Goal: Contribute content

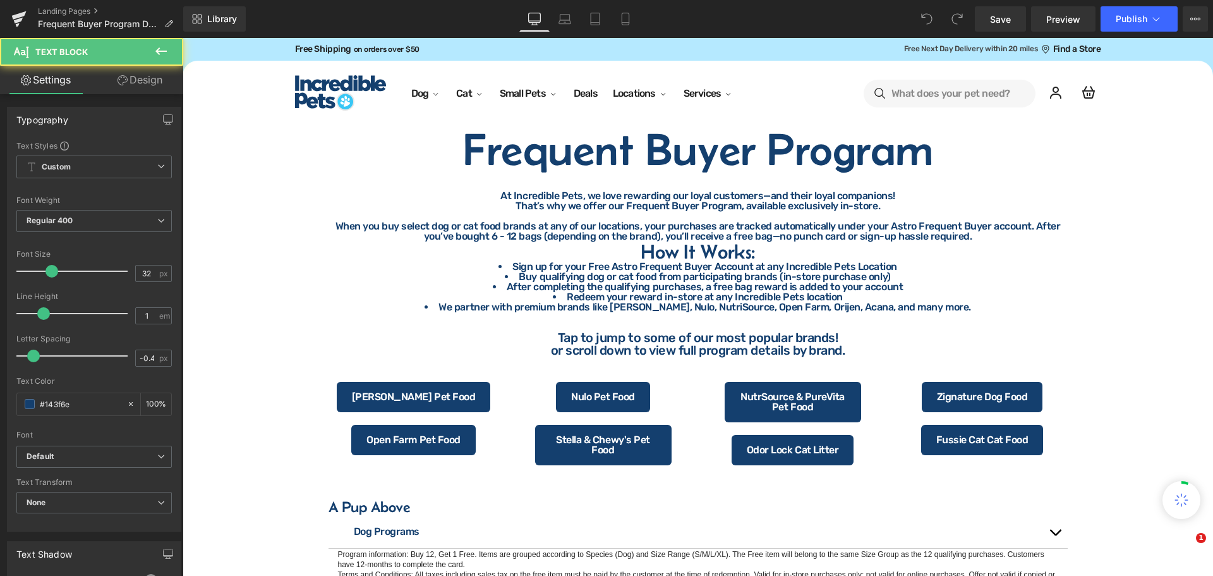
click at [718, 253] on div "At Incredible Pets, we love rewarding our loyal customers—and their loyal compa…" at bounding box center [698, 251] width 739 height 121
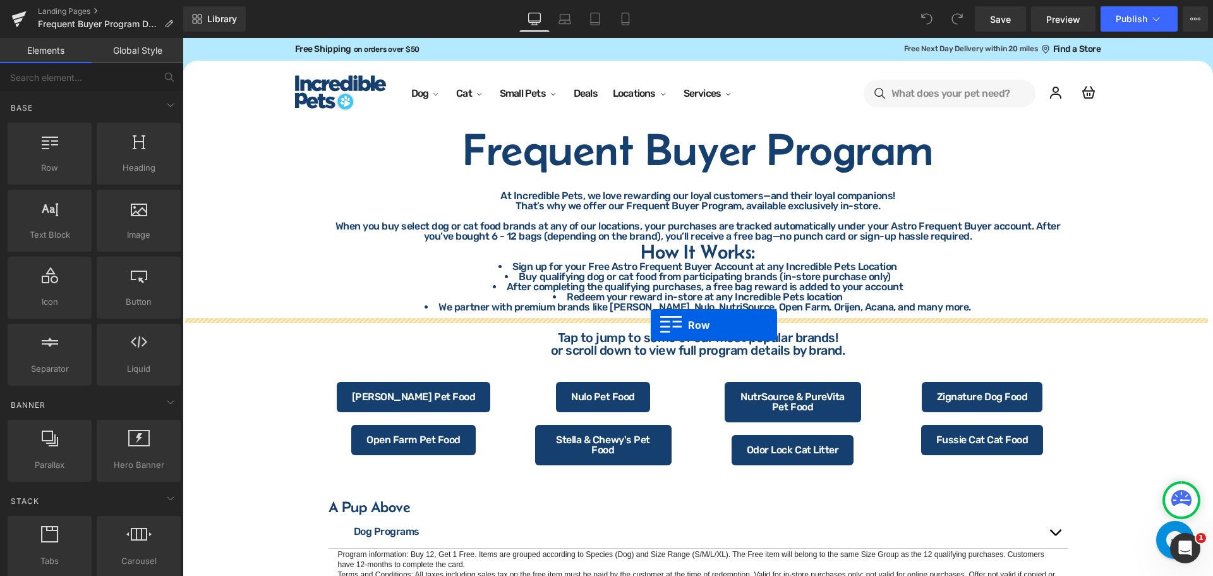
drag, startPoint x: 234, startPoint y: 193, endPoint x: 651, endPoint y: 325, distance: 436.6
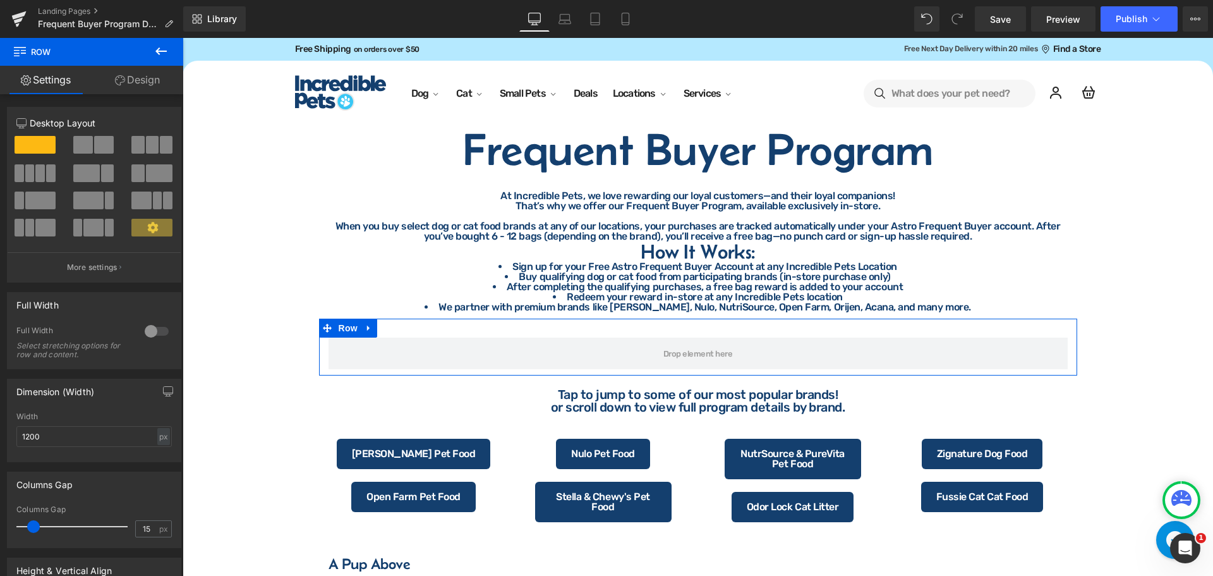
click at [125, 77] on link "Design" at bounding box center [138, 80] width 92 height 28
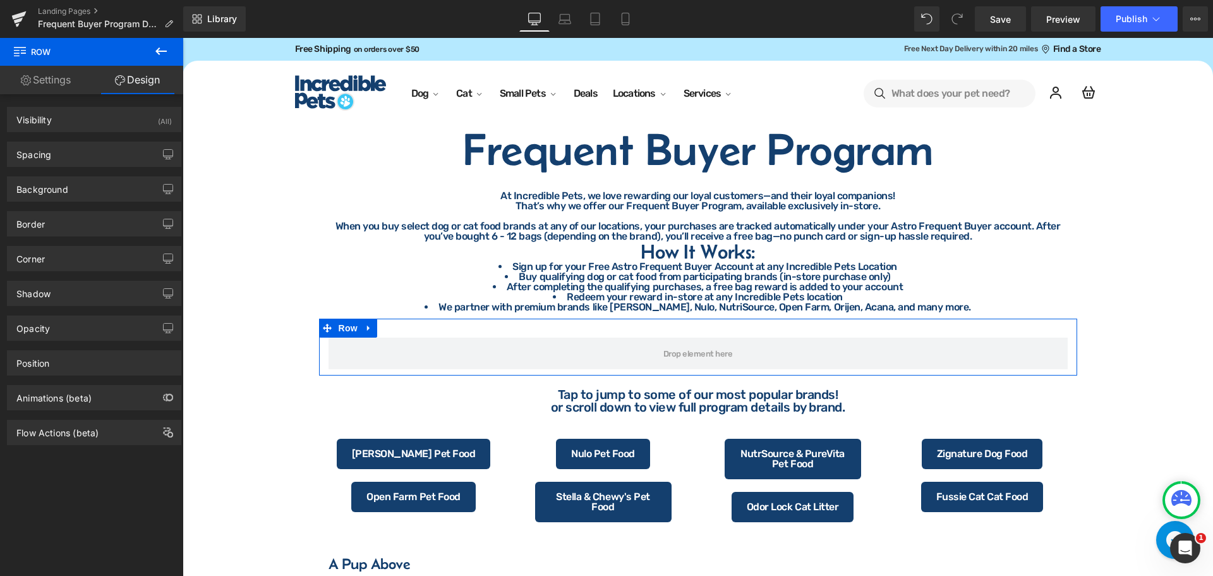
click at [48, 91] on link "Settings" at bounding box center [46, 80] width 92 height 28
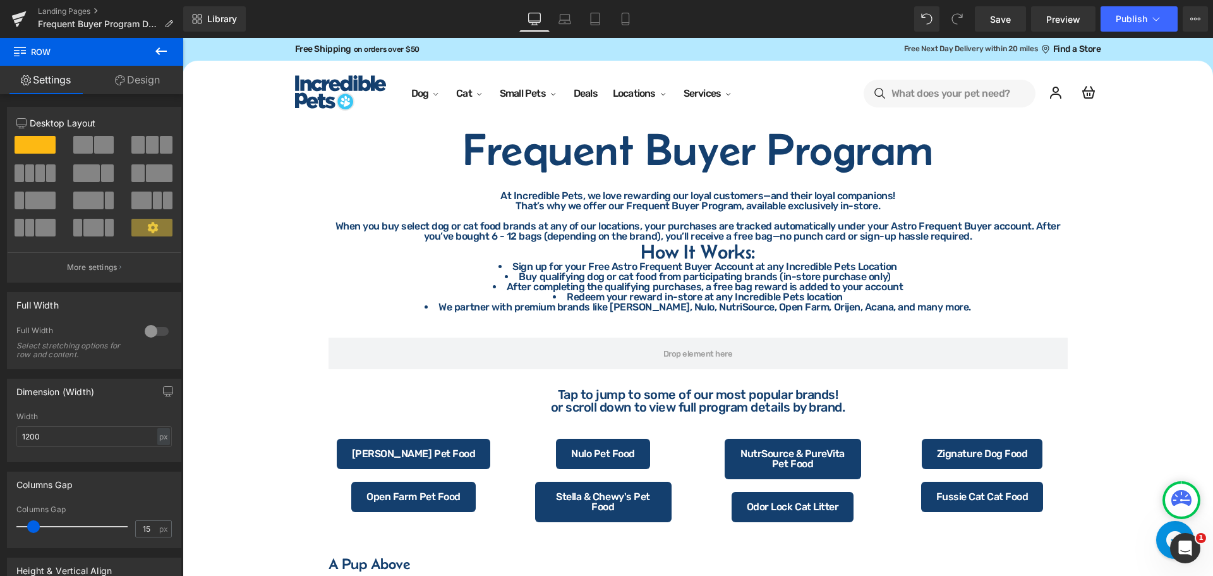
click at [162, 51] on icon at bounding box center [160, 51] width 11 height 8
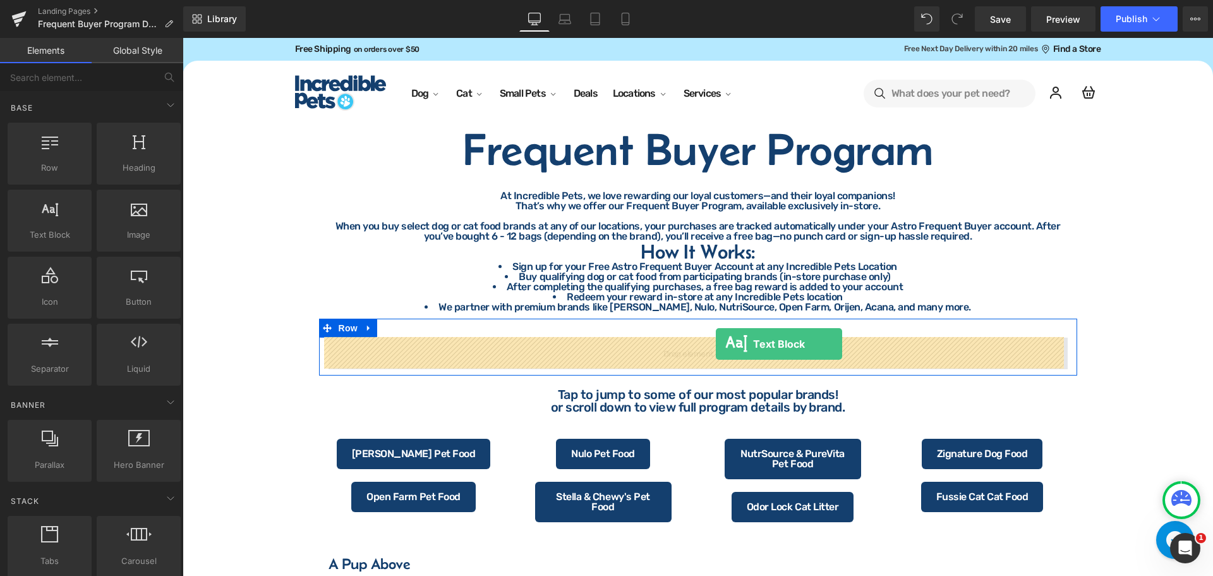
drag, startPoint x: 260, startPoint y: 270, endPoint x: 716, endPoint y: 344, distance: 462.1
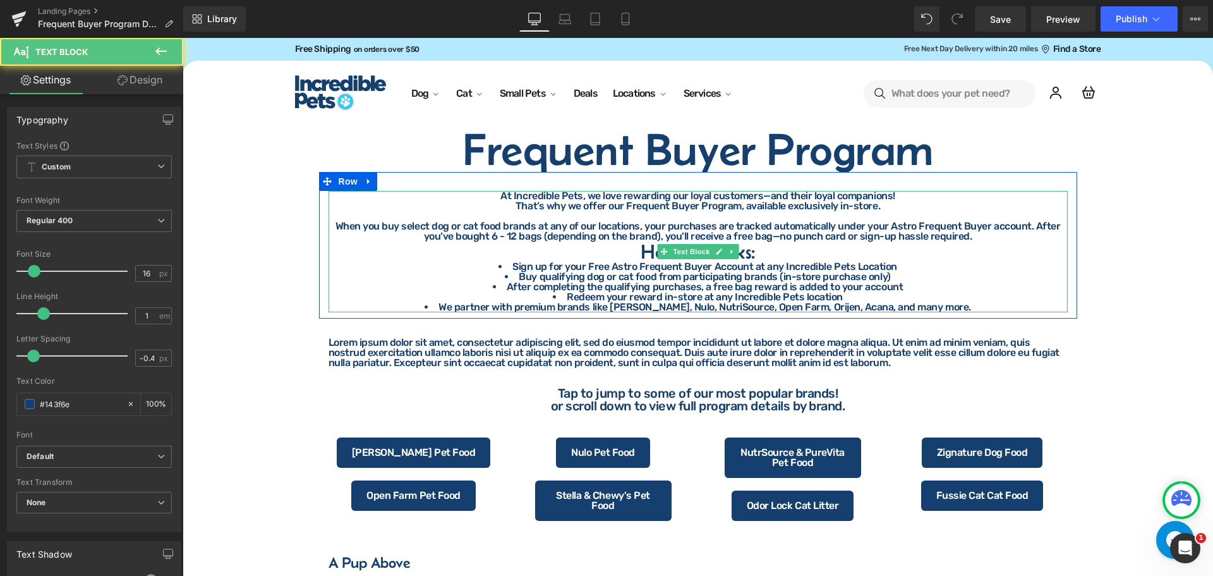
drag, startPoint x: 666, startPoint y: 279, endPoint x: 793, endPoint y: 276, distance: 127.0
click at [666, 279] on li "Buy qualifying dog or cat food from participating brands (in-store purchase onl…" at bounding box center [698, 277] width 739 height 10
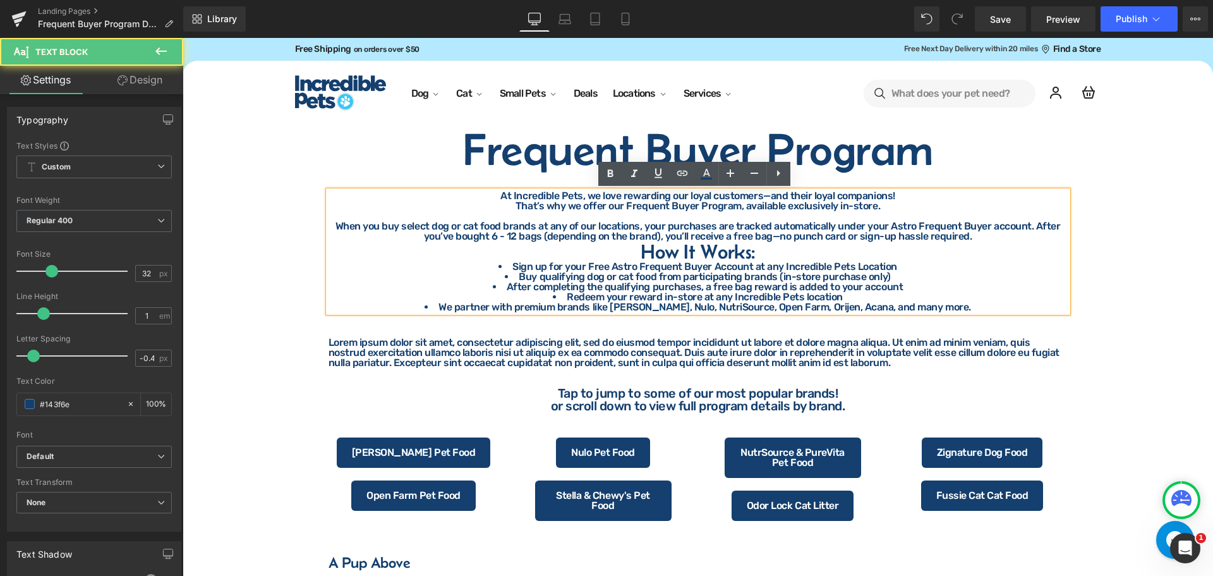
click at [939, 299] on li "Redeem your reward in-store at any Incredible Pets location" at bounding box center [698, 297] width 739 height 10
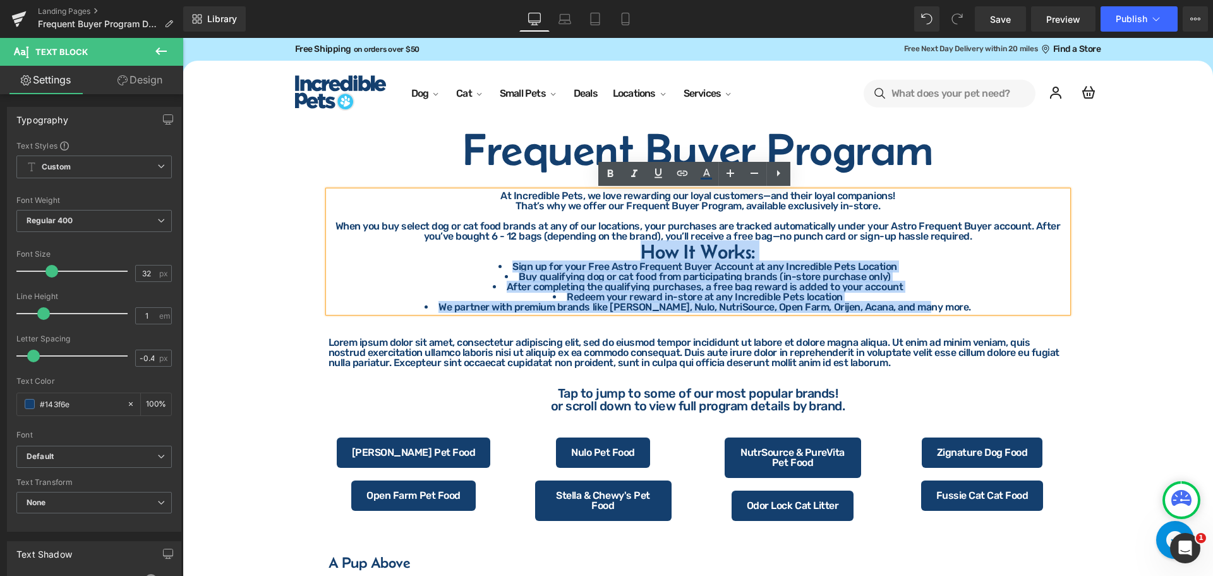
drag, startPoint x: 951, startPoint y: 303, endPoint x: 639, endPoint y: 256, distance: 316.2
click at [639, 256] on div "At Incredible Pets, we love rewarding our loyal customers—and their loyal compa…" at bounding box center [698, 251] width 739 height 121
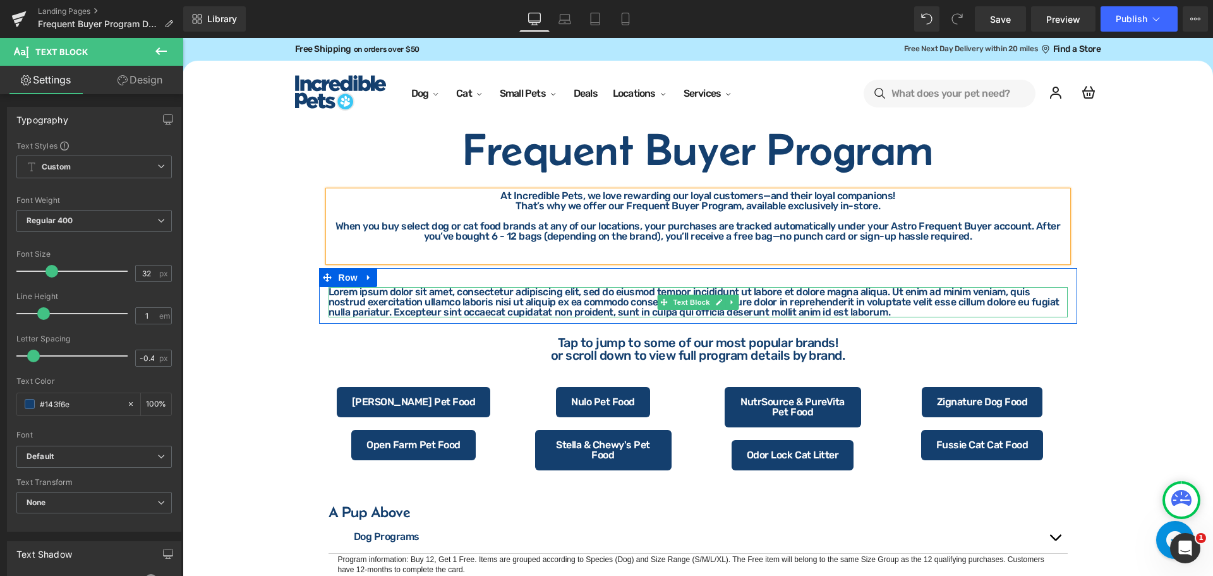
click at [660, 300] on icon at bounding box center [663, 301] width 7 height 7
click at [608, 303] on p "Lorem ipsum dolor sit amet, consectetur adipiscing elit, sed do eiusmod tempor …" at bounding box center [698, 302] width 739 height 30
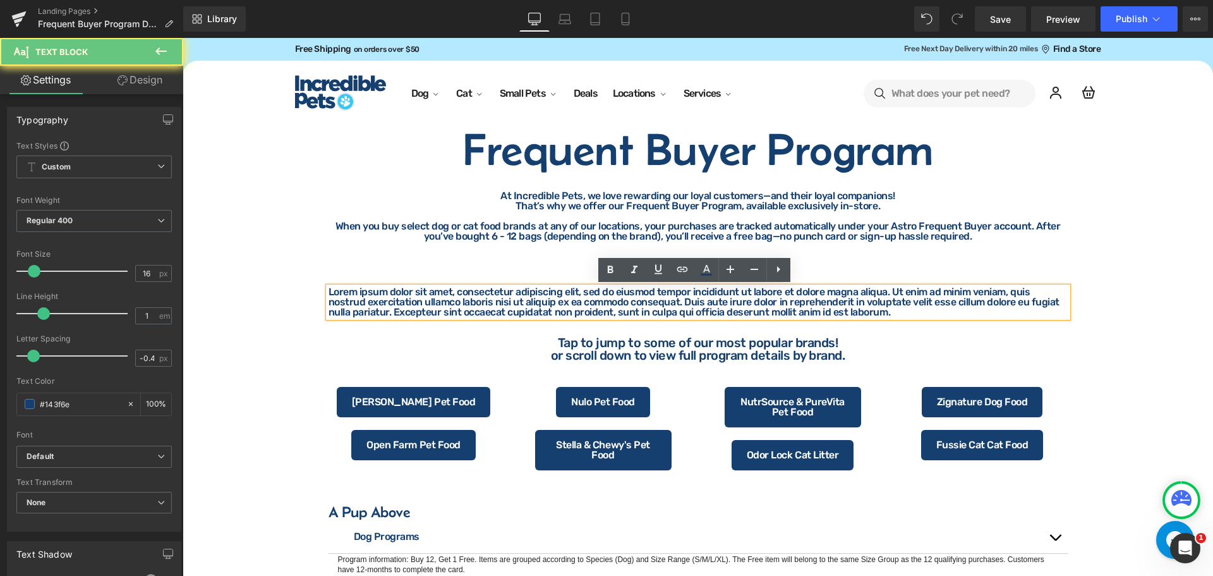
click at [621, 301] on p "Lorem ipsum dolor sit amet, consectetur adipiscing elit, sed do eiusmod tempor …" at bounding box center [698, 302] width 739 height 30
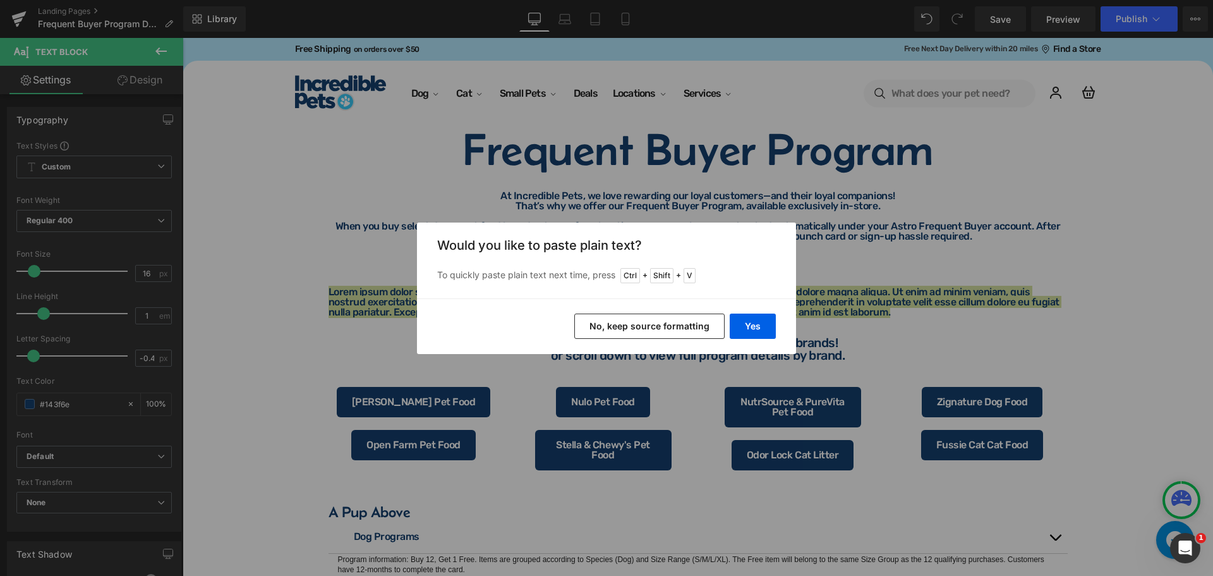
click at [706, 325] on button "No, keep source formatting" at bounding box center [649, 325] width 150 height 25
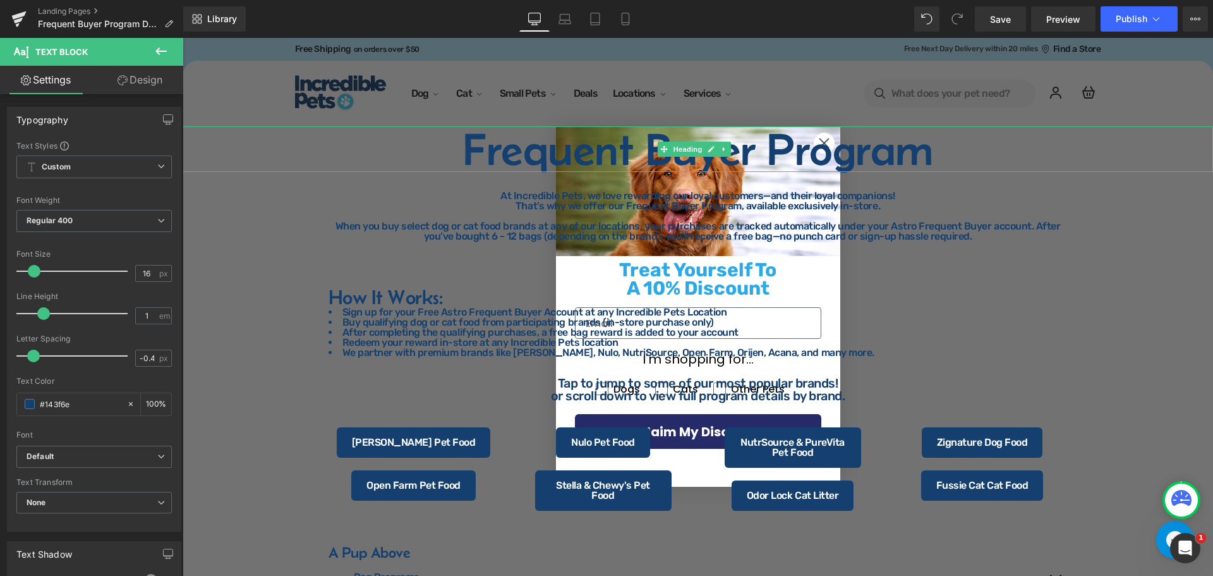
click at [825, 136] on h1 "Frequent Buyer Program" at bounding box center [698, 148] width 1030 height 45
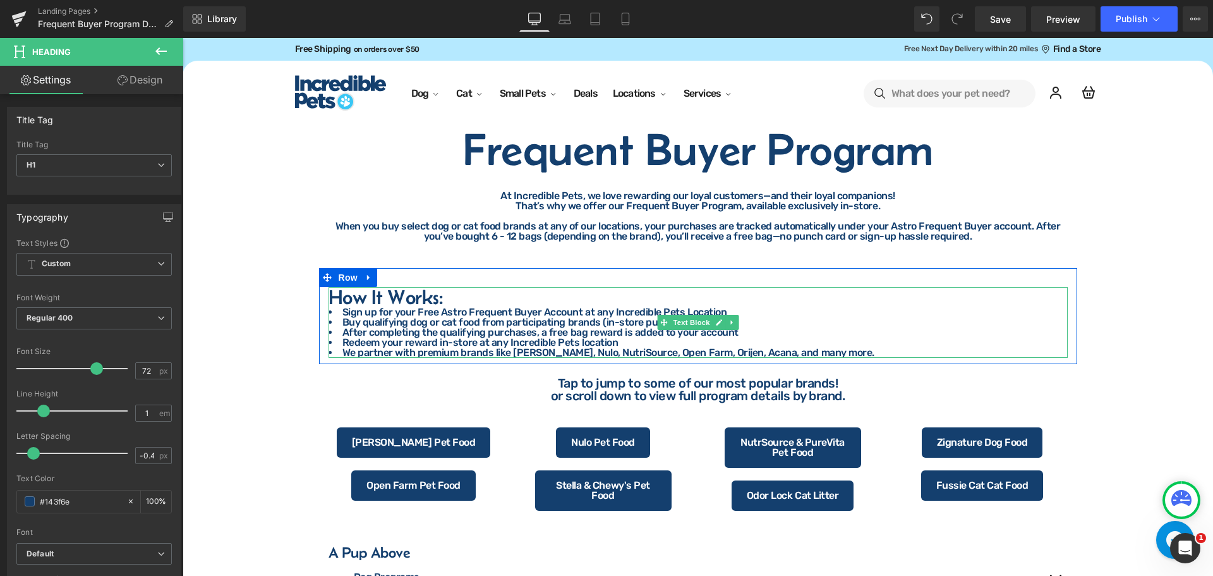
click at [450, 344] on li "Redeem your reward in-store at any Incredible Pets location" at bounding box center [698, 342] width 739 height 10
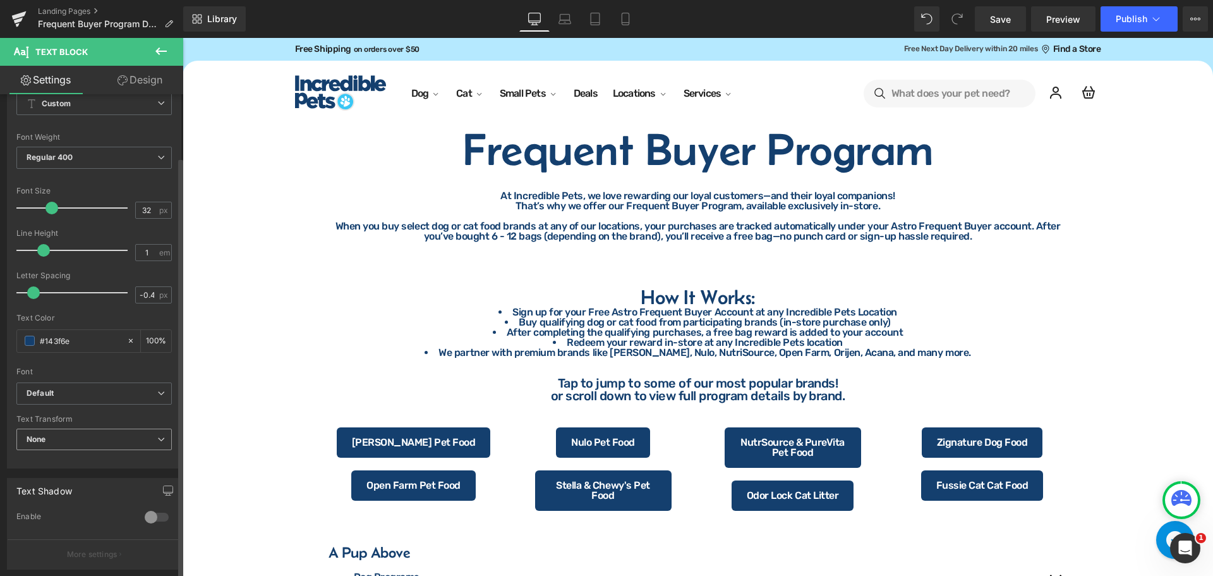
scroll to position [253, 0]
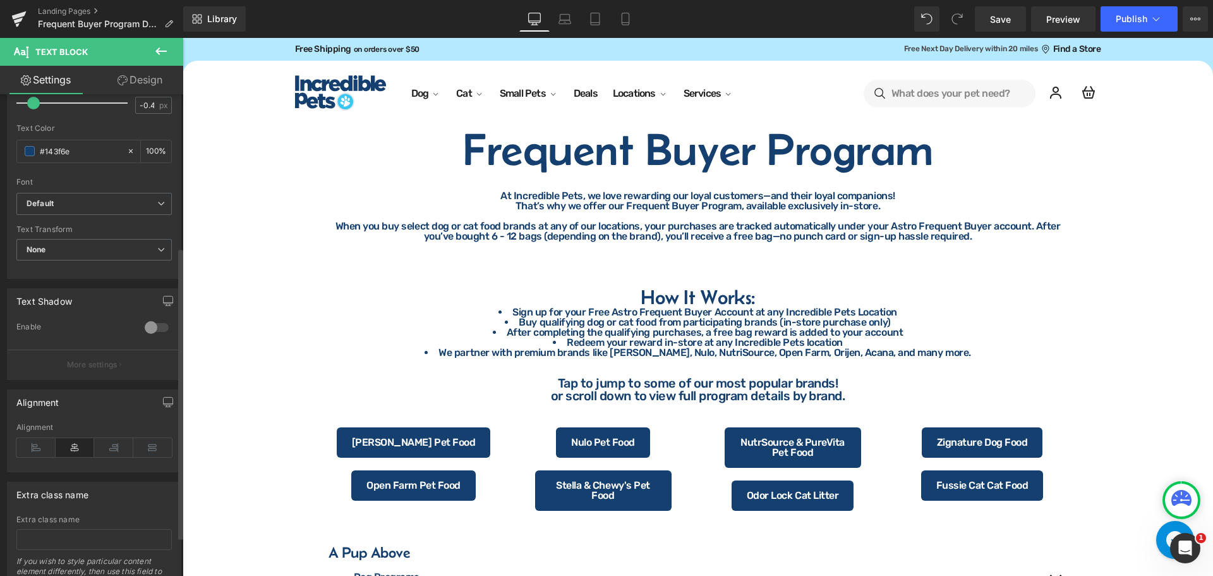
click at [81, 448] on icon at bounding box center [75, 447] width 39 height 19
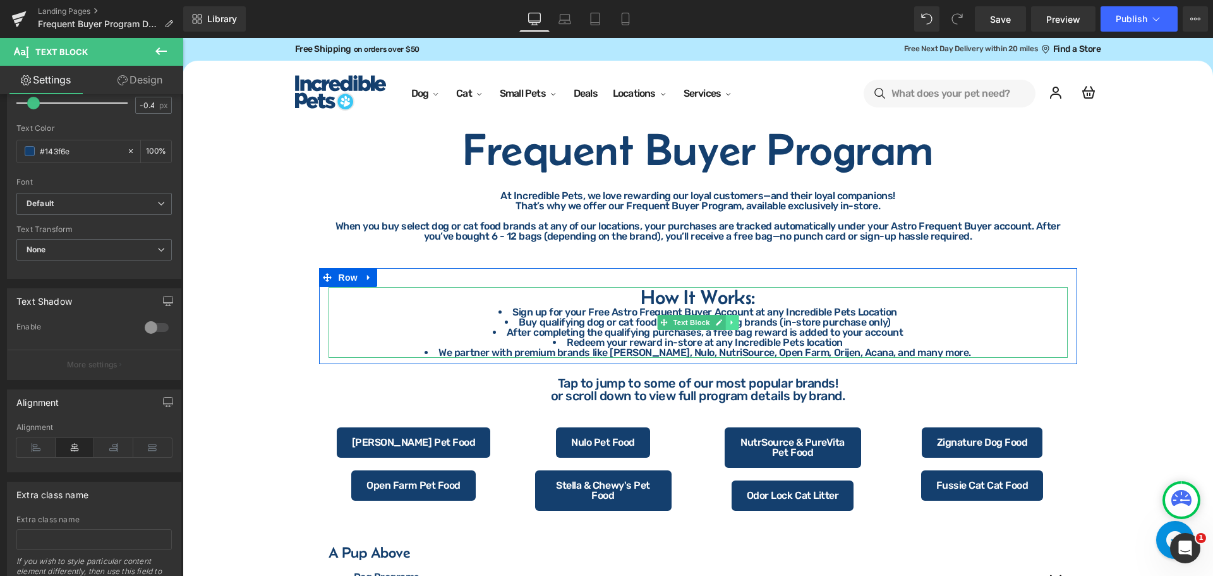
click at [728, 325] on icon at bounding box center [731, 322] width 7 height 8
click at [625, 327] on li "After completing the qualifying purchases, a free bag reward is added to your a…" at bounding box center [698, 332] width 739 height 10
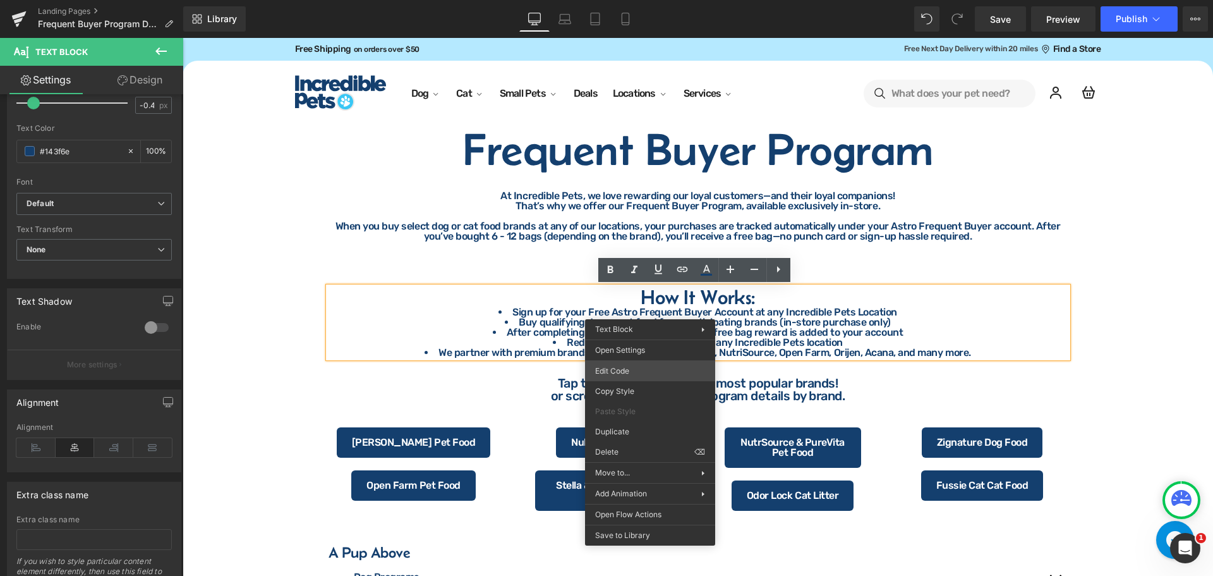
click at [626, 0] on div "Text Block You are previewing how the will restyle your page. You can not edit …" at bounding box center [606, 0] width 1213 height 0
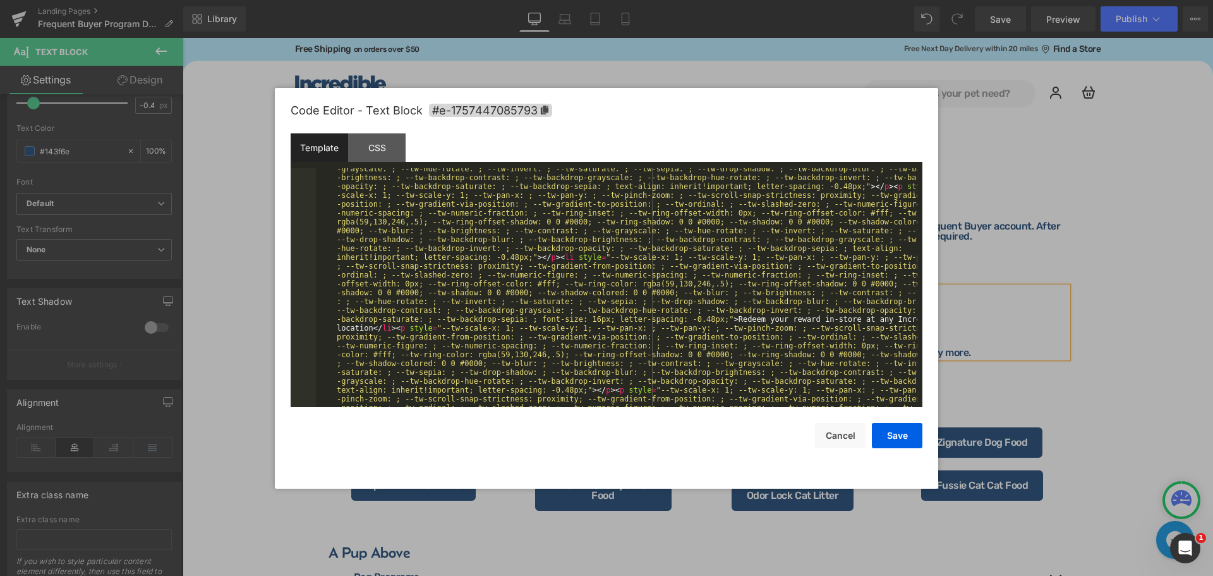
scroll to position [849, 0]
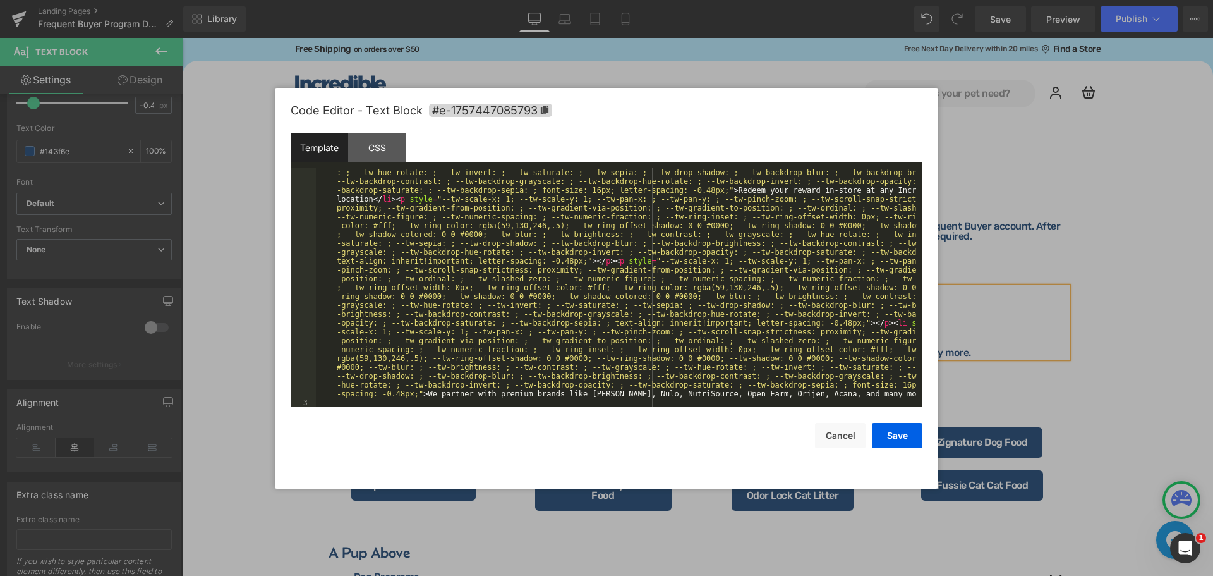
click at [1093, 337] on div at bounding box center [606, 288] width 1213 height 576
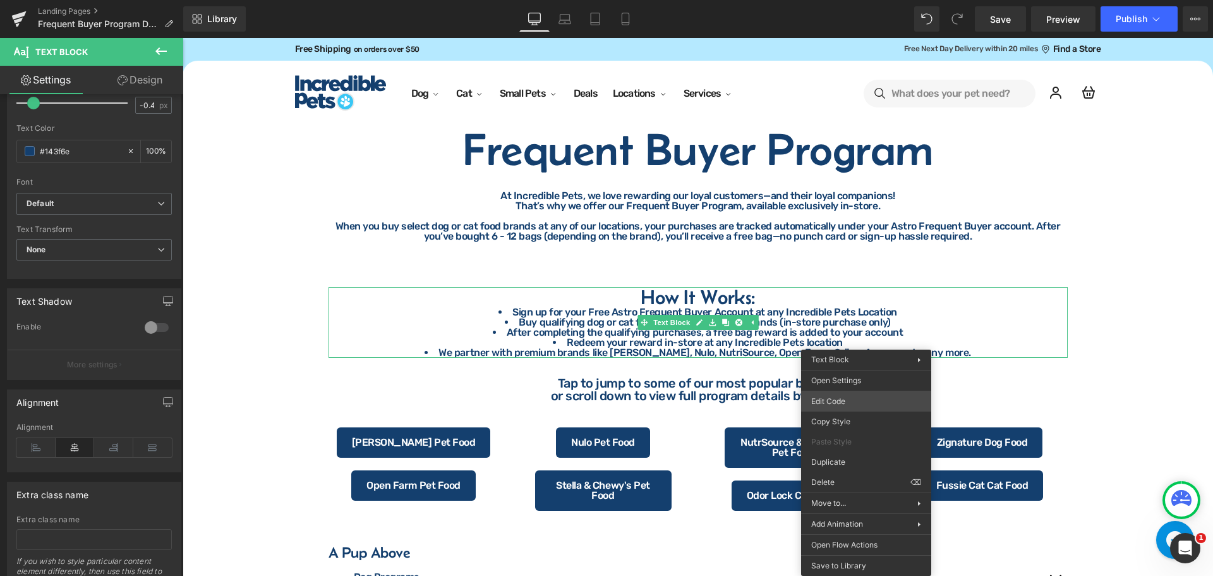
click at [847, 0] on div "Text Block You are previewing how the will restyle your page. You can not edit …" at bounding box center [606, 0] width 1213 height 0
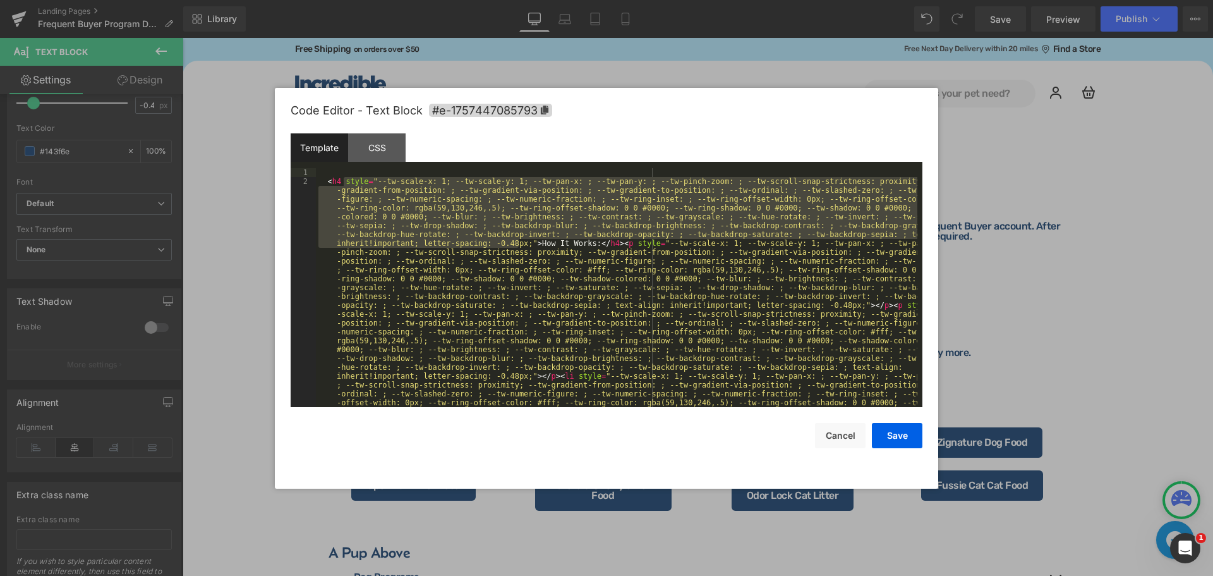
drag, startPoint x: 517, startPoint y: 243, endPoint x: 344, endPoint y: 180, distance: 184.6
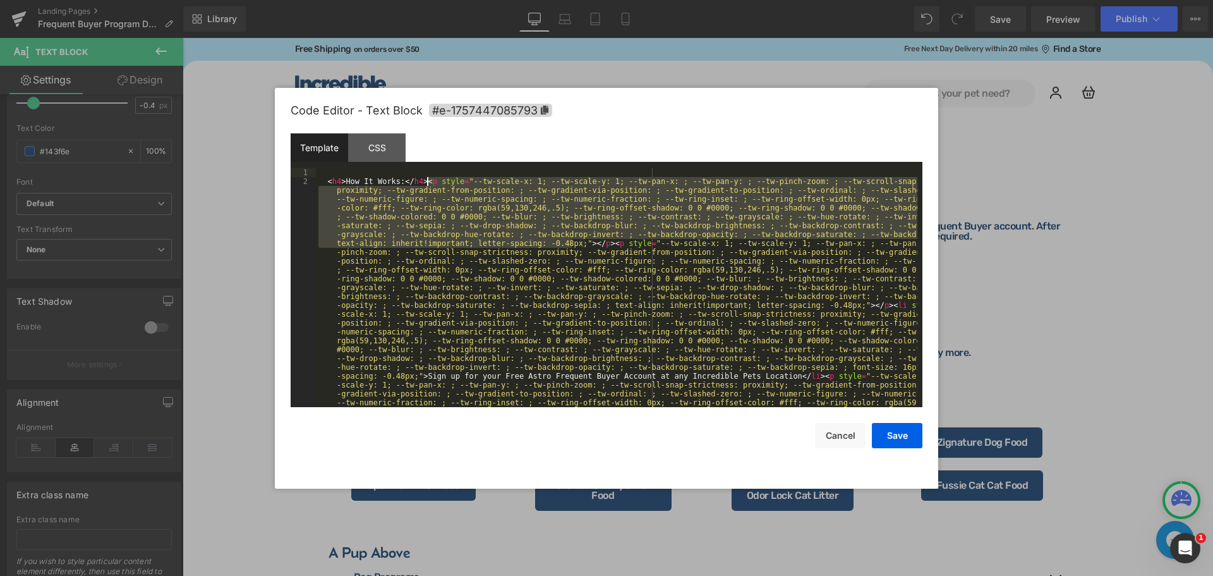
drag, startPoint x: 573, startPoint y: 244, endPoint x: 426, endPoint y: 184, distance: 159.0
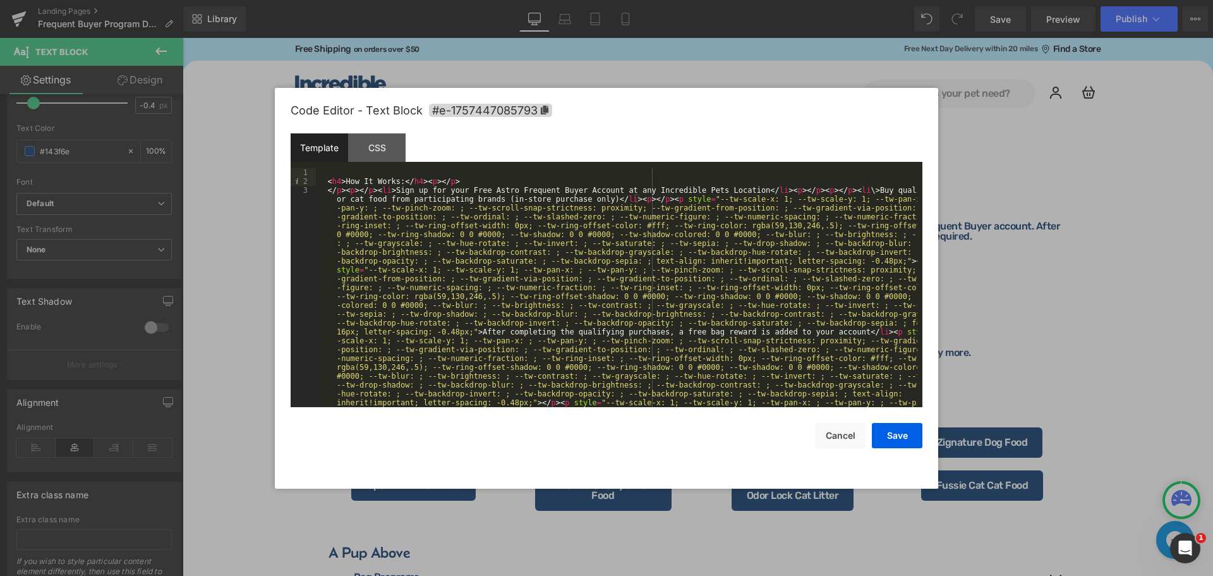
click at [651, 201] on div "< h4 > How It Works: </ h4 > < p > </ p > </ p > < p > </ p > < li > Sign up fo…" at bounding box center [616, 570] width 601 height 805
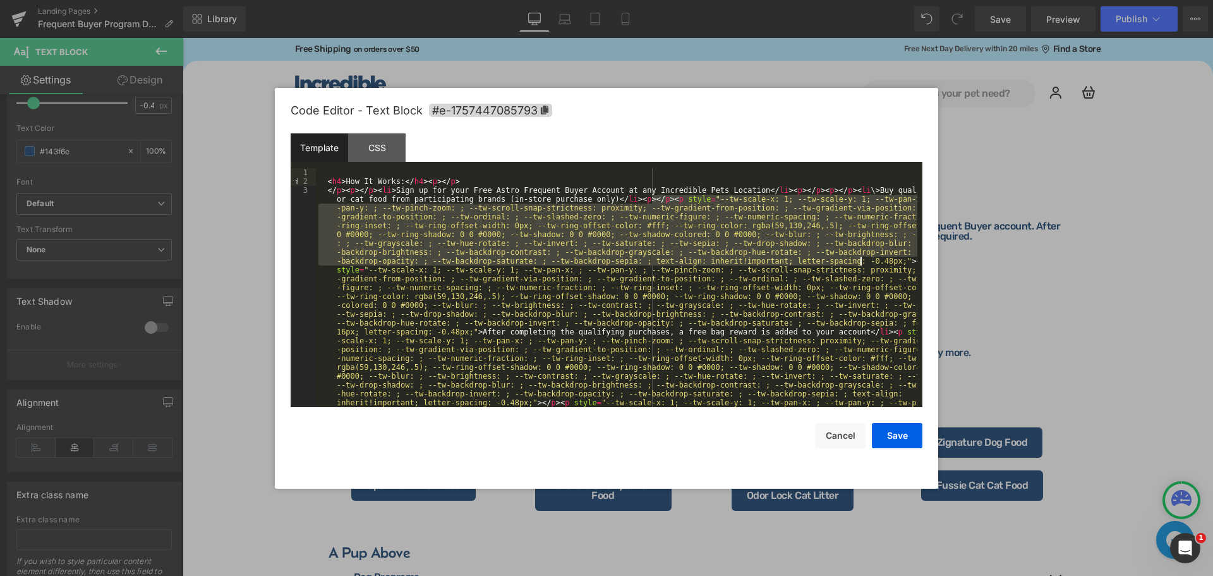
click at [861, 262] on div "< h4 > How It Works: </ h4 > < p > </ p > </ p > < p > </ p > < li > Sign up fo…" at bounding box center [616, 570] width 601 height 805
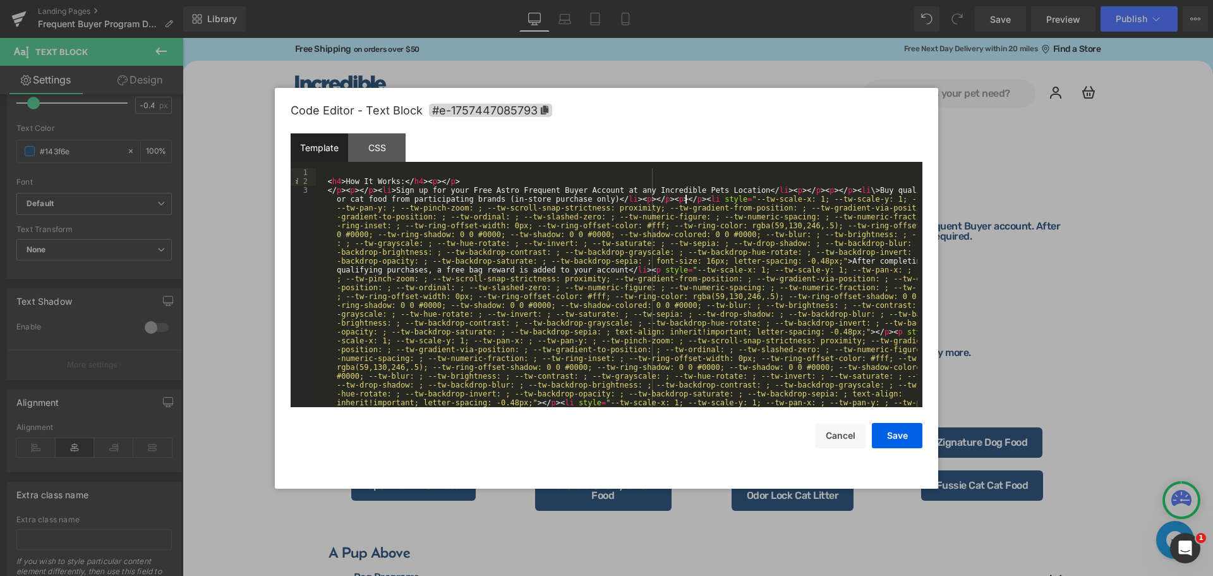
click at [686, 200] on div "< h4 > How It Works: </ h4 > < p > </ p > </ p > < p > </ p > < li > Sign up fo…" at bounding box center [616, 535] width 601 height 734
click at [804, 260] on div "< h4 > How It Works: </ h4 > < p > </ p > </ p > < p > </ p > < li > Sign up fo…" at bounding box center [616, 535] width 601 height 734
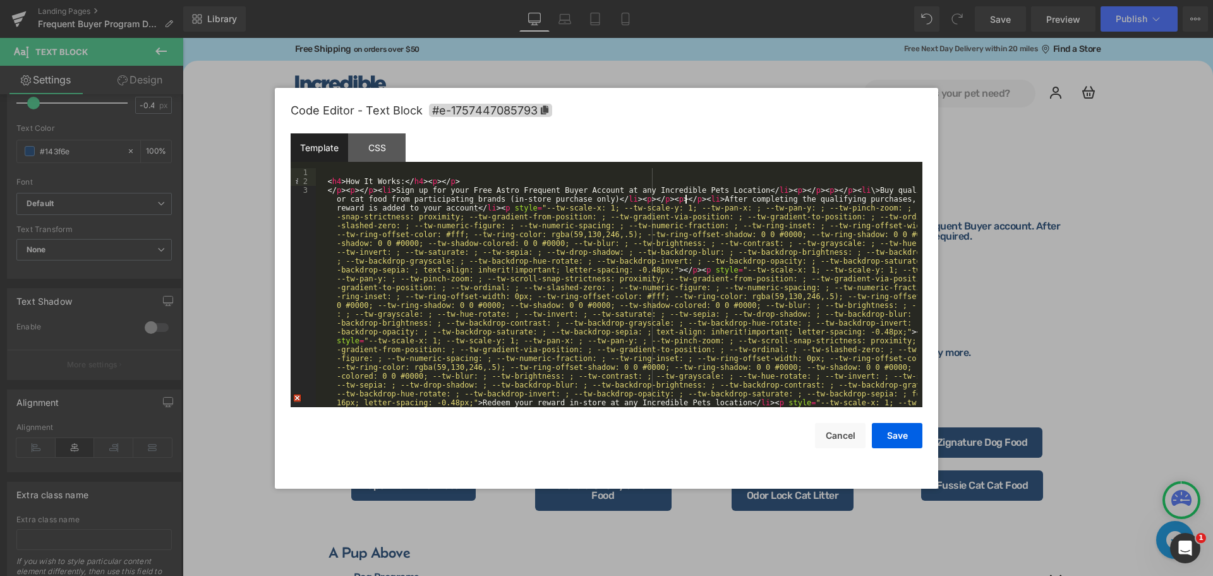
click at [494, 207] on div "< h4 > How It Works: </ h4 > < p > </ p > </ p > < p > </ p > < li > Sign up fo…" at bounding box center [616, 504] width 601 height 672
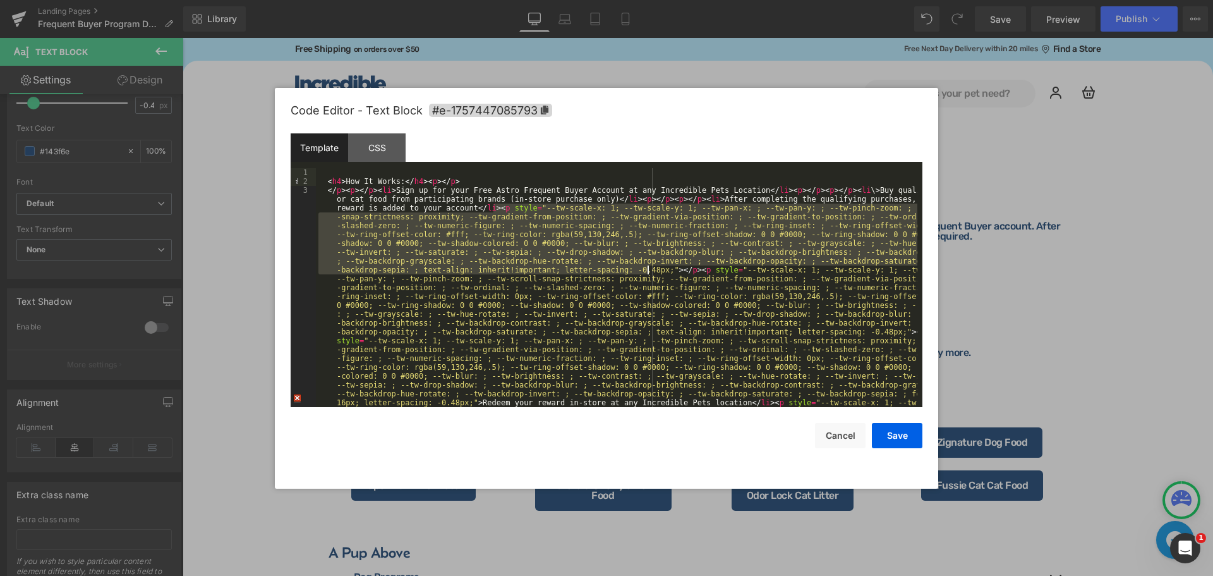
click at [648, 267] on div "< h4 > How It Works: </ h4 > < p > </ p > </ p > < p > </ p > < li > Sign up fo…" at bounding box center [616, 504] width 601 height 672
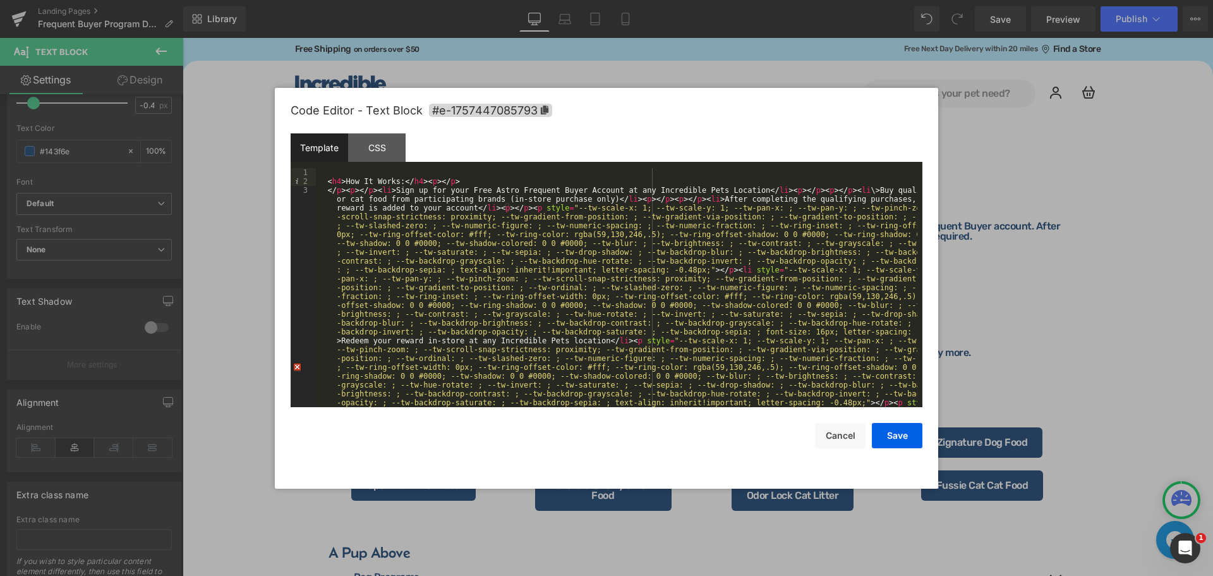
click at [522, 208] on div "< h4 > How It Works: </ h4 > < p > </ p > </ p > < p > </ p > < li > Sign up fo…" at bounding box center [616, 473] width 601 height 610
click at [680, 268] on div "< h4 > How It Works: </ h4 > < p > </ p > </ p > < p > </ p > < li > Sign up fo…" at bounding box center [616, 473] width 601 height 610
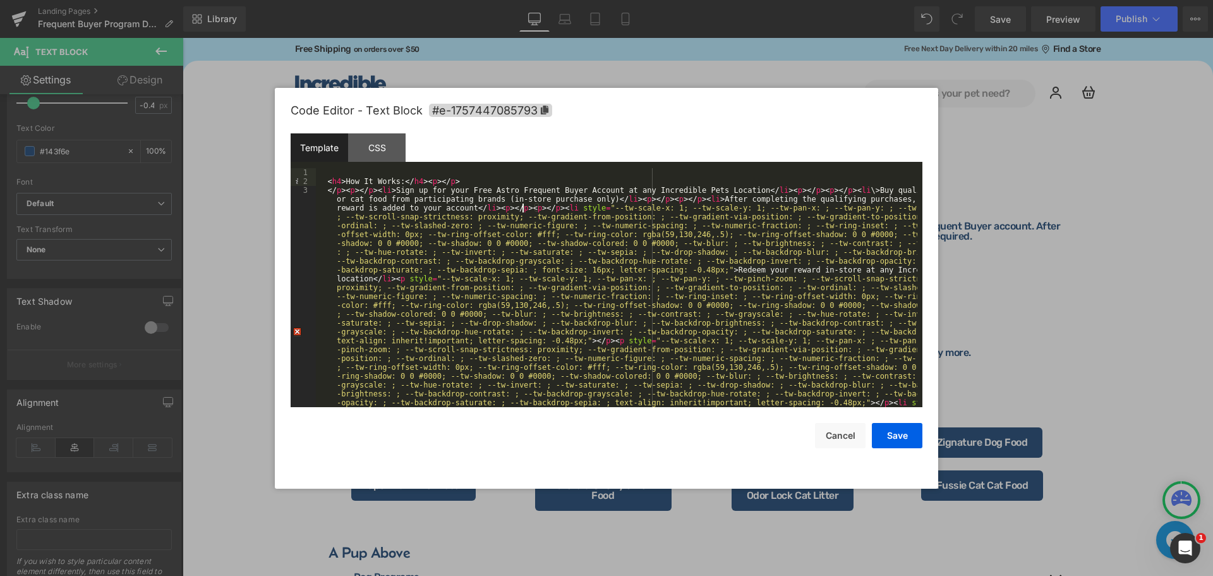
click at [555, 207] on div "< h4 > How It Works: </ h4 > < p > </ p > </ p > < p > </ p > < li > Sign up fo…" at bounding box center [616, 438] width 601 height 540
click at [697, 270] on div "< h4 > How It Works: </ h4 > < p > </ p > </ p > < p > </ p > < li > Sign up fo…" at bounding box center [616, 438] width 601 height 540
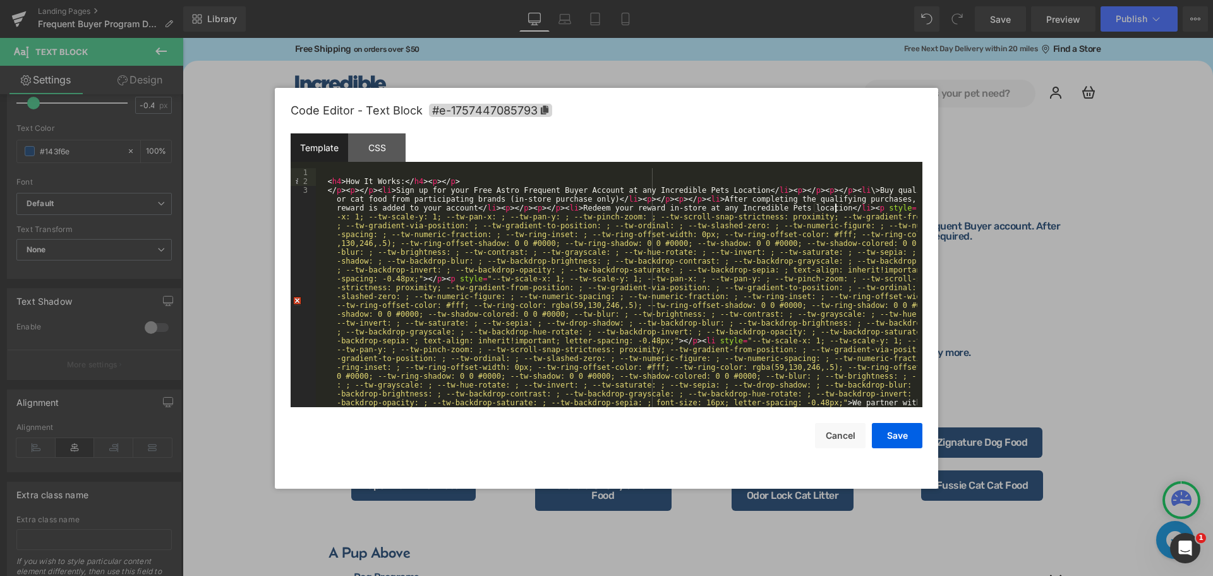
click at [836, 207] on div "< h4 > How It Works: </ h4 > < p > </ p > </ p > < p > </ p > < li > Sign up fo…" at bounding box center [616, 407] width 601 height 478
click at [412, 277] on div "< h4 > How It Works: </ h4 > < p > </ p > </ p > < p > </ p > < li > Sign up fo…" at bounding box center [616, 407] width 601 height 478
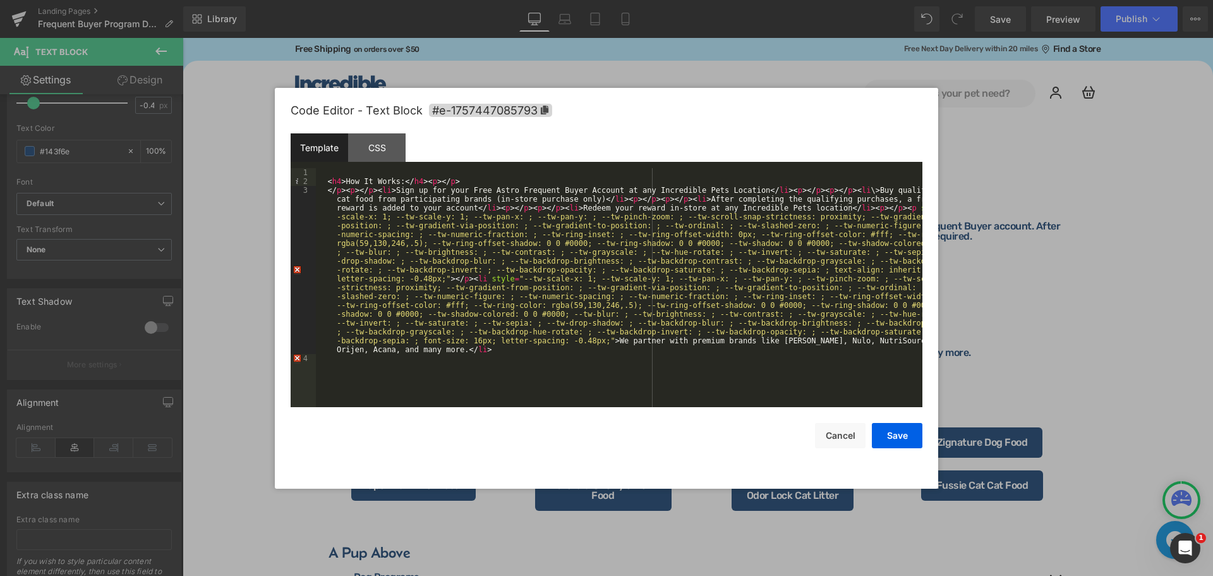
click at [865, 209] on div "< h4 > How It Works: </ h4 > < p > </ p > </ p > < p > </ p > < li > Sign up fo…" at bounding box center [619, 296] width 606 height 256
click at [440, 279] on div "< h4 > How It Works: </ h4 > < p > </ p > </ p > < p > </ p > < li > Sign up fo…" at bounding box center [619, 296] width 606 height 256
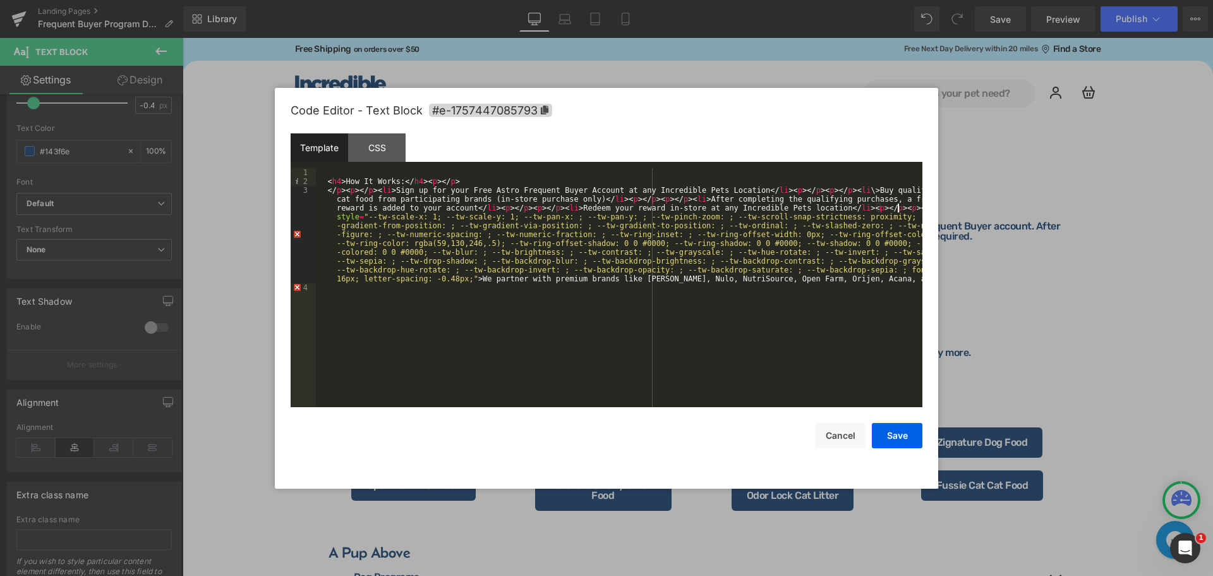
click at [903, 208] on div "< h4 > How It Works: </ h4 > < p > </ p > </ p > < p > </ p > < li > Sign up fo…" at bounding box center [619, 296] width 606 height 256
click at [465, 277] on div "< h4 > How It Works: </ h4 > < p > </ p > </ p > < p > </ p > < li > Sign up fo…" at bounding box center [619, 296] width 606 height 256
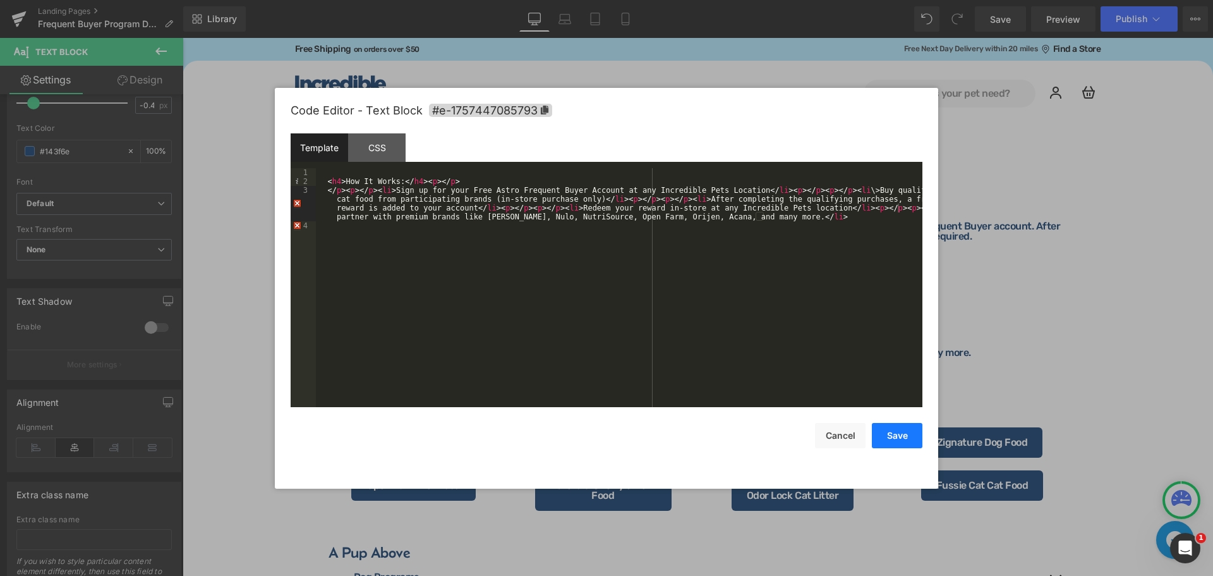
click at [903, 438] on button "Save" at bounding box center [897, 435] width 51 height 25
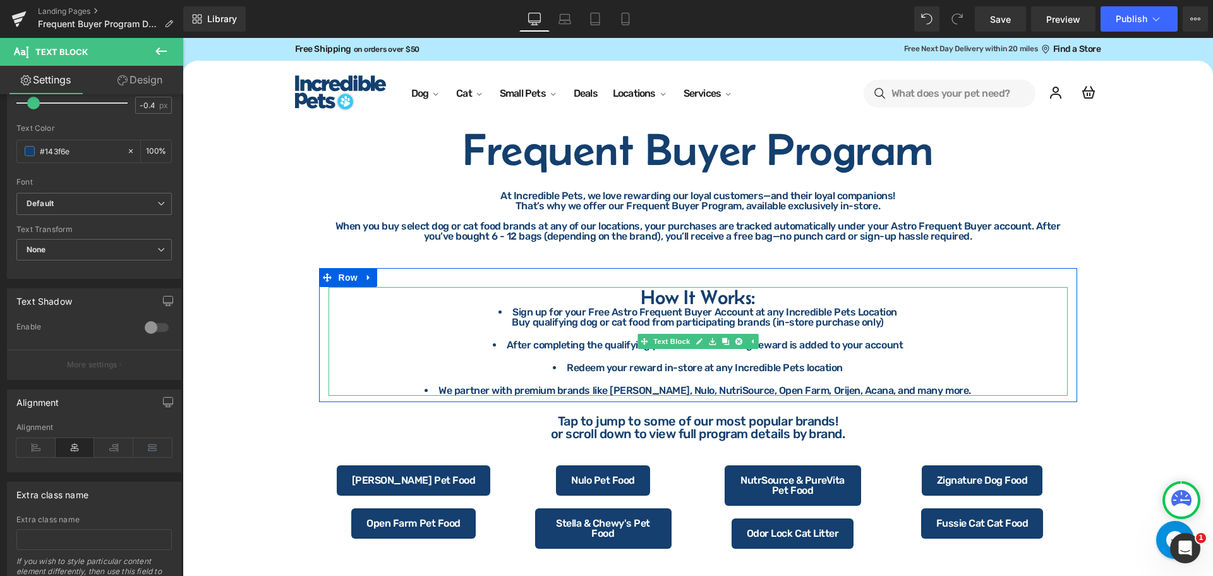
click at [385, 322] on div "How It Works: Sign up for your Free Astro Frequent Buyer Account at any Incredi…" at bounding box center [698, 341] width 739 height 109
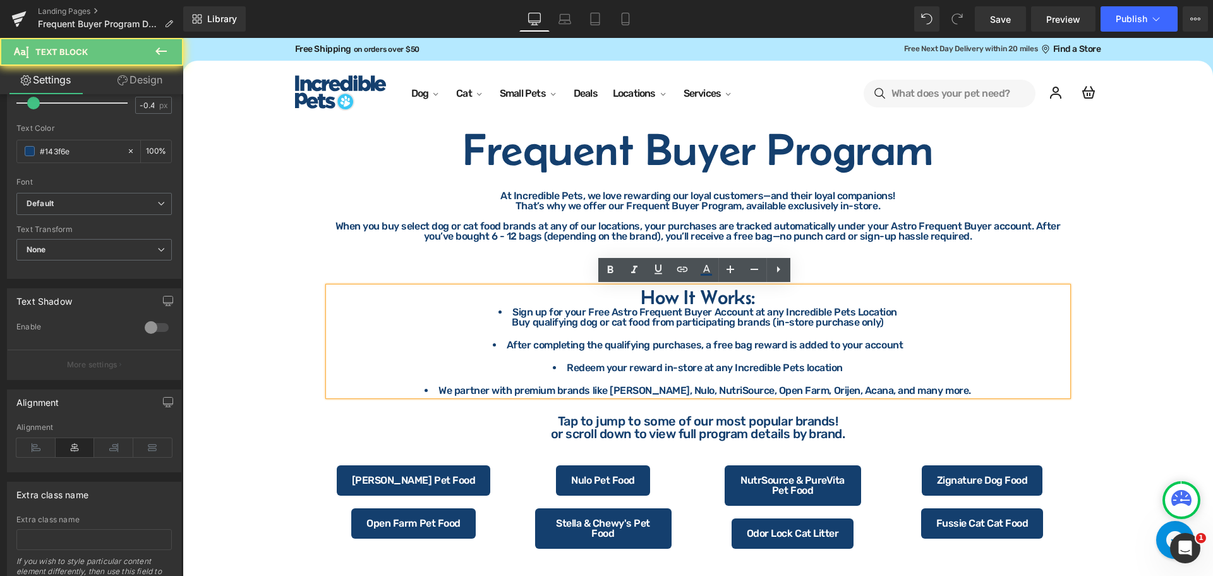
click at [540, 334] on div "How It Works: Sign up for your Free Astro Frequent Buyer Account at any Incredi…" at bounding box center [698, 341] width 739 height 109
click at [909, 316] on div "How It Works: Sign up for your Free Astro Frequent Buyer Account at any Incredi…" at bounding box center [698, 341] width 739 height 109
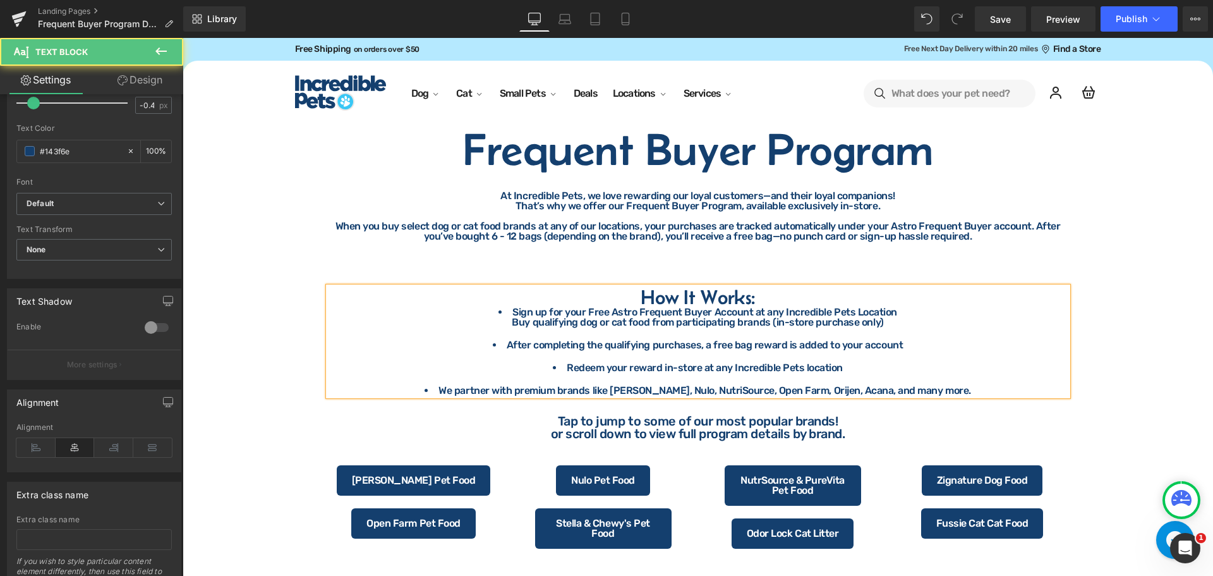
click at [715, 365] on li "Redeem your reward in-store at any Incredible Pets location" at bounding box center [698, 368] width 739 height 10
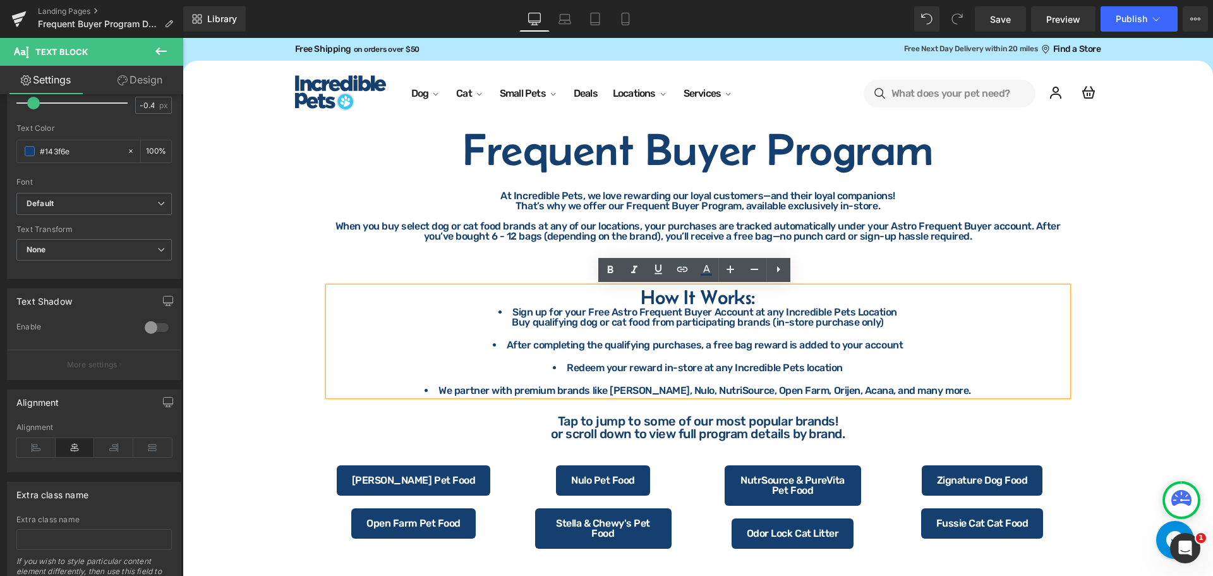
click at [951, 399] on div "How It Works: Sign up for your Free Astro Frequent Buyer Account at any Incredi…" at bounding box center [698, 335] width 758 height 134
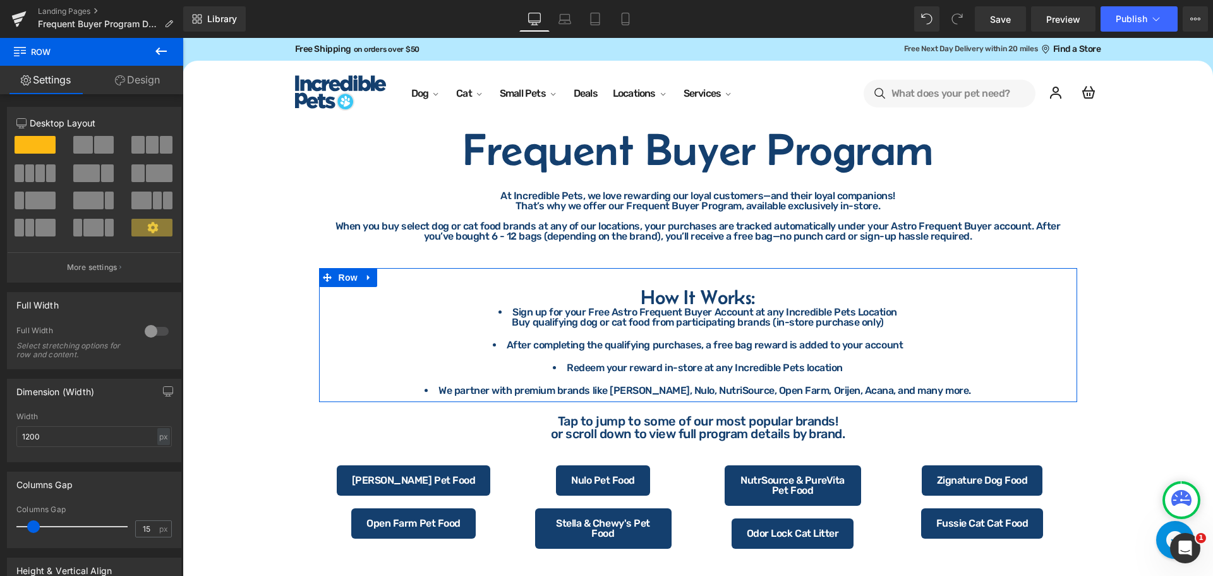
click at [137, 75] on link "Design" at bounding box center [138, 80] width 92 height 28
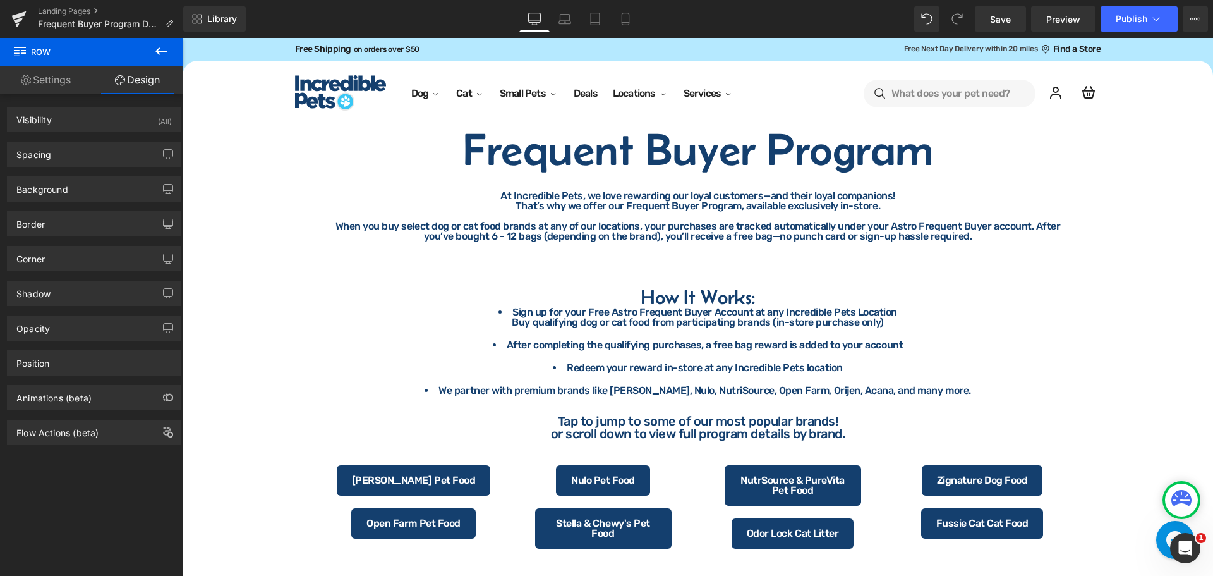
click at [164, 49] on icon at bounding box center [161, 51] width 15 height 15
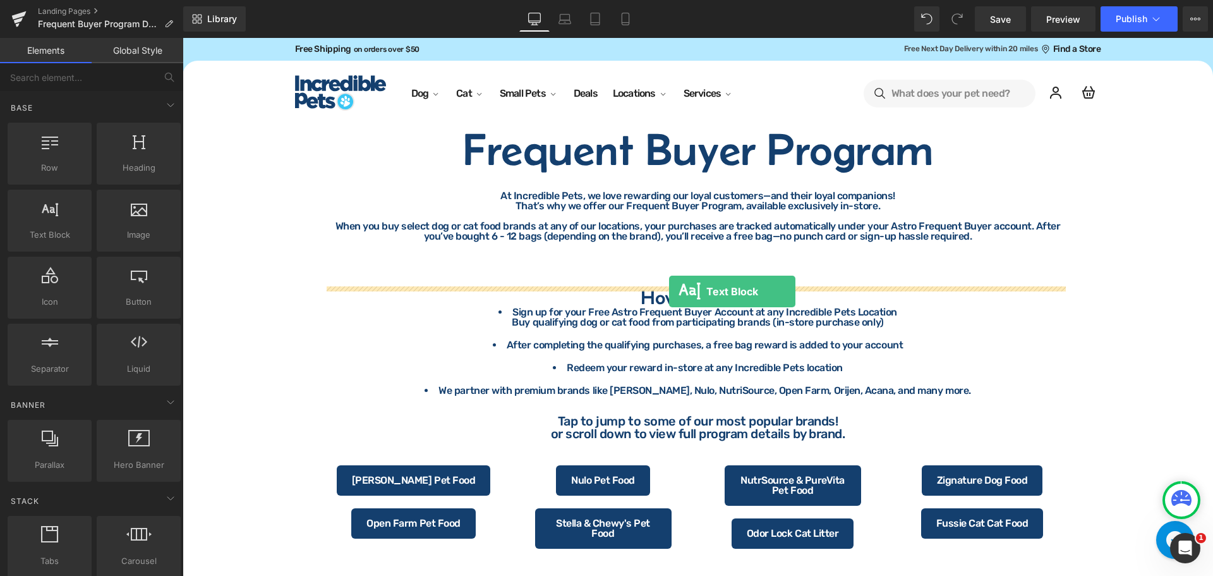
drag, startPoint x: 250, startPoint y: 272, endPoint x: 669, endPoint y: 291, distance: 419.3
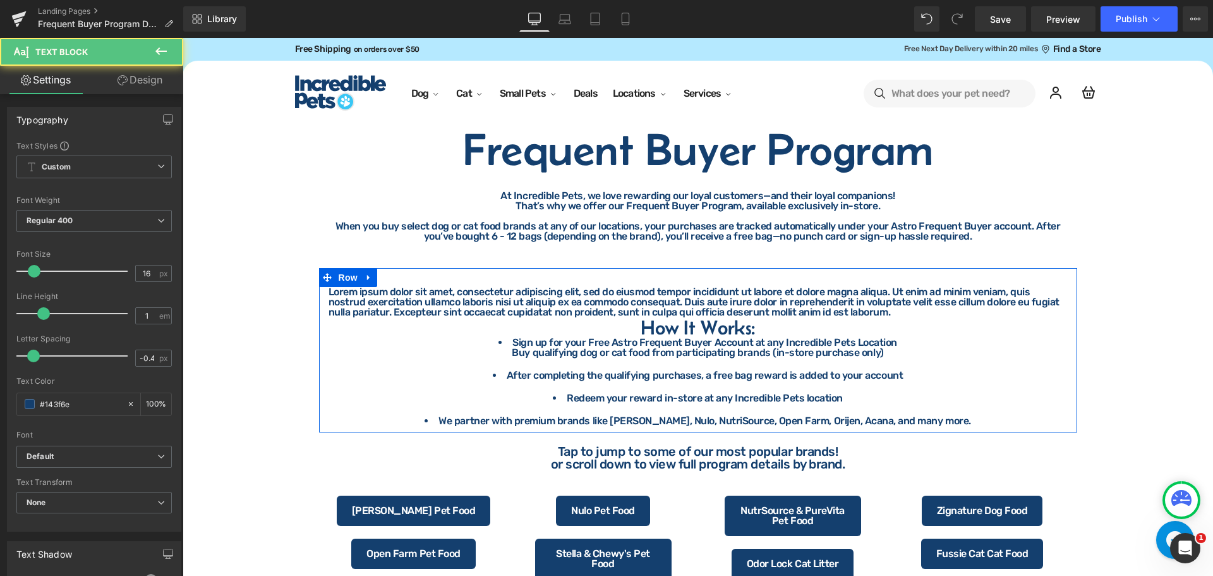
click at [793, 329] on h4 "How It Works:" at bounding box center [698, 327] width 739 height 20
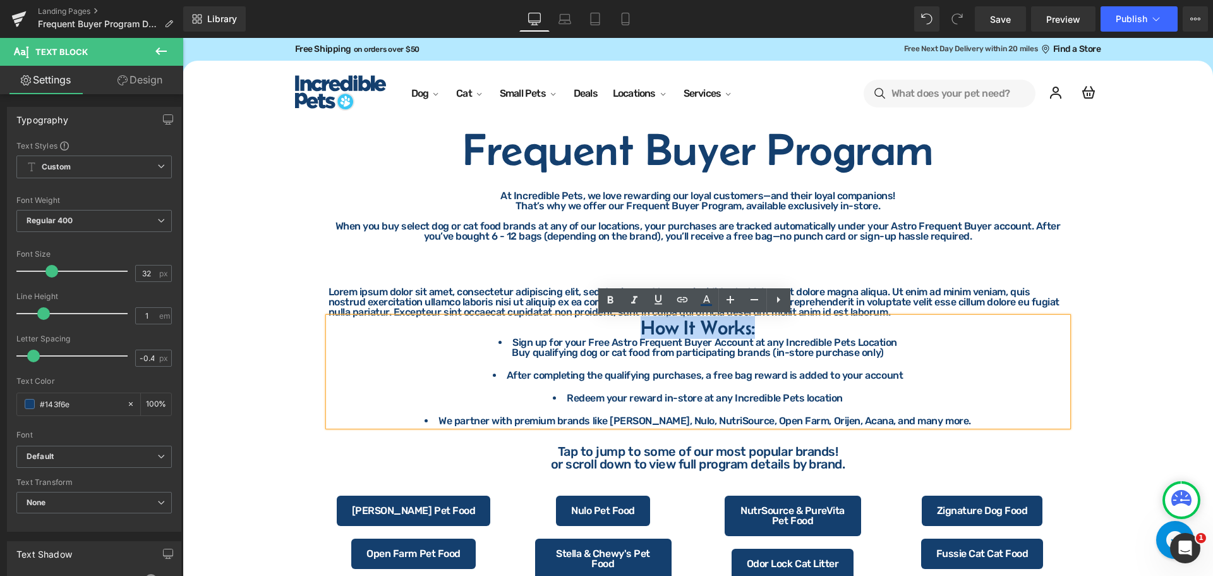
drag, startPoint x: 783, startPoint y: 331, endPoint x: 636, endPoint y: 329, distance: 146.6
click at [636, 329] on h4 "How It Works:" at bounding box center [698, 327] width 739 height 20
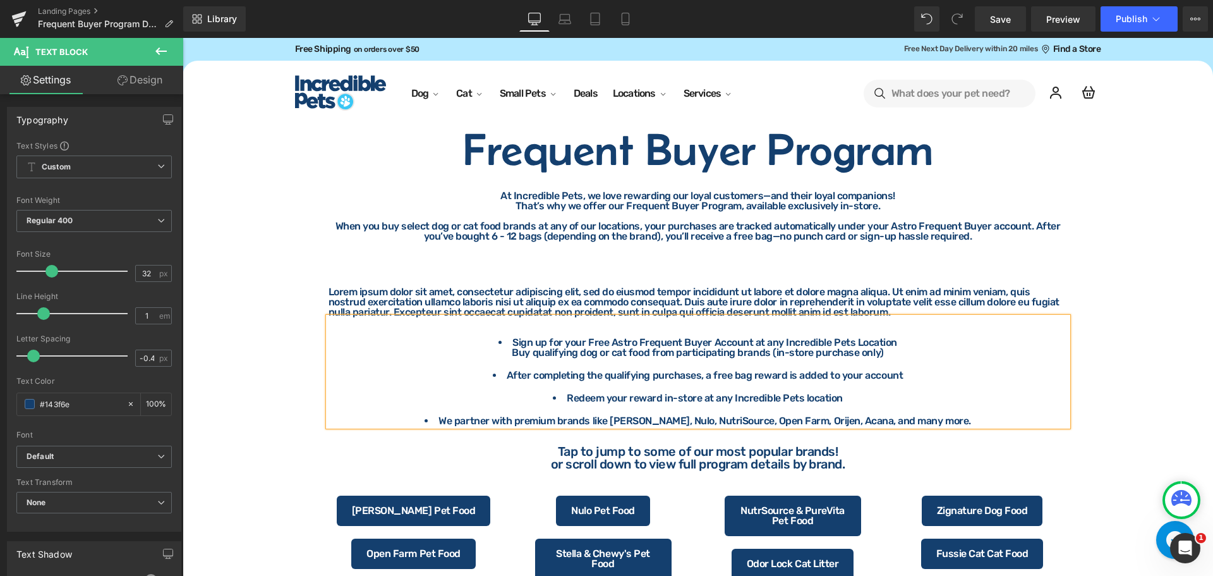
click at [183, 38] on div at bounding box center [183, 38] width 0 height 0
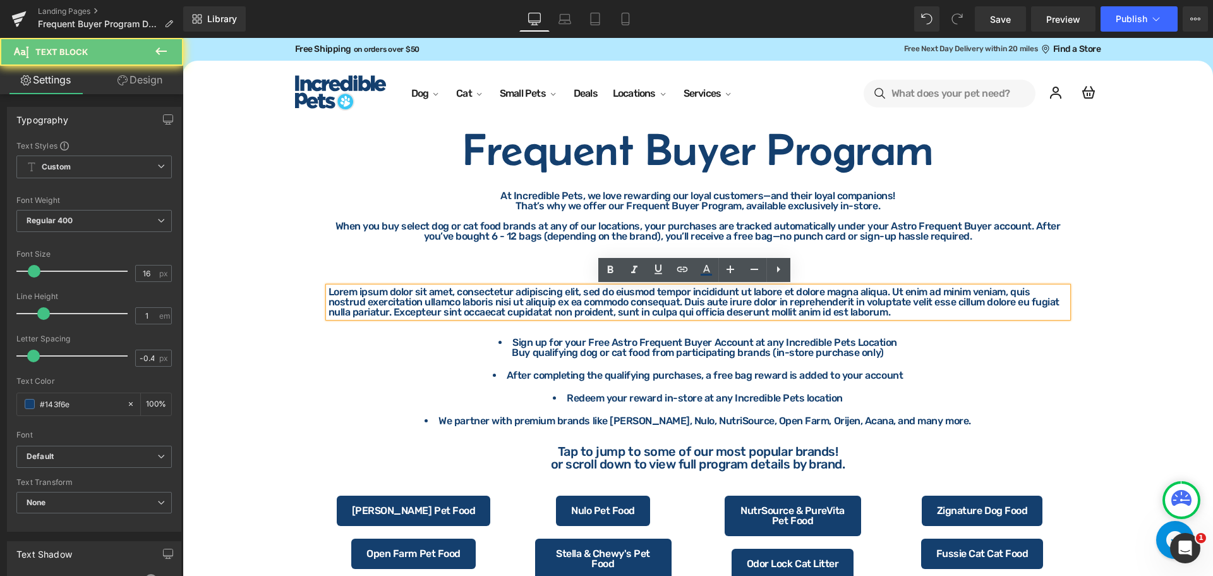
click at [570, 292] on p "Lorem ipsum dolor sit amet, consectetur adipiscing elit, sed do eiusmod tempor …" at bounding box center [698, 302] width 739 height 30
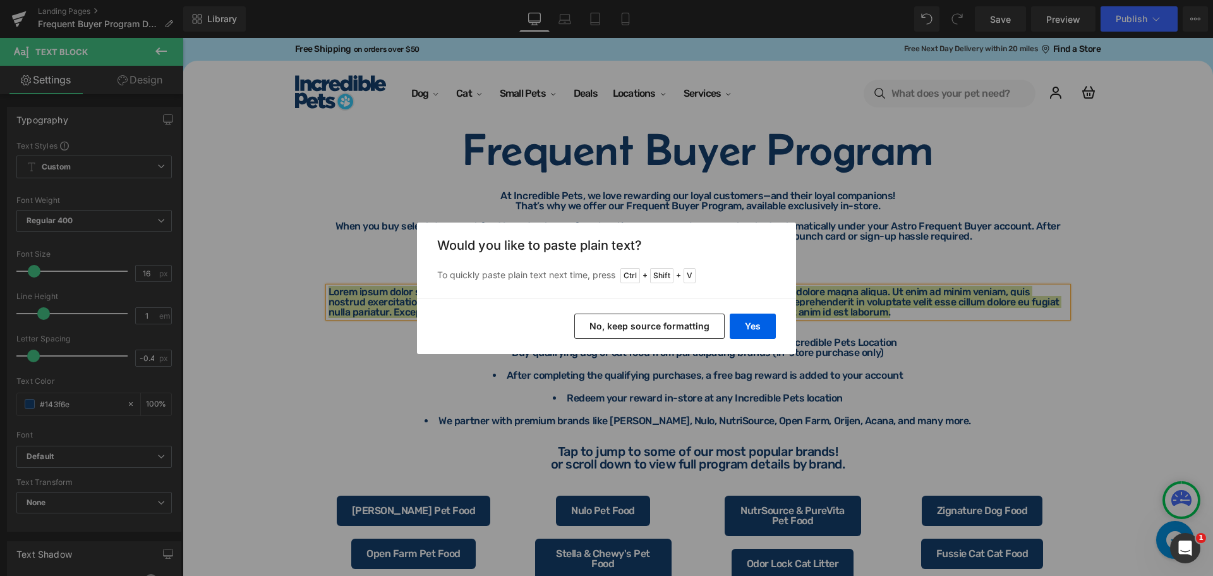
click at [676, 328] on button "No, keep source formatting" at bounding box center [649, 325] width 150 height 25
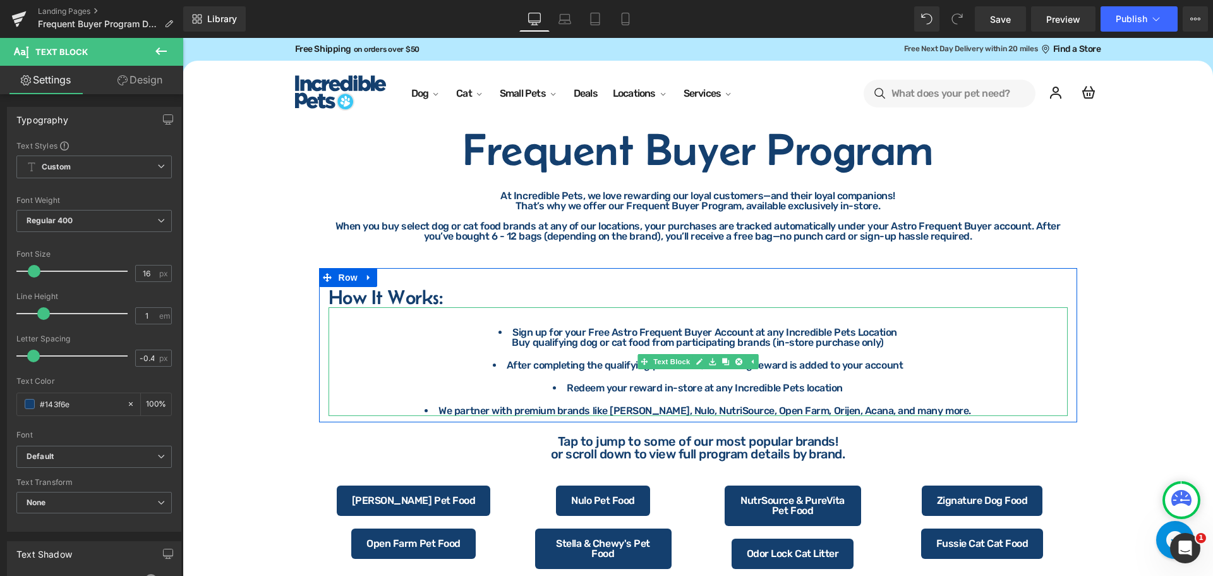
click at [514, 335] on li "Sign up for your Free Astro Frequent Buyer Account at any Incredible Pets Locat…" at bounding box center [698, 332] width 739 height 10
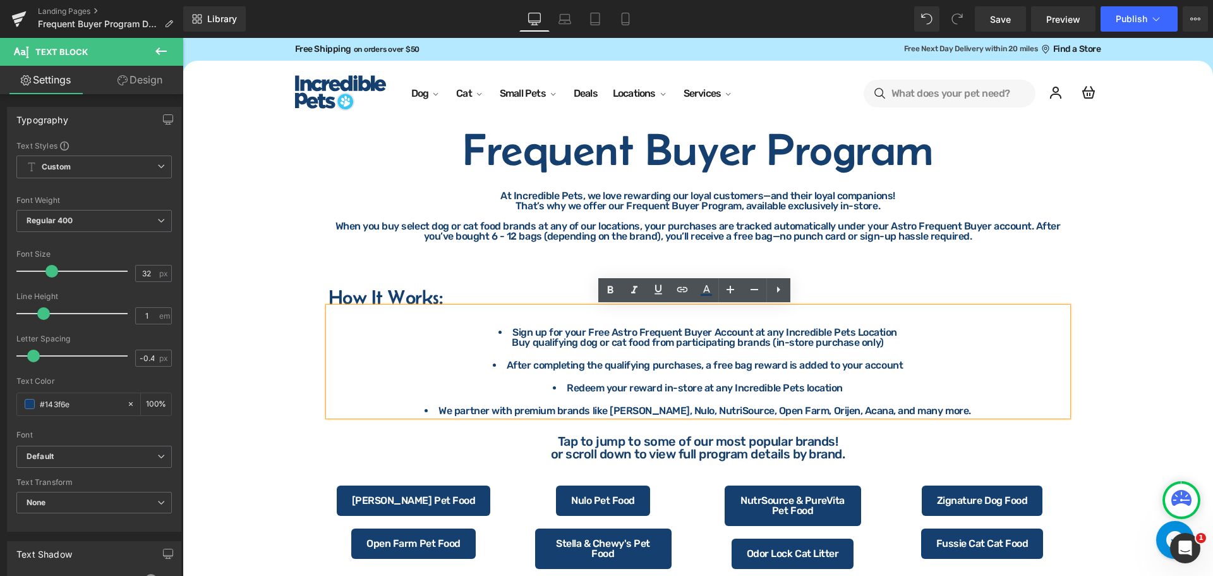
click at [498, 334] on li "Sign up for your Free Astro Frequent Buyer Account at any Incredible Pets Locat…" at bounding box center [698, 332] width 739 height 10
click at [519, 350] on div "Sign up for your Free Astro Frequent Buyer Account at any Incredible Pets Locat…" at bounding box center [698, 361] width 739 height 109
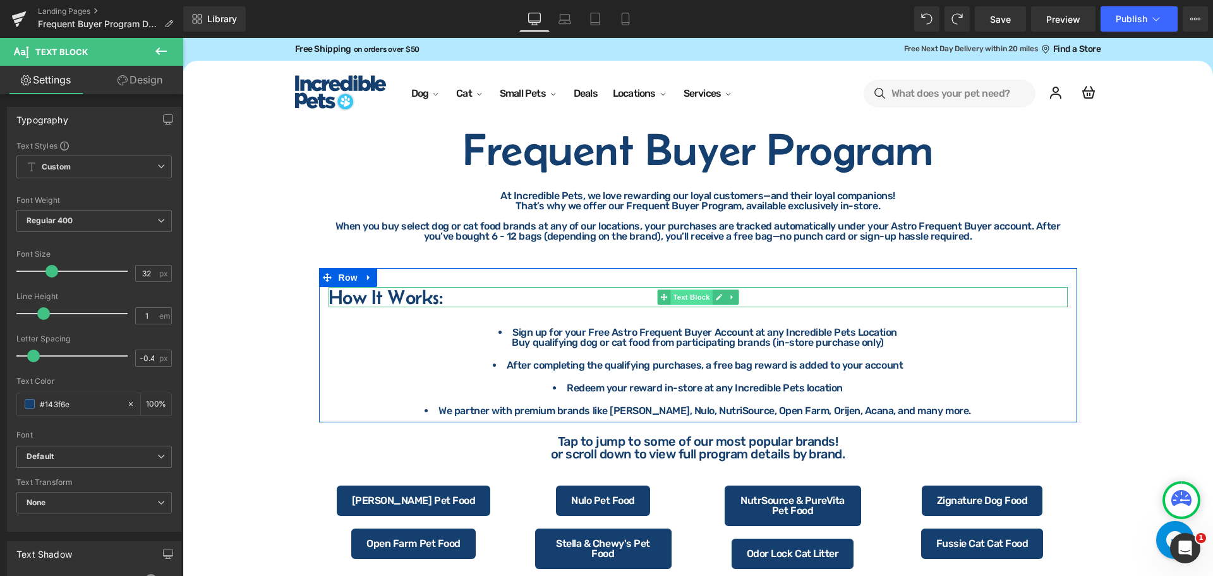
click at [681, 298] on span "Text Block" at bounding box center [691, 296] width 42 height 15
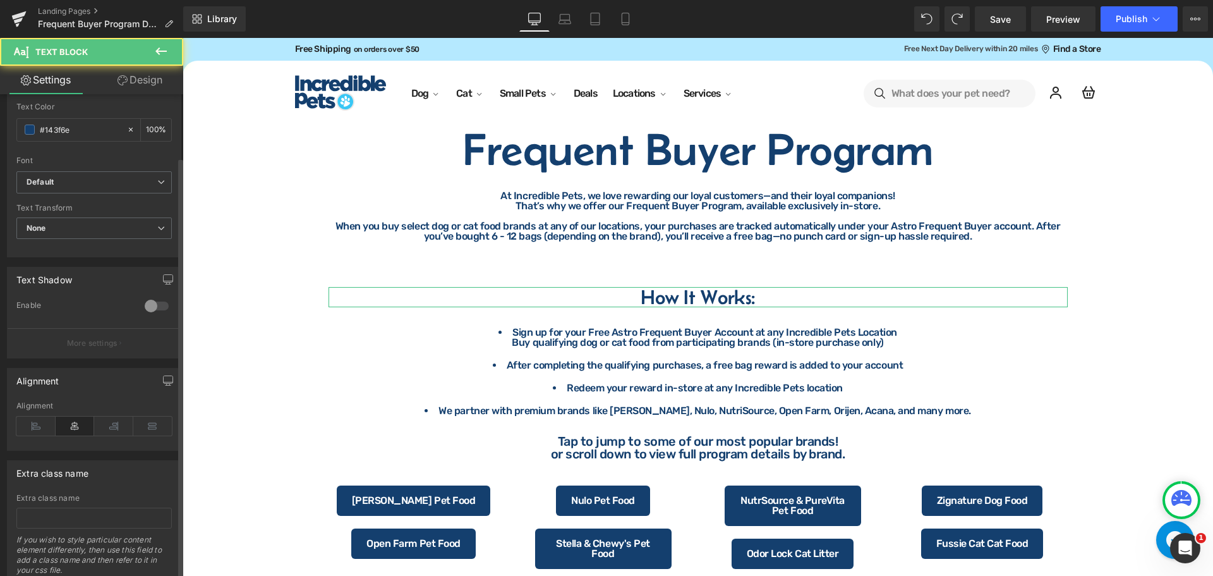
scroll to position [316, 0]
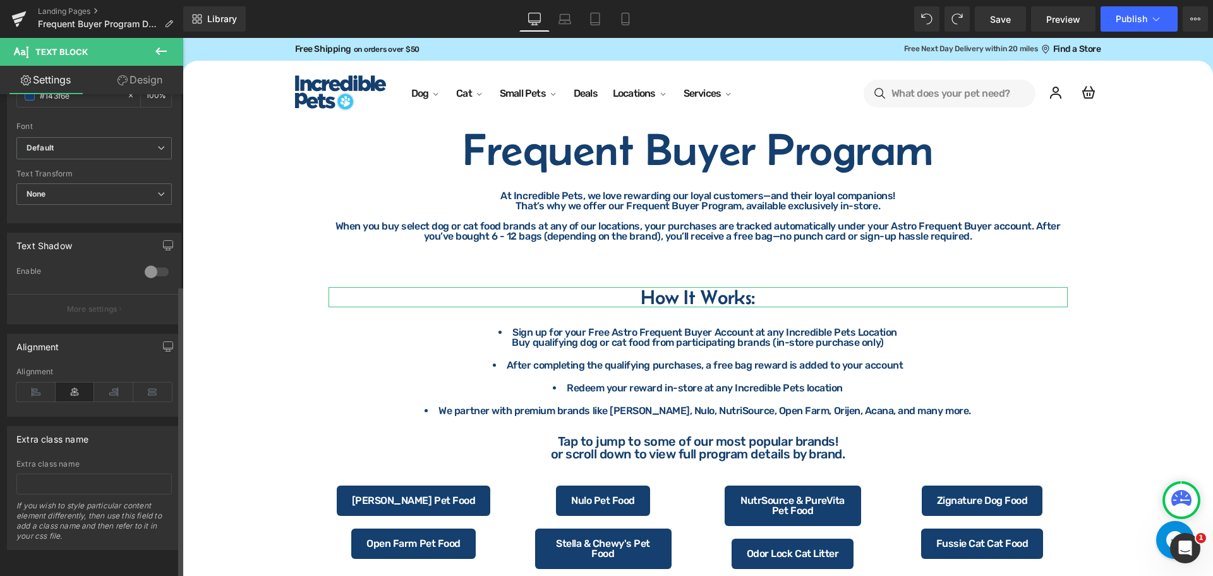
click at [69, 386] on icon at bounding box center [75, 391] width 39 height 19
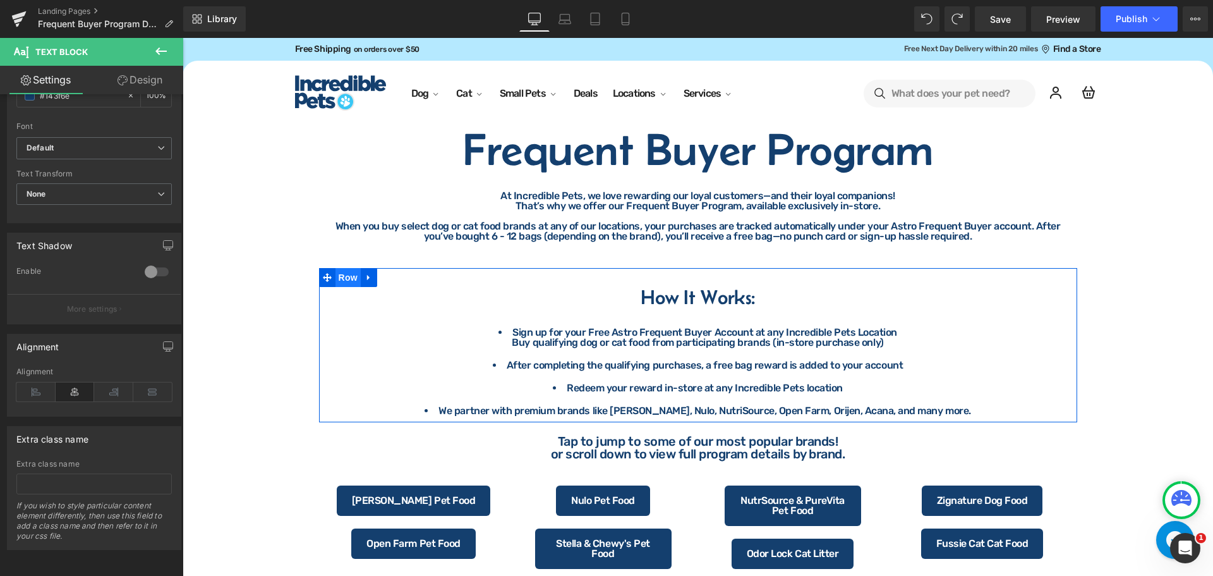
click at [342, 278] on span "Row" at bounding box center [347, 277] width 25 height 19
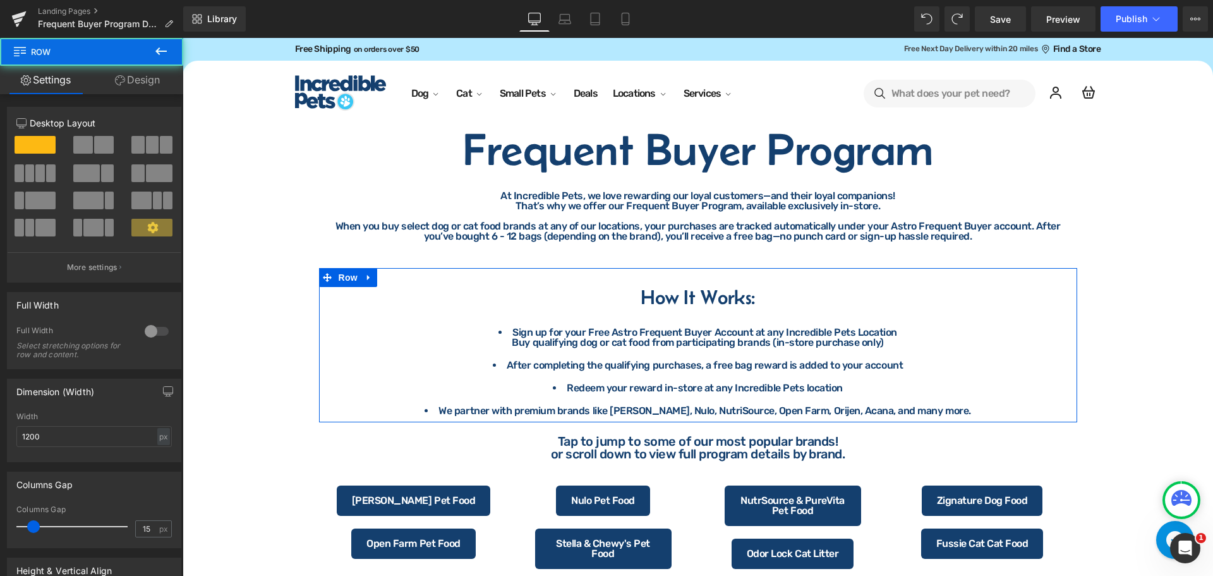
drag, startPoint x: 146, startPoint y: 80, endPoint x: 87, endPoint y: 159, distance: 99.3
click at [146, 80] on link "Design" at bounding box center [138, 80] width 92 height 28
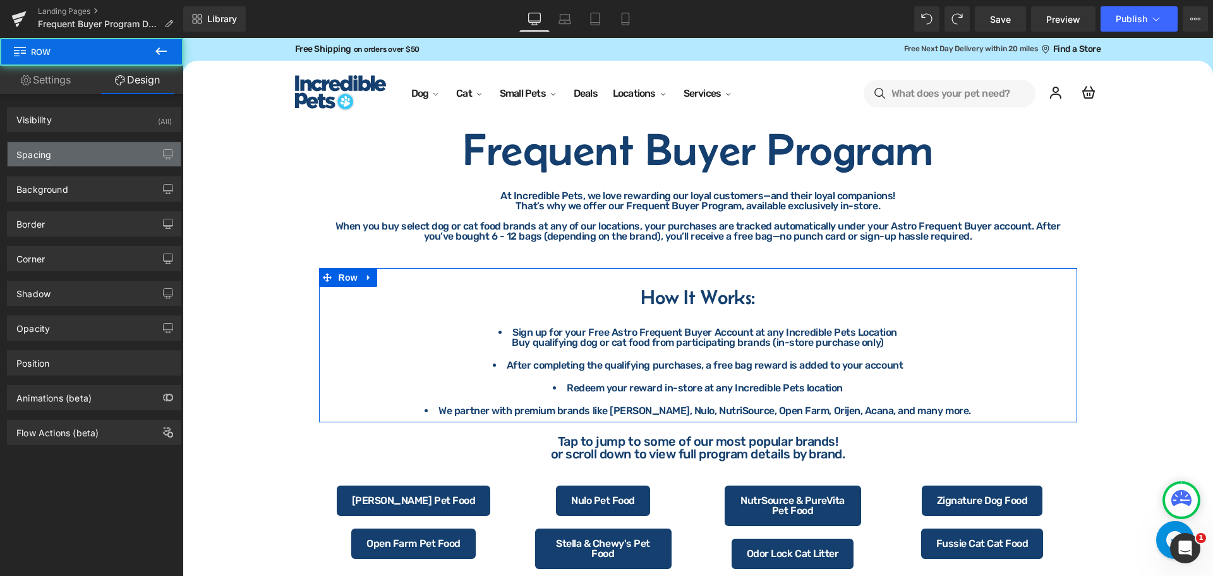
click at [85, 159] on div "Spacing" at bounding box center [94, 154] width 173 height 24
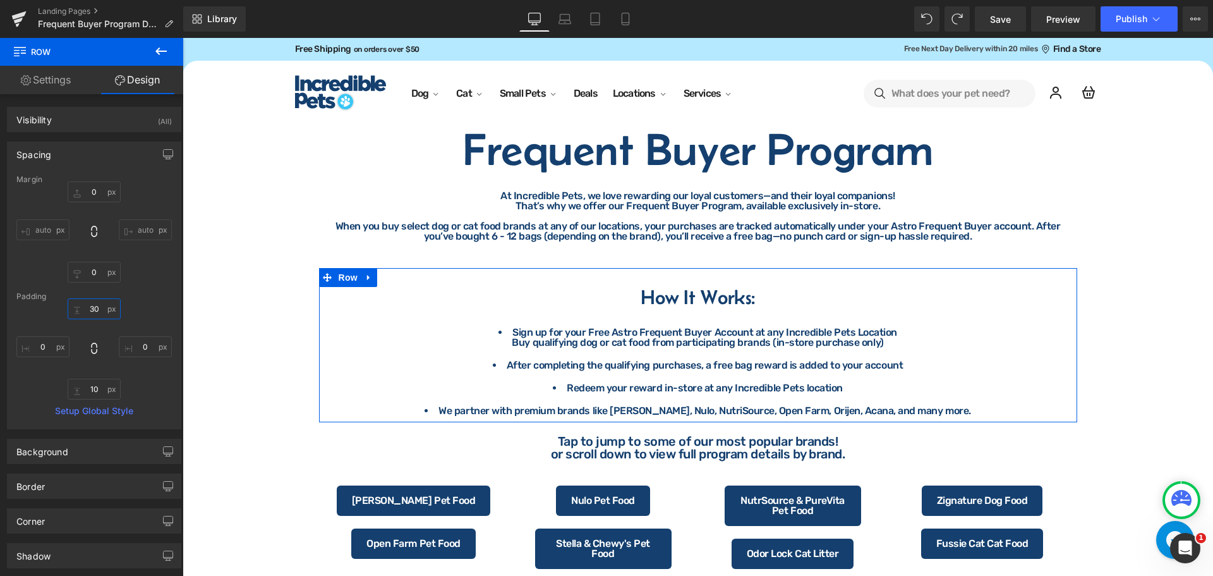
click at [102, 304] on input "30" at bounding box center [94, 308] width 53 height 21
type input "0"
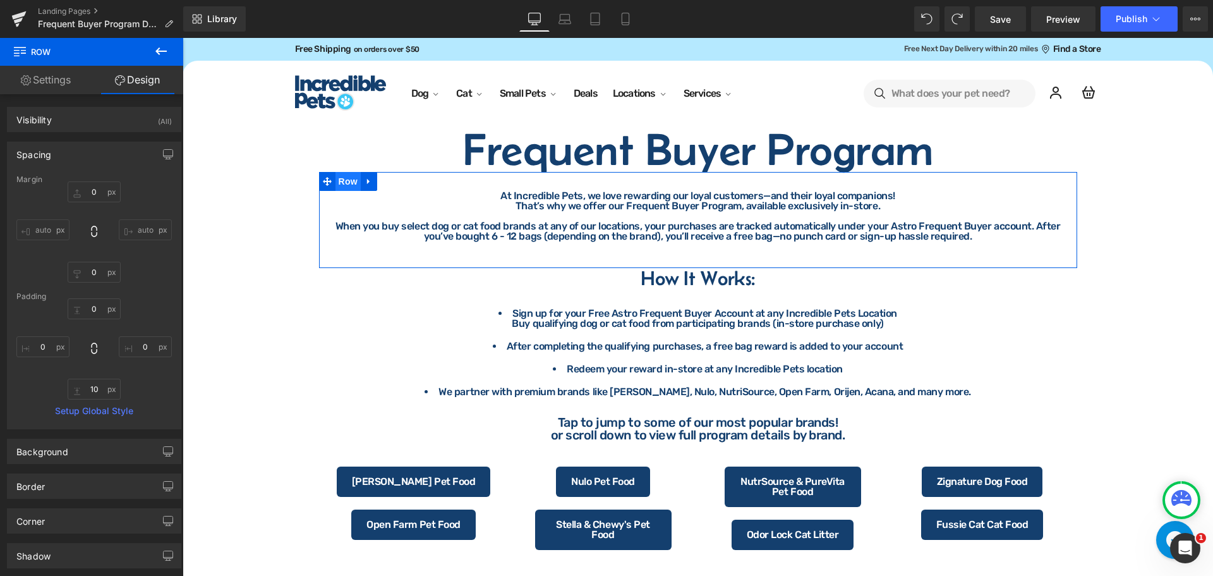
click at [348, 182] on span "Row" at bounding box center [347, 181] width 25 height 19
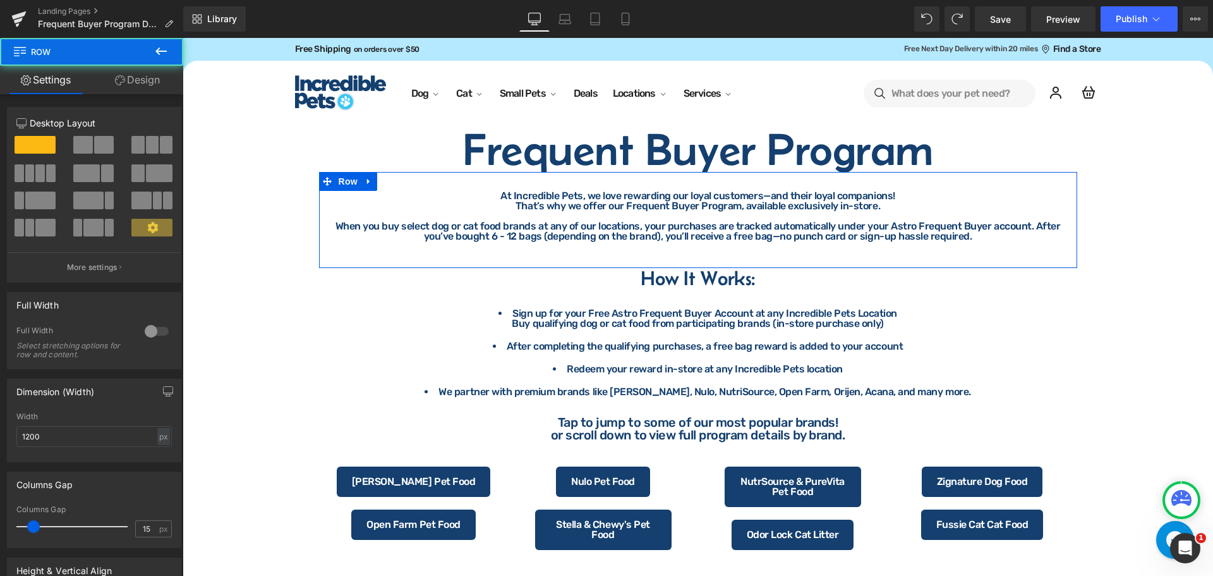
click at [139, 78] on link "Design" at bounding box center [138, 80] width 92 height 28
click at [0, 0] on div "Spacing" at bounding box center [0, 0] width 0 height 0
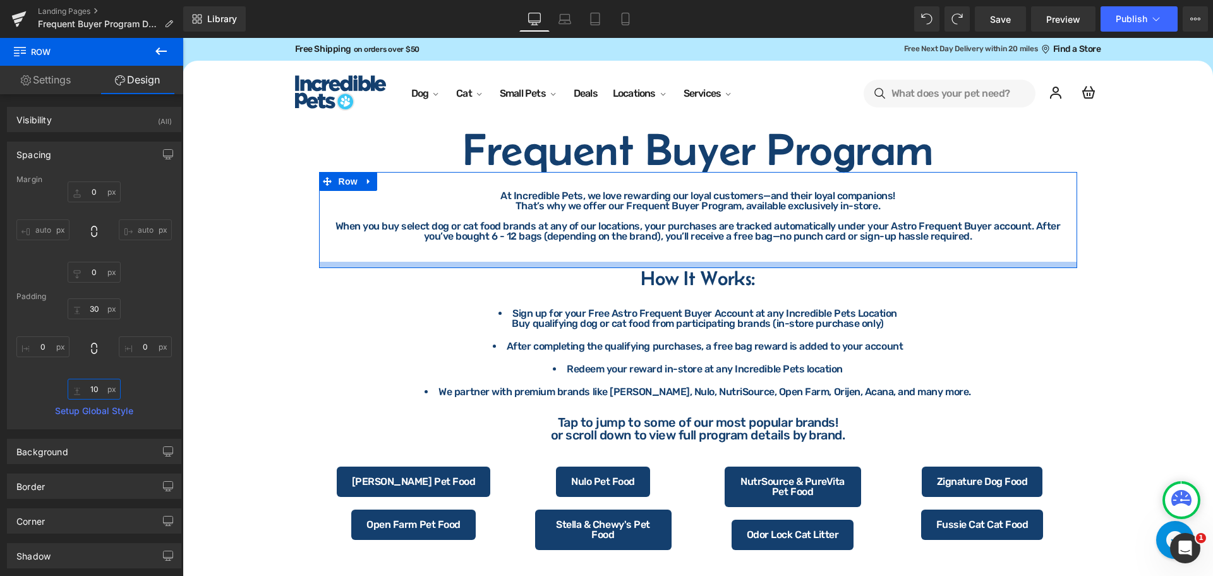
click at [95, 386] on input "text" at bounding box center [94, 388] width 53 height 21
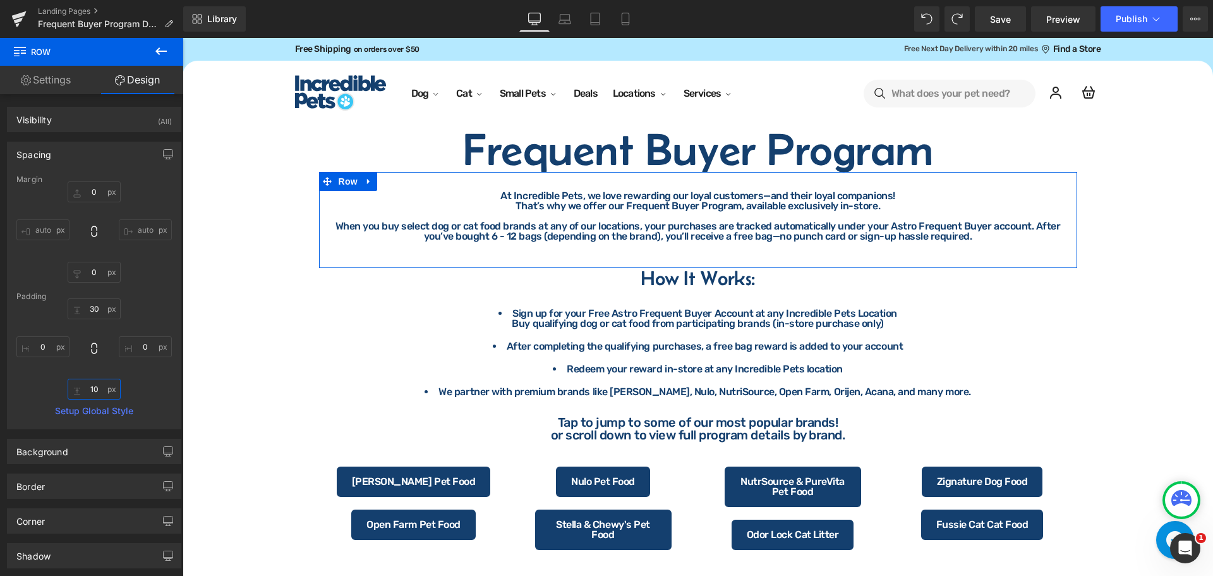
type input "0"
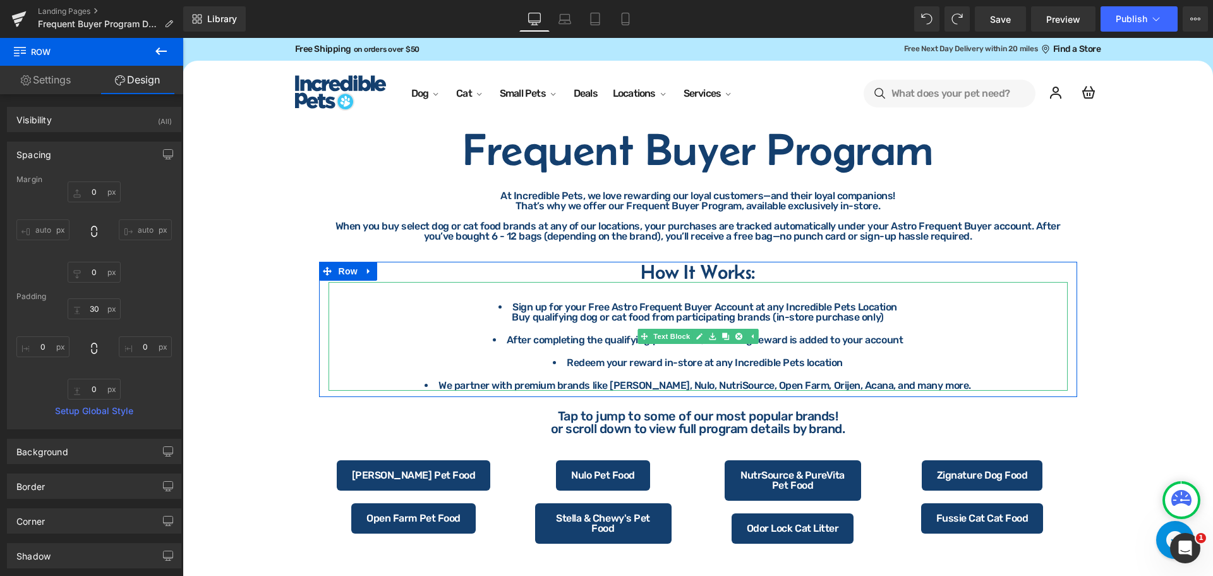
click at [661, 312] on li\\ "Buy qualifying dog or cat food from participating brands (in-store purchase onl…" at bounding box center [698, 351] width 739 height 78
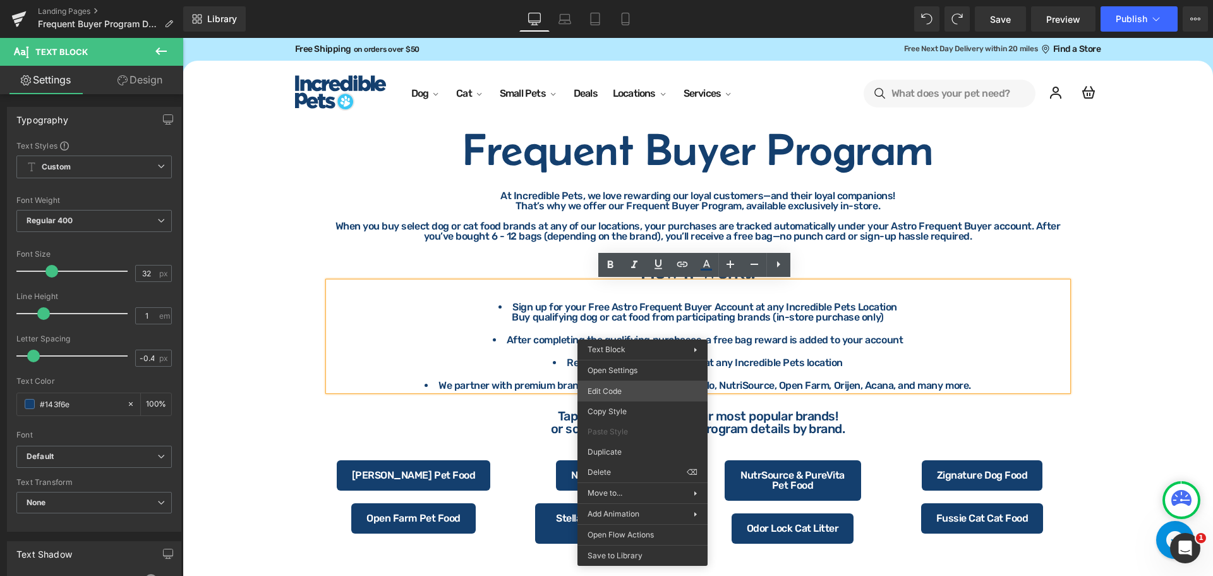
click at [616, 0] on div "Row You are previewing how the will restyle your page. You can not edit Element…" at bounding box center [606, 0] width 1213 height 0
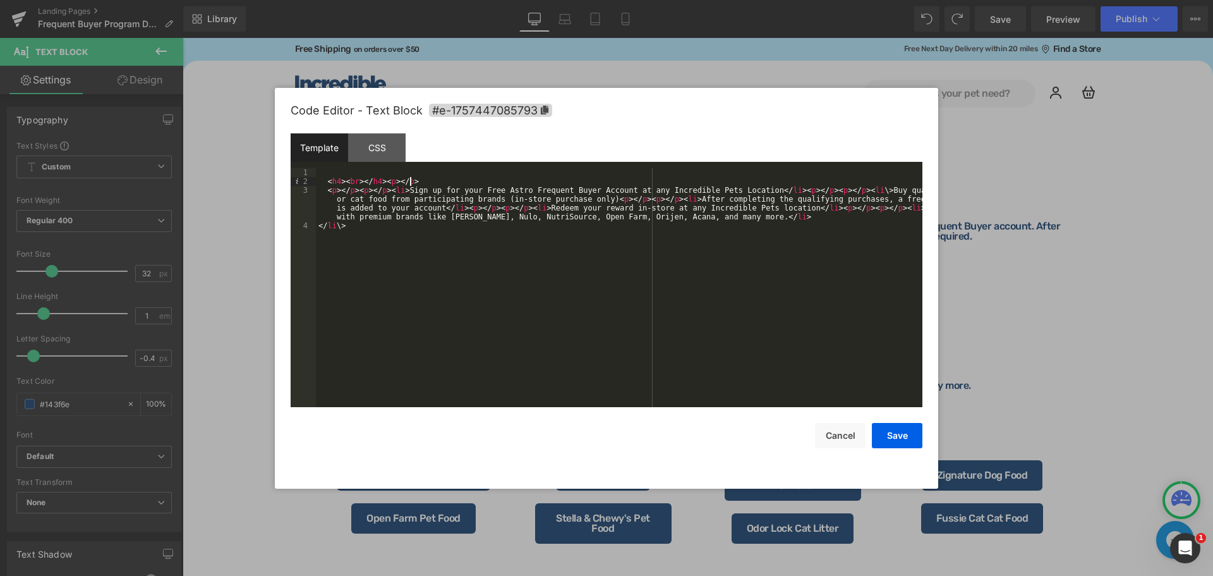
click at [423, 181] on div "< h4 > < br > </ h4 > < p > </ p > < p > </ p > < p > </ p > < li > Sign up for…" at bounding box center [619, 296] width 606 height 256
click at [370, 190] on div "< h4 > < br > </ h4 > < p > </ p > < p > </ p > < p > </ p > < li > Sign up for…" at bounding box center [619, 296] width 606 height 256
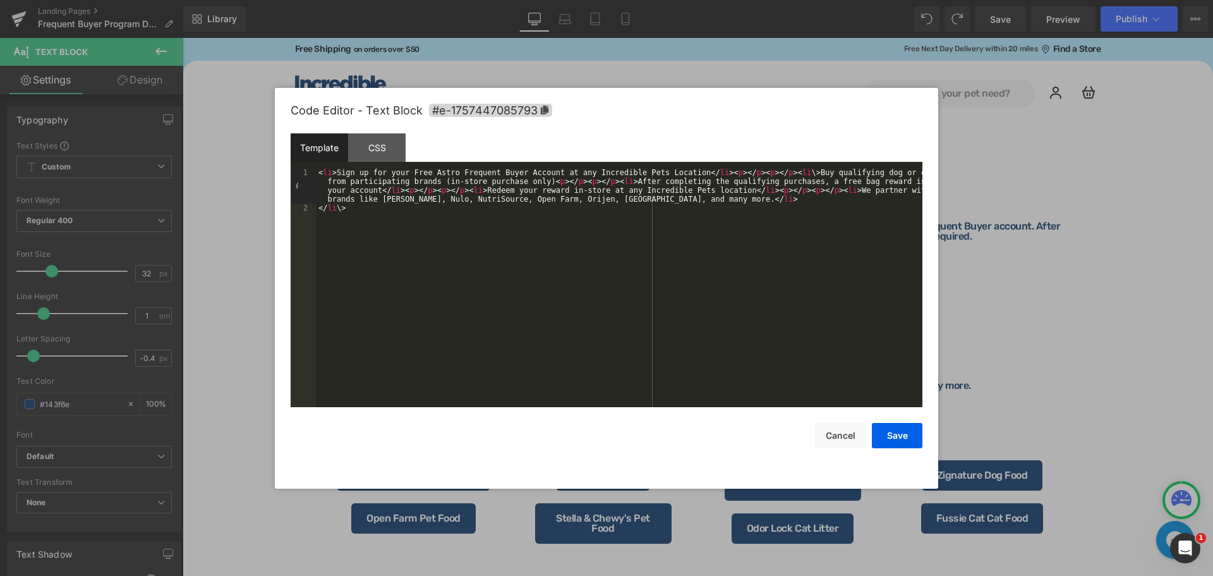
click at [698, 172] on div "< li > Sign up for your Free Astro Frequent Buyer Account at any Incredible Pet…" at bounding box center [619, 309] width 606 height 283
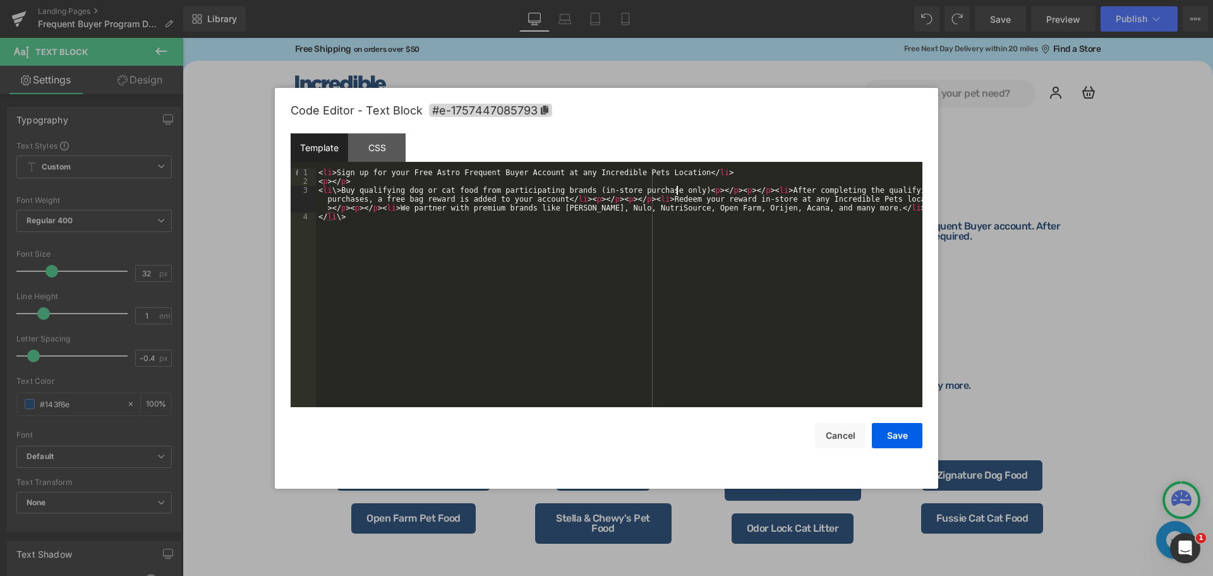
click at [678, 192] on div "< li > Sign up for your Free Astro Frequent Buyer Account at any Incredible Pet…" at bounding box center [619, 296] width 606 height 256
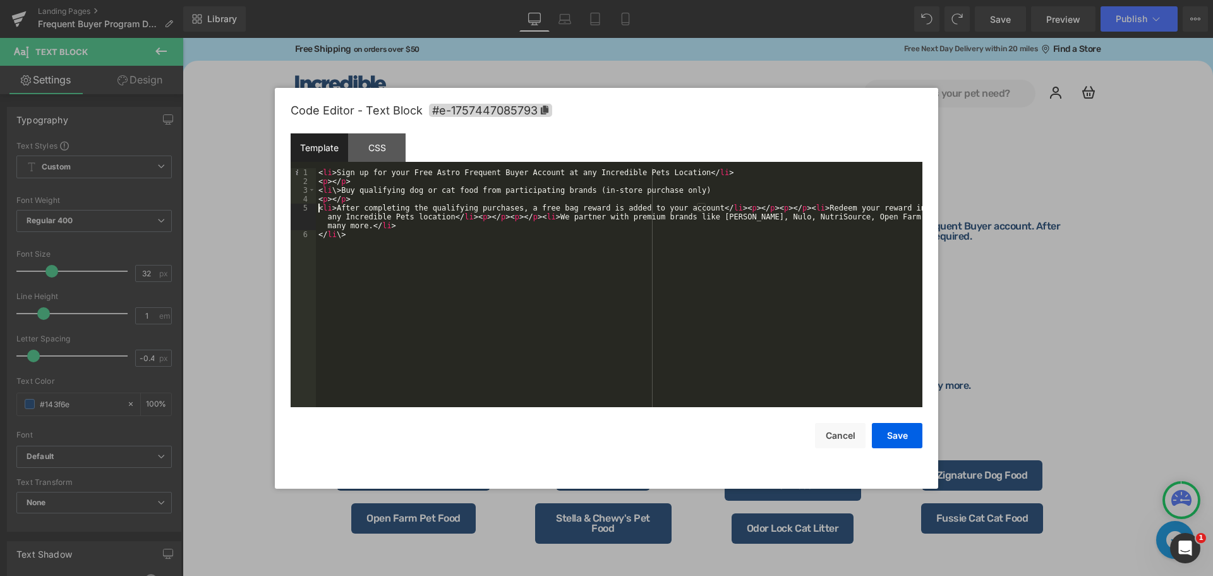
click at [713, 209] on div "< li > Sign up for your Free Astro Frequent Buyer Account at any Incredible Pet…" at bounding box center [619, 296] width 606 height 256
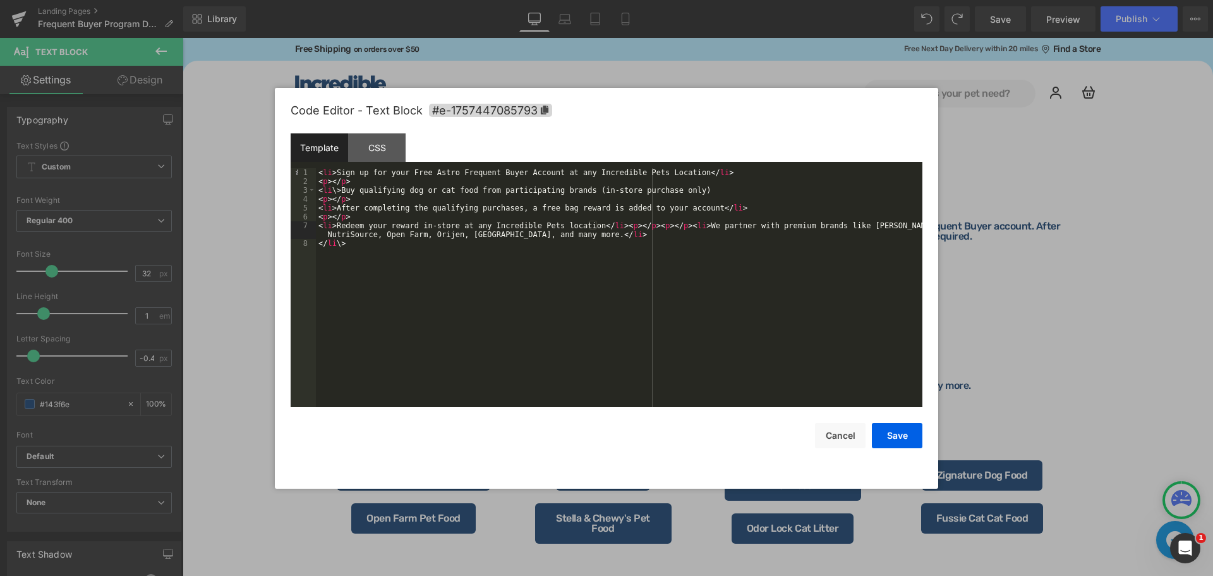
click at [617, 229] on div "< li > Sign up for your Free Astro Frequent Buyer Account at any Incredible Pet…" at bounding box center [619, 296] width 606 height 256
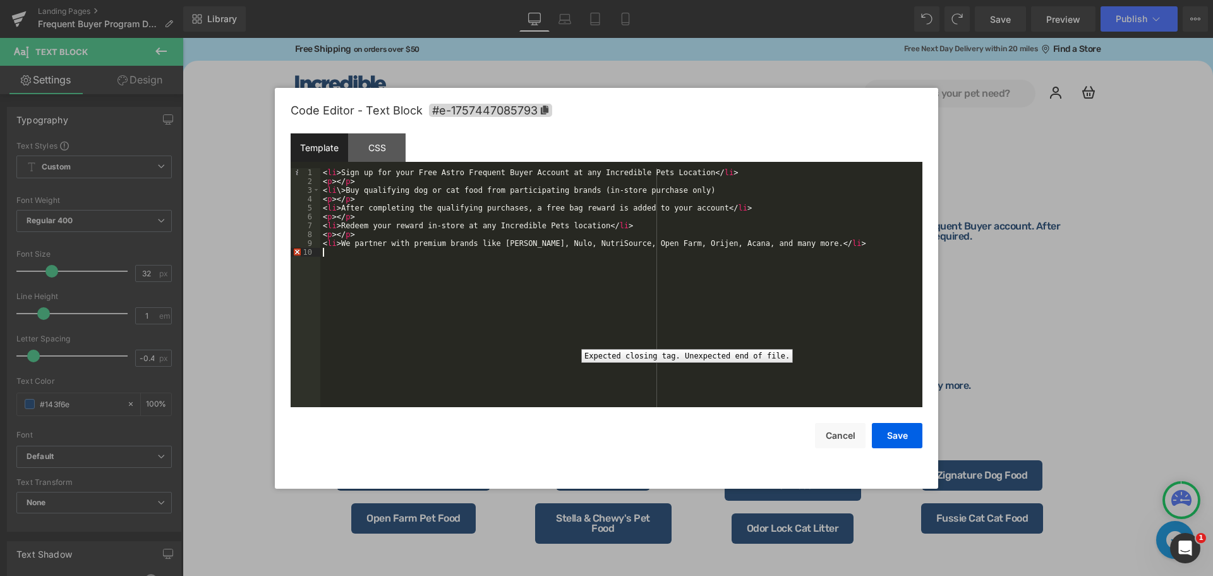
click at [296, 251] on div "10" at bounding box center [306, 252] width 30 height 9
click at [394, 274] on div "< li > Sign up for your Free Astro Frequent Buyer Account at any Incredible Pet…" at bounding box center [621, 287] width 602 height 239
click at [894, 433] on button "Save" at bounding box center [897, 435] width 51 height 25
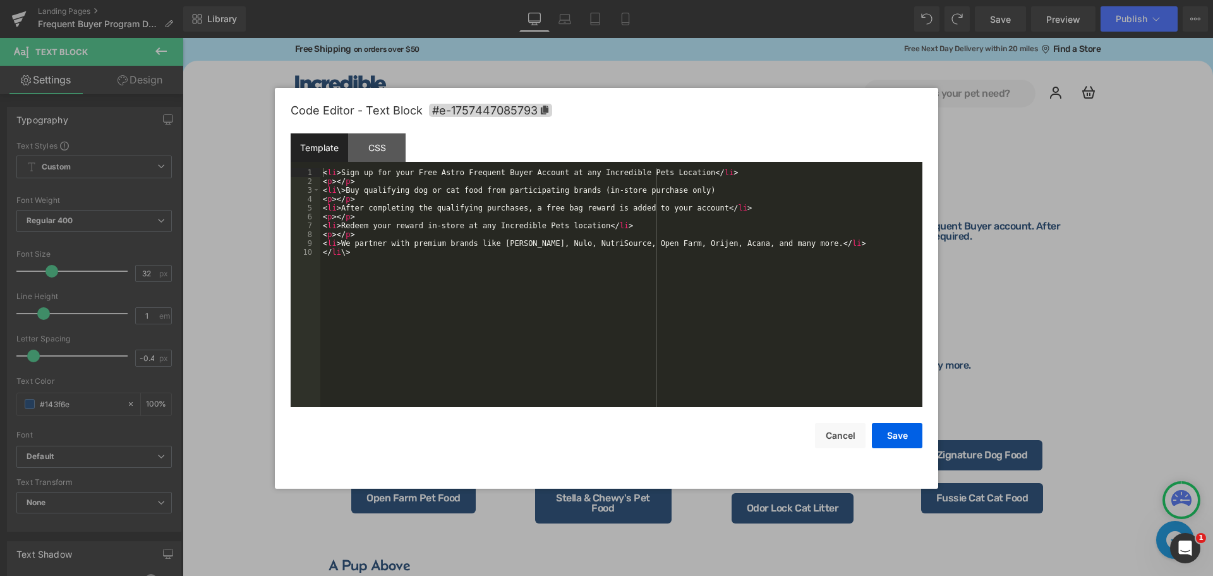
click at [630, 0] on div "Row You are previewing how the will restyle your page. You can not edit Element…" at bounding box center [606, 0] width 1213 height 0
click at [364, 184] on div "< li > Sign up for your Free Astro Frequent Buyer Account at any Incredible Pet…" at bounding box center [621, 296] width 602 height 256
click at [356, 201] on div "< li > Sign up for your Free Astro Frequent Buyer Account at any Incredible Pet…" at bounding box center [621, 296] width 602 height 256
click at [359, 215] on div "< li > Sign up for your Free Astro Frequent Buyer Account at any Incredible Pet…" at bounding box center [621, 296] width 602 height 256
click at [356, 236] on div "< li > Sign up for your Free Astro Frequent Buyer Account at any Incredible Pet…" at bounding box center [621, 296] width 602 height 256
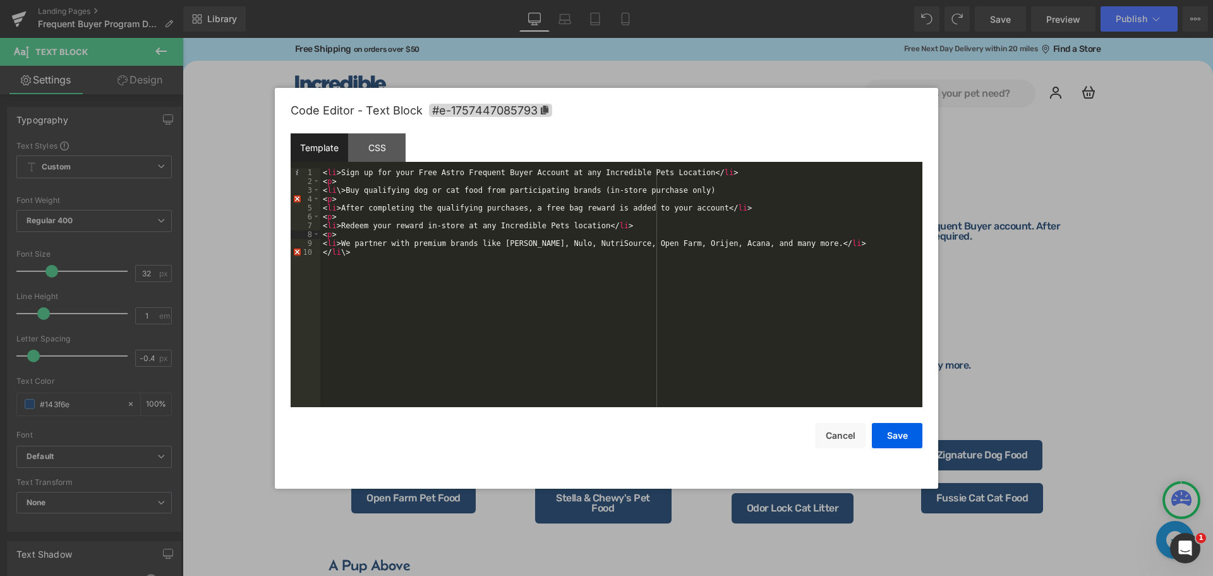
click at [349, 200] on div "< li > Sign up for your Free Astro Frequent Buyer Account at any Incredible Pet…" at bounding box center [621, 296] width 602 height 256
click at [900, 440] on button "Save" at bounding box center [897, 435] width 51 height 25
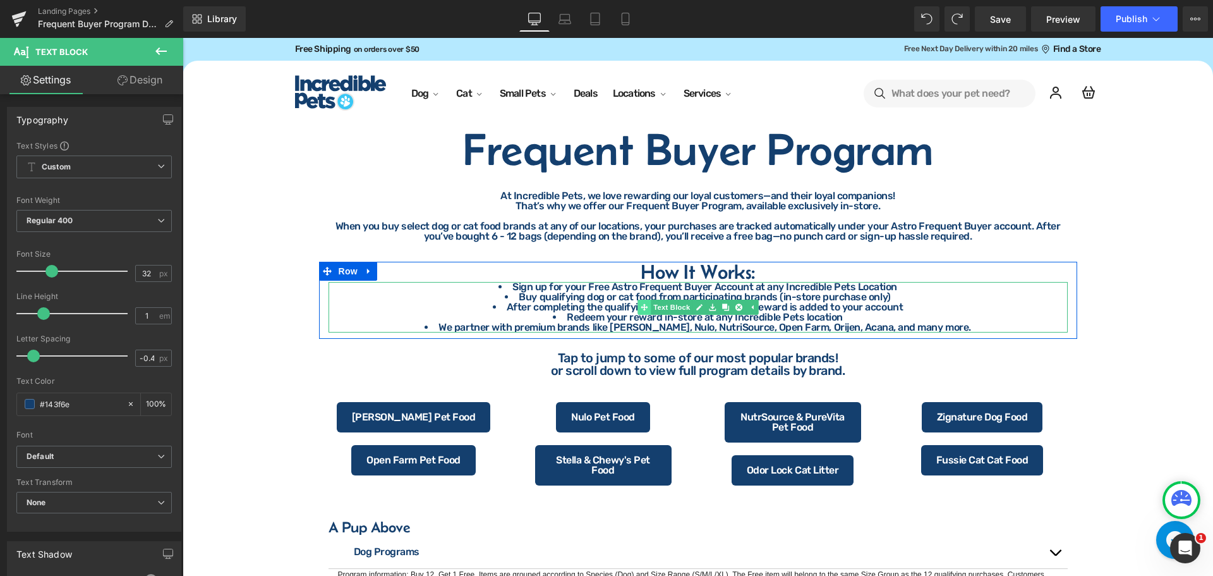
click at [663, 304] on link "Text Block" at bounding box center [664, 306] width 55 height 15
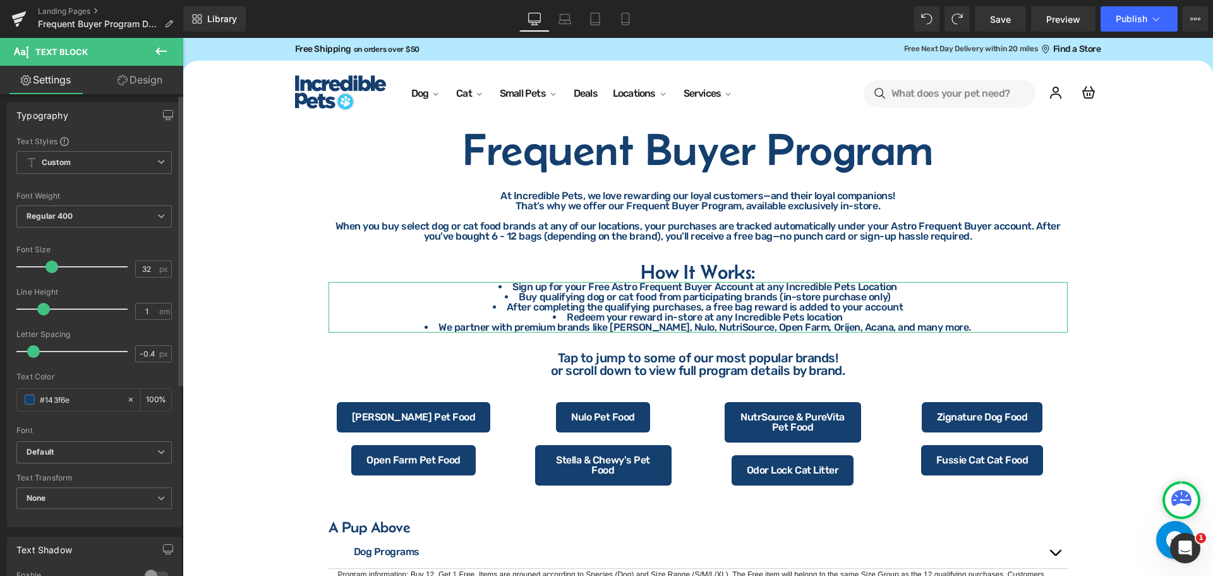
scroll to position [0, 0]
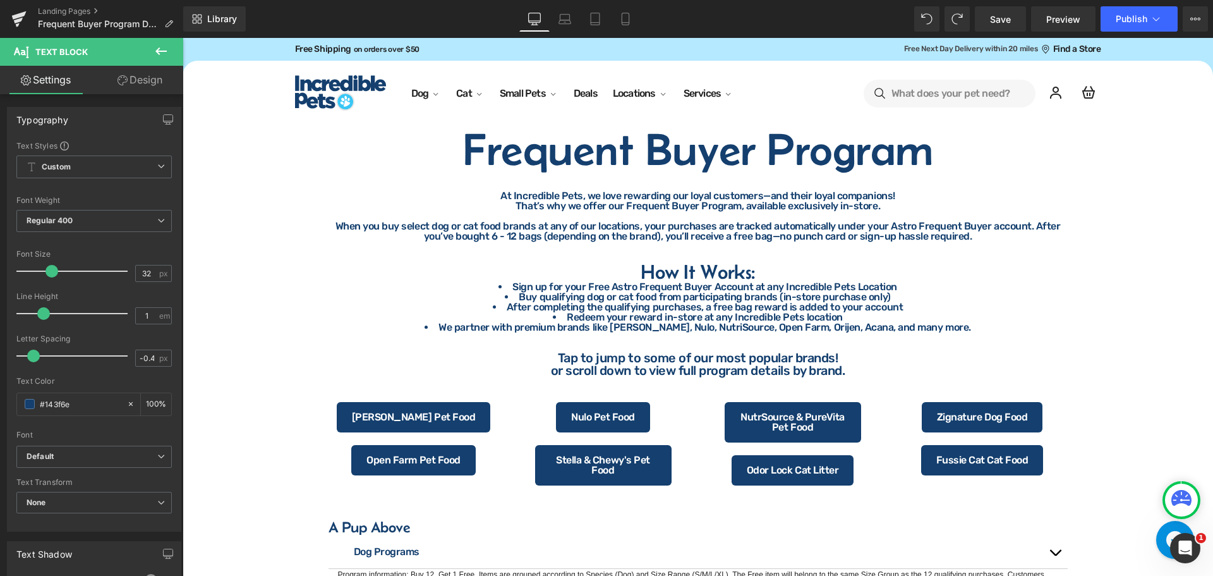
click at [157, 55] on icon at bounding box center [161, 51] width 15 height 15
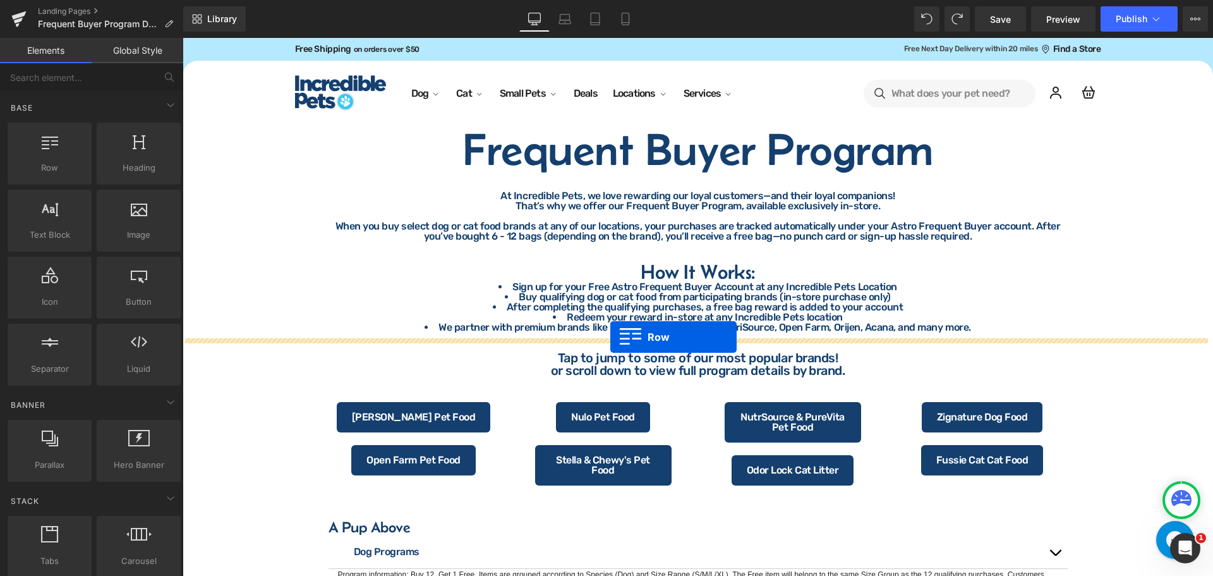
drag, startPoint x: 253, startPoint y: 207, endPoint x: 610, endPoint y: 337, distance: 379.9
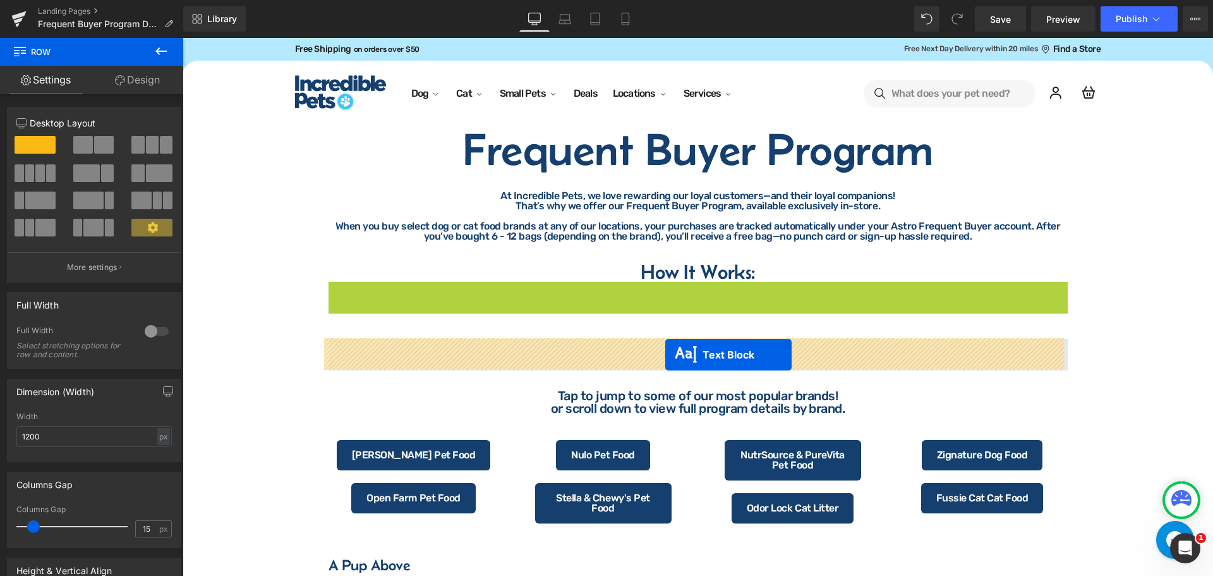
drag, startPoint x: 663, startPoint y: 307, endPoint x: 665, endPoint y: 354, distance: 47.4
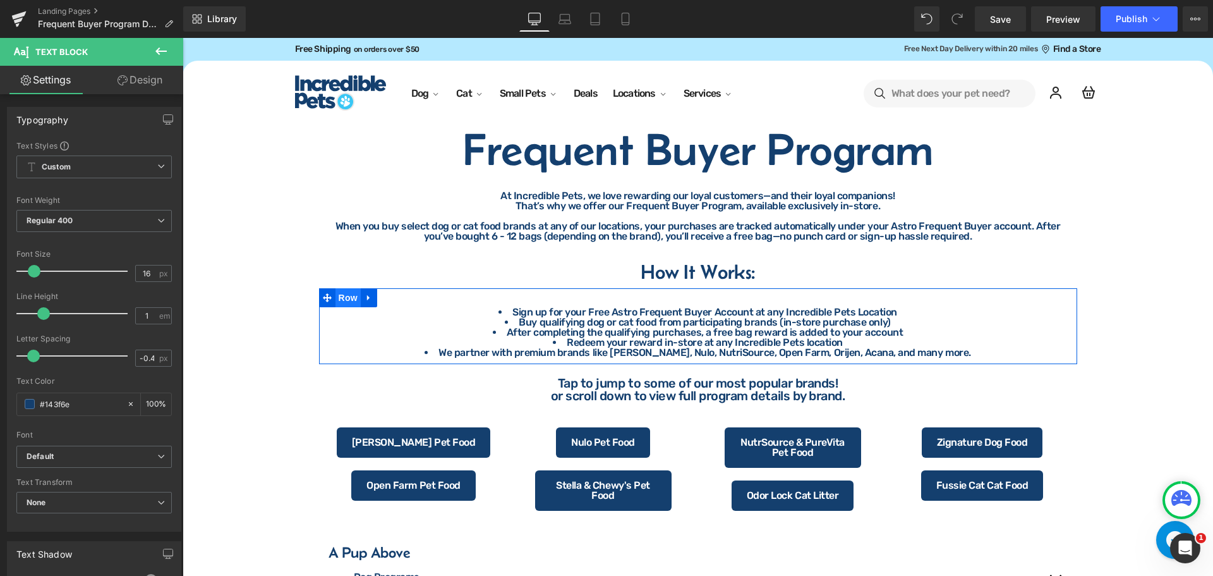
click at [349, 304] on span "Row" at bounding box center [347, 297] width 25 height 19
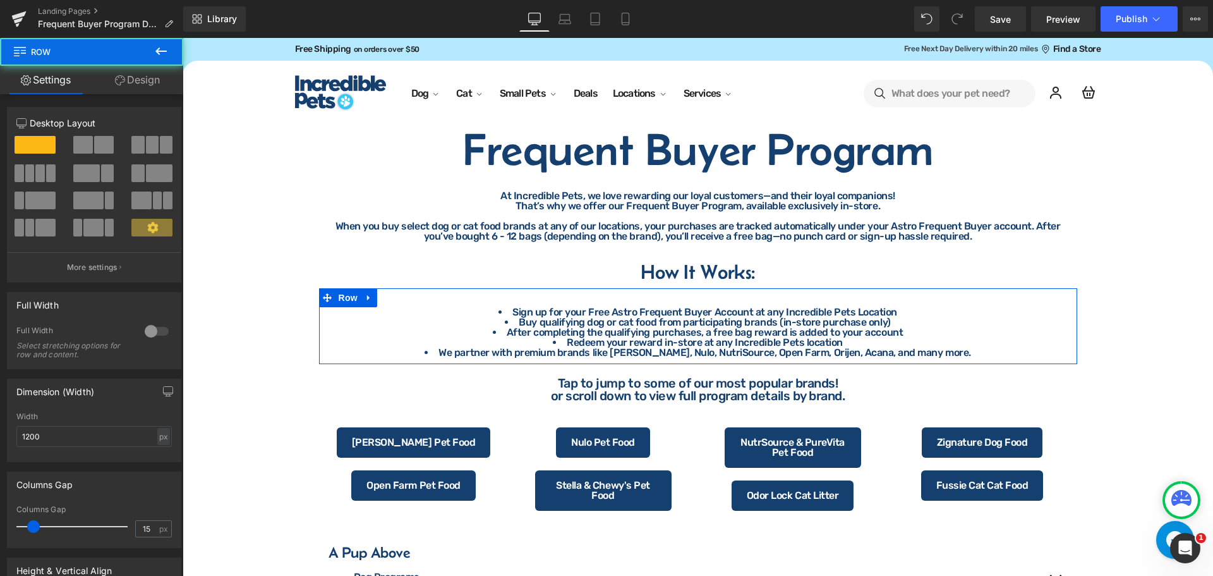
click at [146, 83] on link "Design" at bounding box center [138, 80] width 92 height 28
click at [0, 0] on div "Visibility" at bounding box center [0, 0] width 0 height 0
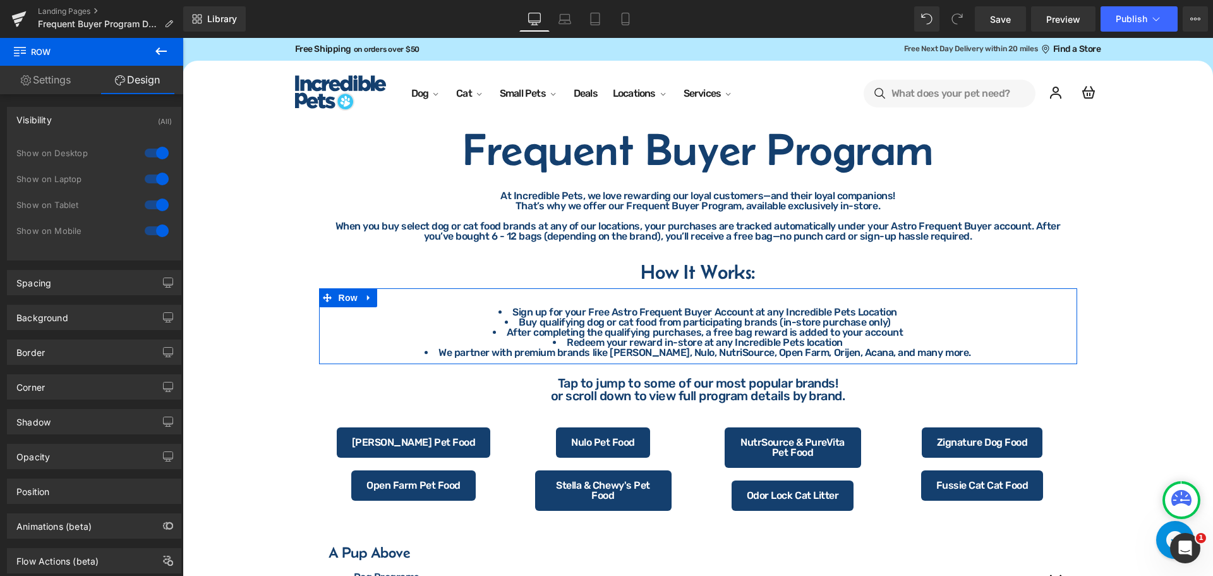
click at [57, 121] on div "Visibility (All)" at bounding box center [94, 119] width 173 height 24
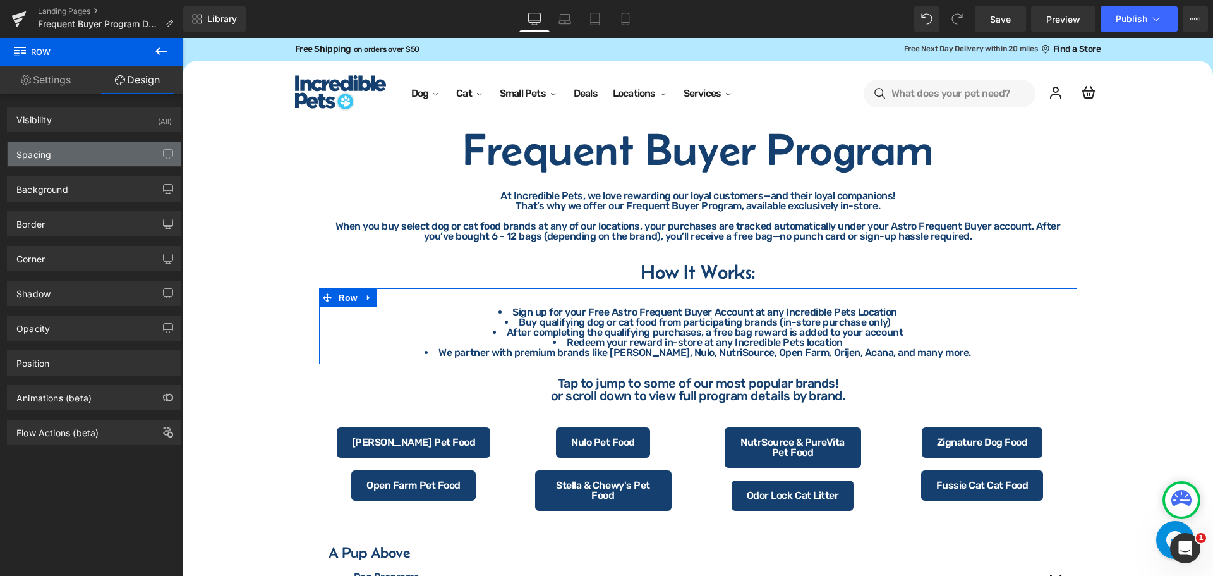
click at [53, 162] on div "Spacing" at bounding box center [94, 154] width 173 height 24
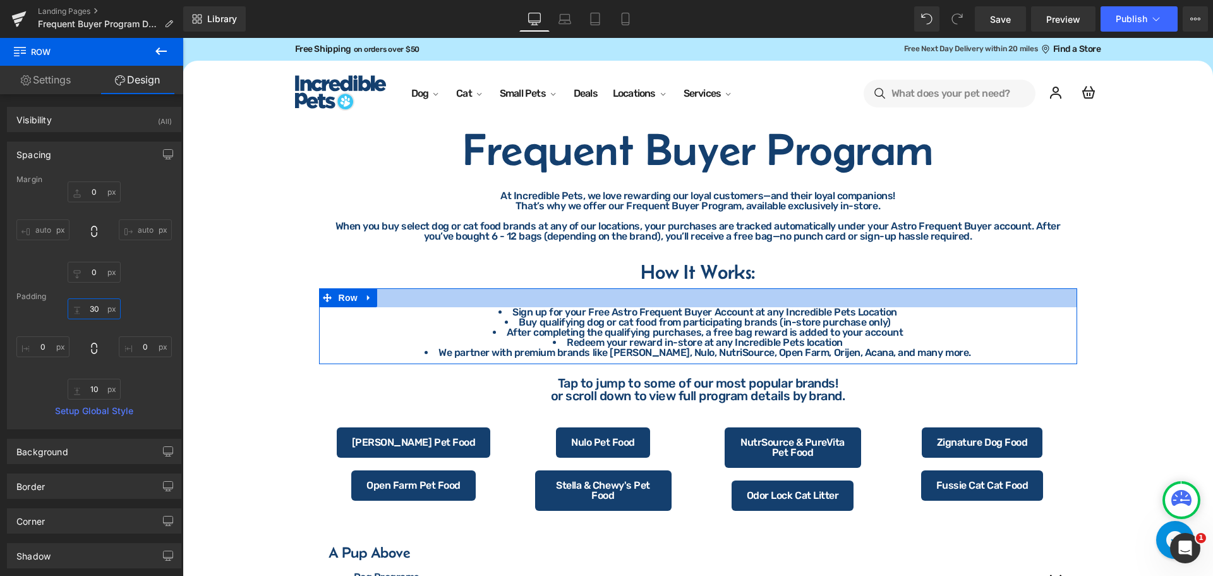
click at [97, 308] on input "text" at bounding box center [94, 308] width 53 height 21
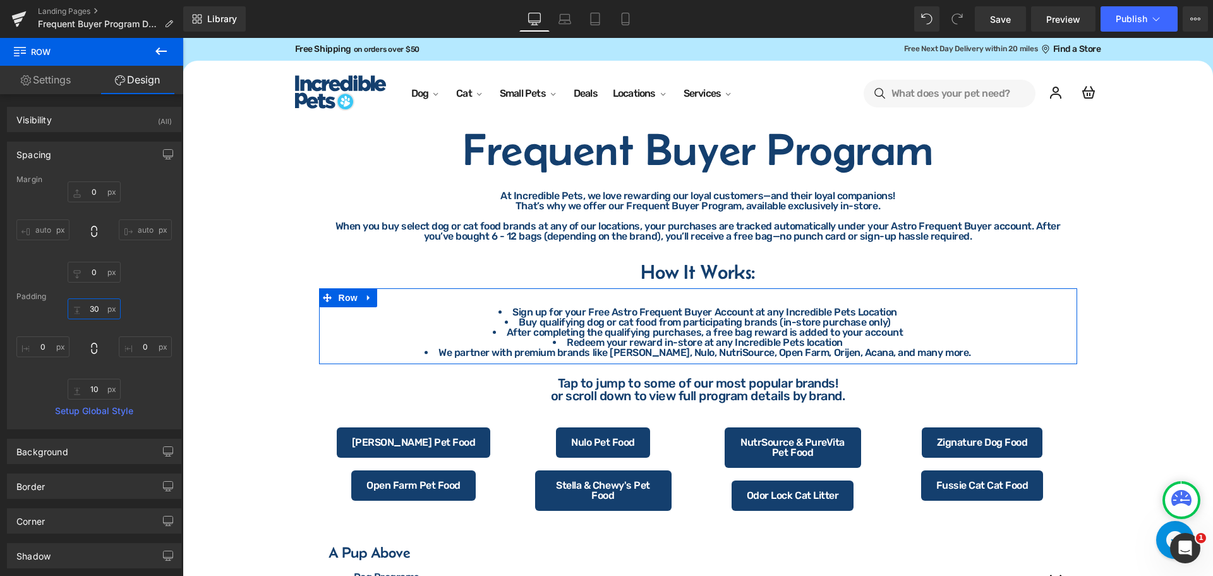
type input "0"
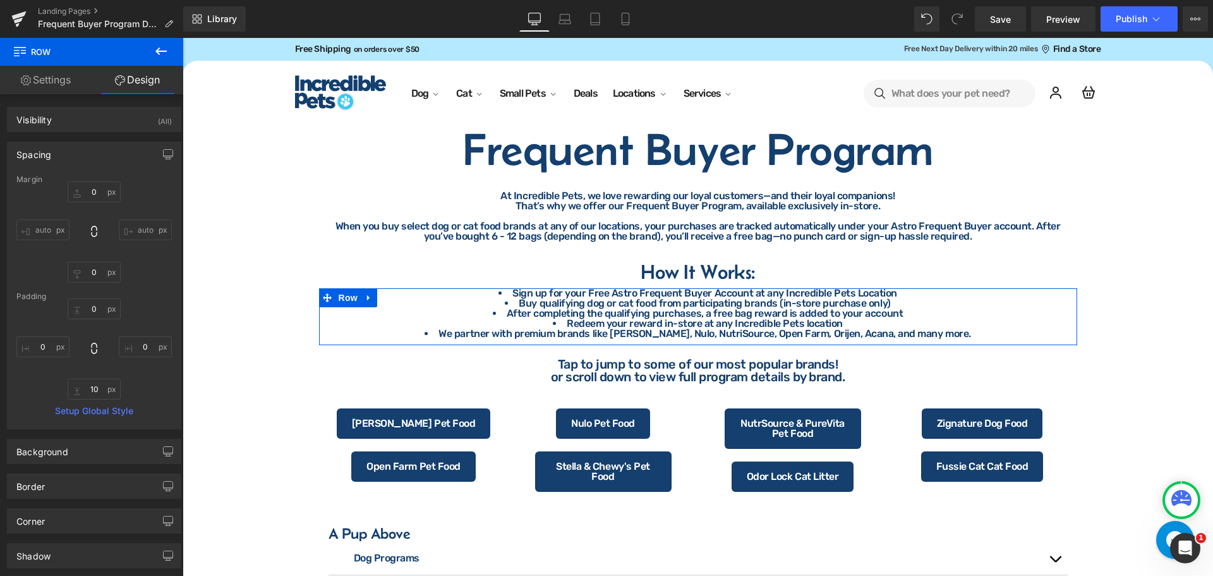
click at [344, 299] on span "Row" at bounding box center [347, 297] width 25 height 19
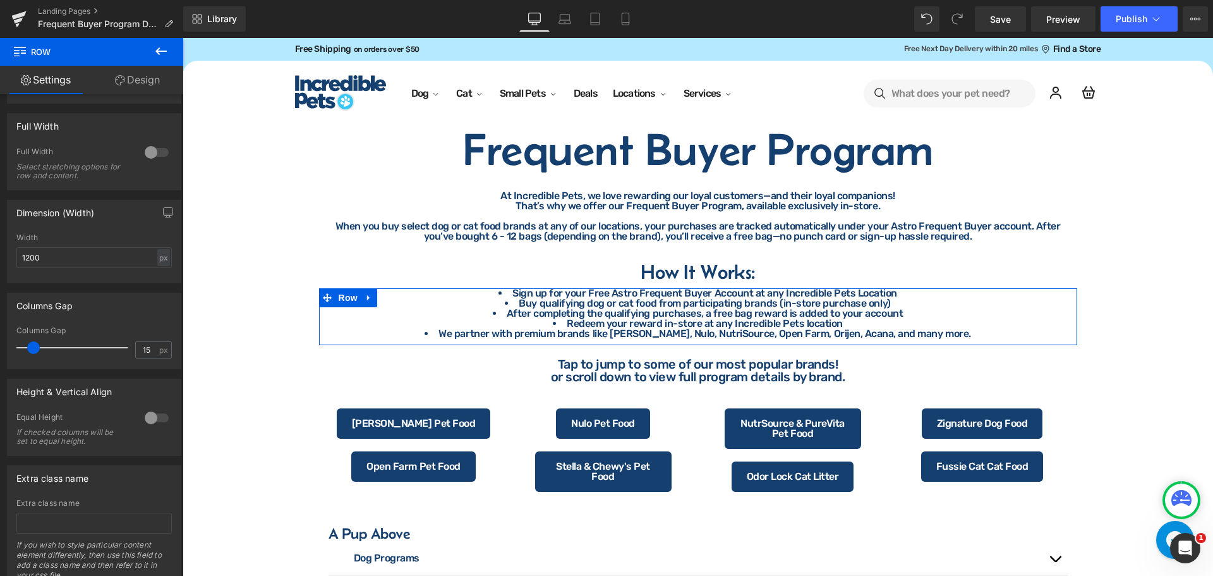
scroll to position [227, 0]
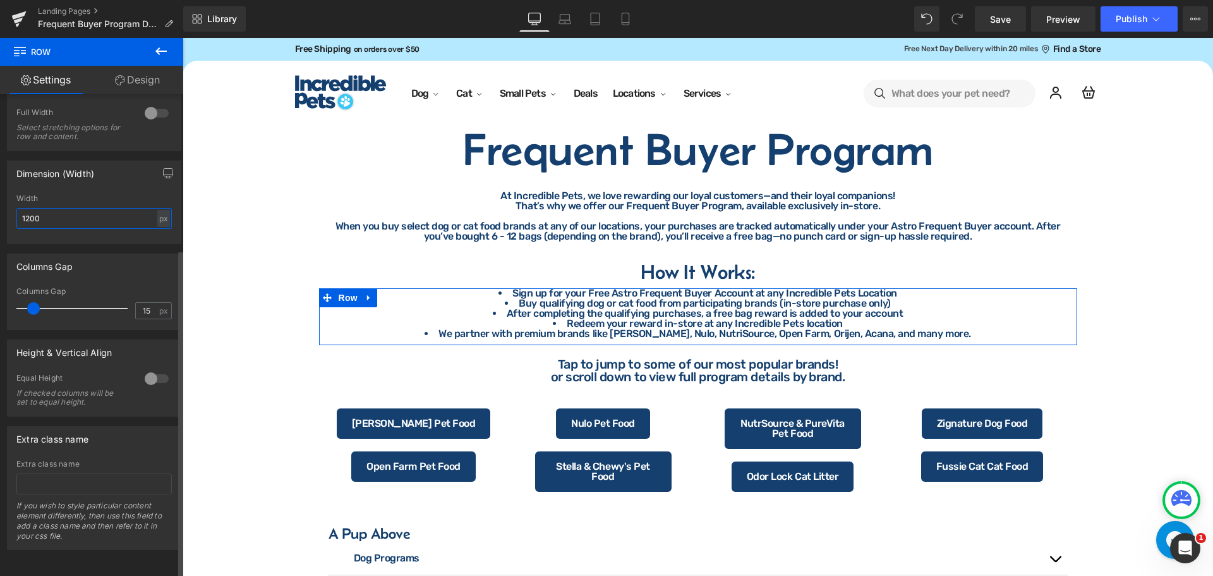
click at [111, 208] on input "1200" at bounding box center [93, 218] width 155 height 21
click at [161, 210] on div "px" at bounding box center [163, 218] width 13 height 17
click at [162, 229] on li "%" at bounding box center [163, 238] width 16 height 18
click at [78, 208] on input "100" at bounding box center [93, 218] width 155 height 21
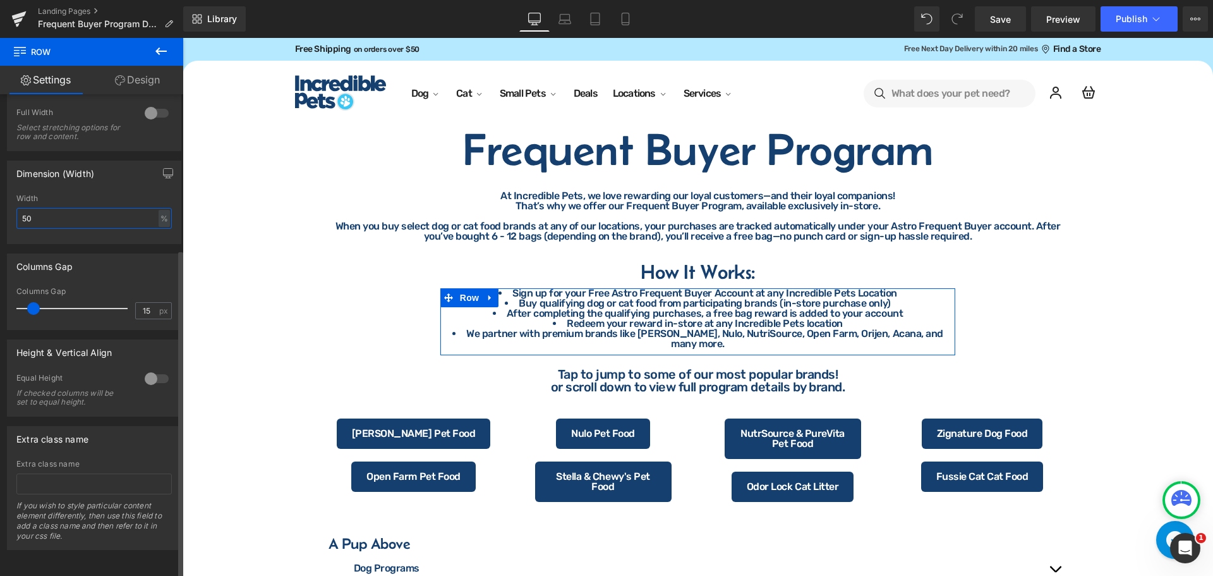
type input "50"
click at [72, 194] on div "Width" at bounding box center [93, 198] width 155 height 9
click at [679, 316] on span "Text Block" at bounding box center [689, 313] width 42 height 15
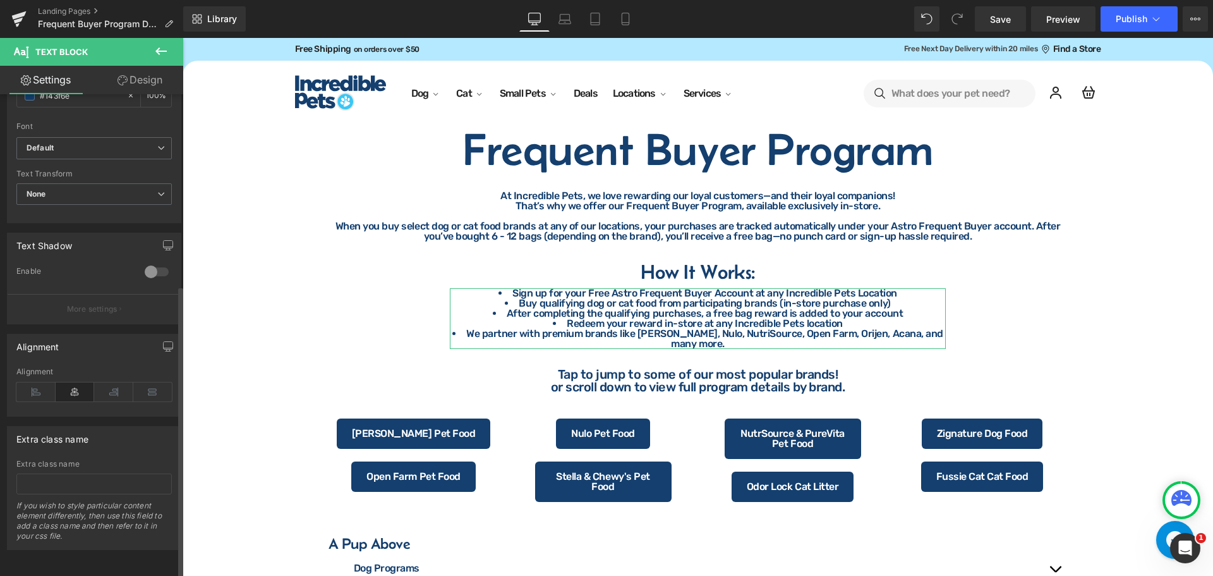
scroll to position [316, 0]
click at [31, 389] on icon at bounding box center [35, 391] width 39 height 19
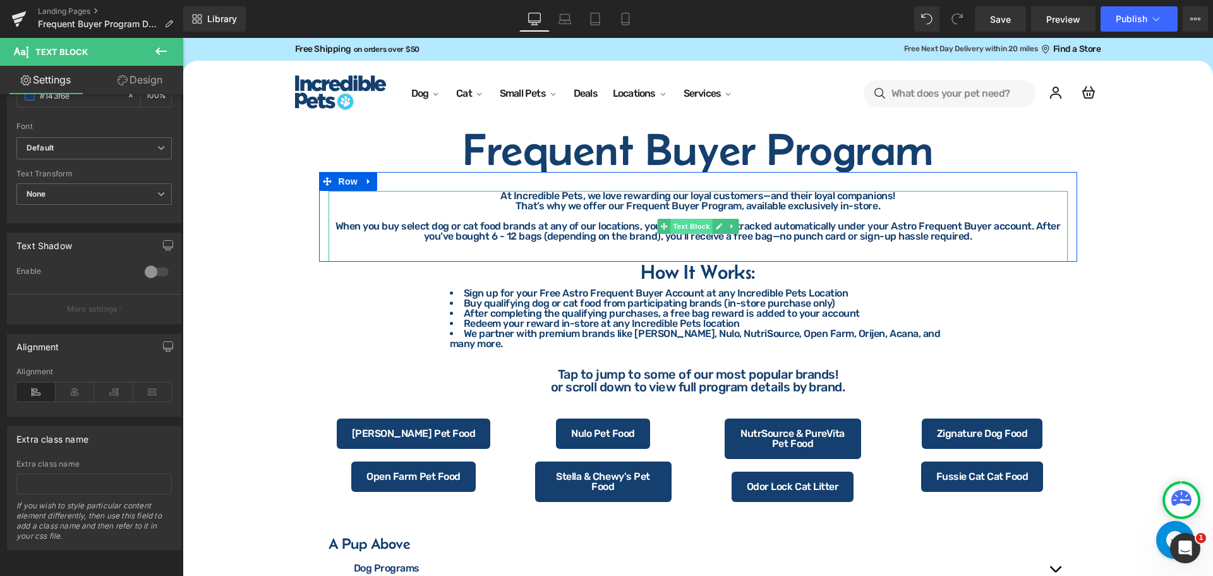
click at [684, 227] on span "Text Block" at bounding box center [691, 226] width 42 height 15
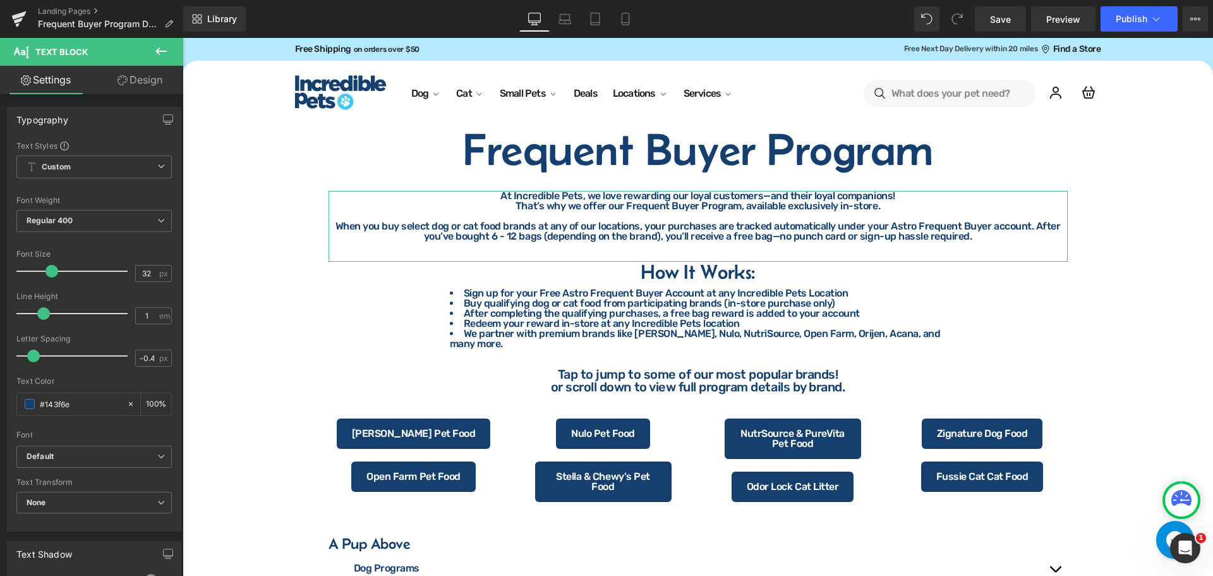
click at [151, 77] on link "Design" at bounding box center [140, 80] width 92 height 28
click at [0, 0] on div "Spacing" at bounding box center [0, 0] width 0 height 0
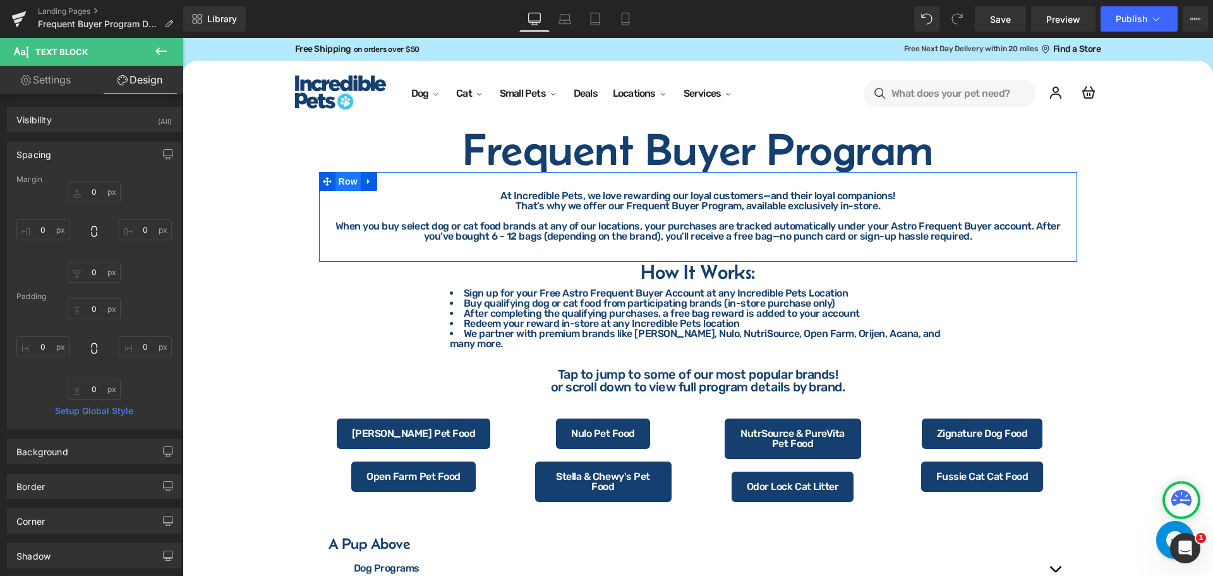
click at [349, 186] on span "Row" at bounding box center [347, 181] width 25 height 19
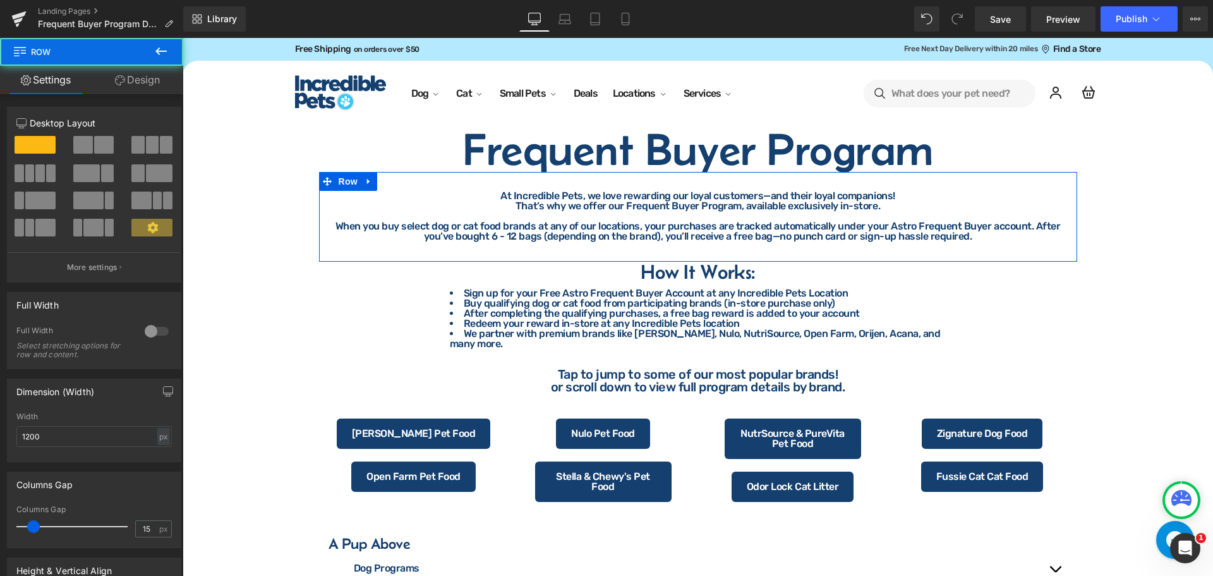
click at [127, 90] on link "Design" at bounding box center [138, 80] width 92 height 28
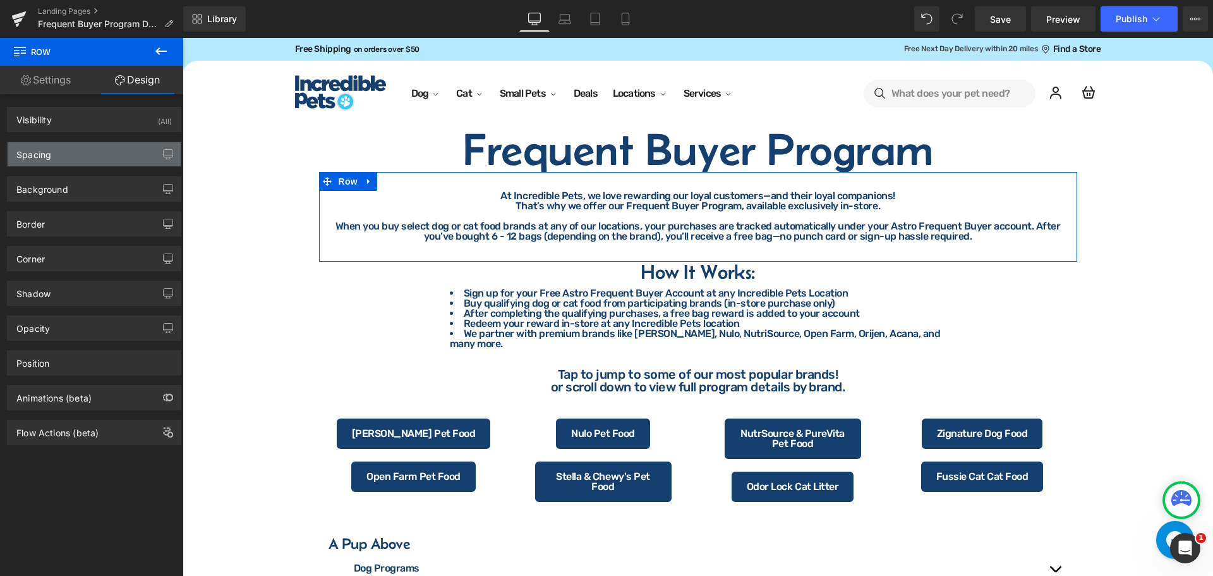
click at [54, 158] on div "Spacing" at bounding box center [94, 154] width 173 height 24
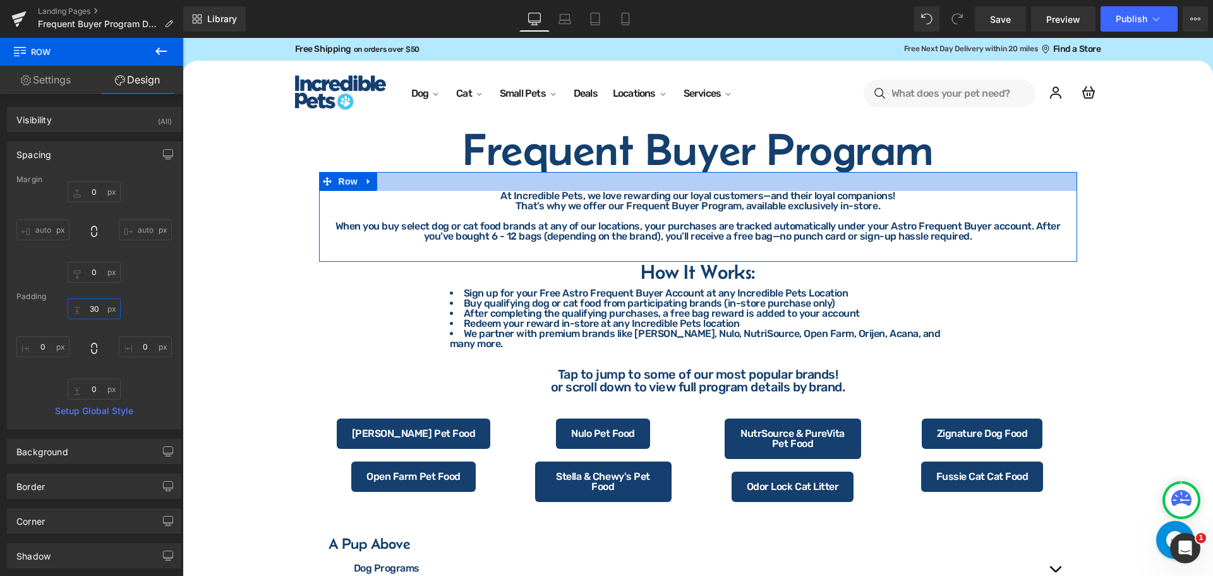
click at [101, 308] on input "text" at bounding box center [94, 308] width 53 height 21
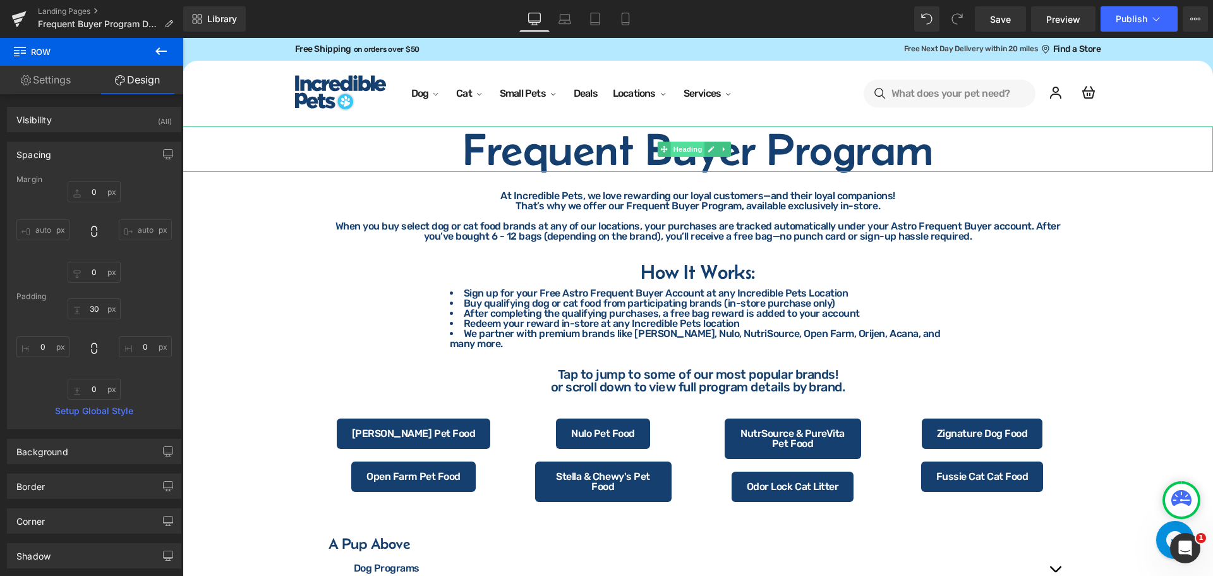
click at [686, 148] on span "Heading" at bounding box center [687, 149] width 34 height 15
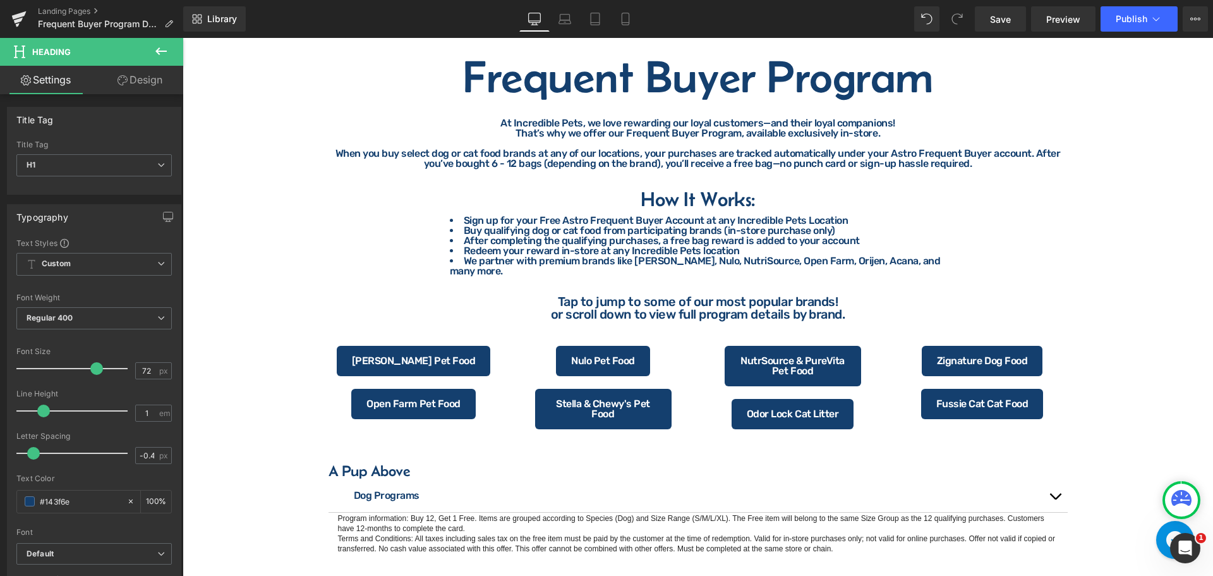
scroll to position [0, 0]
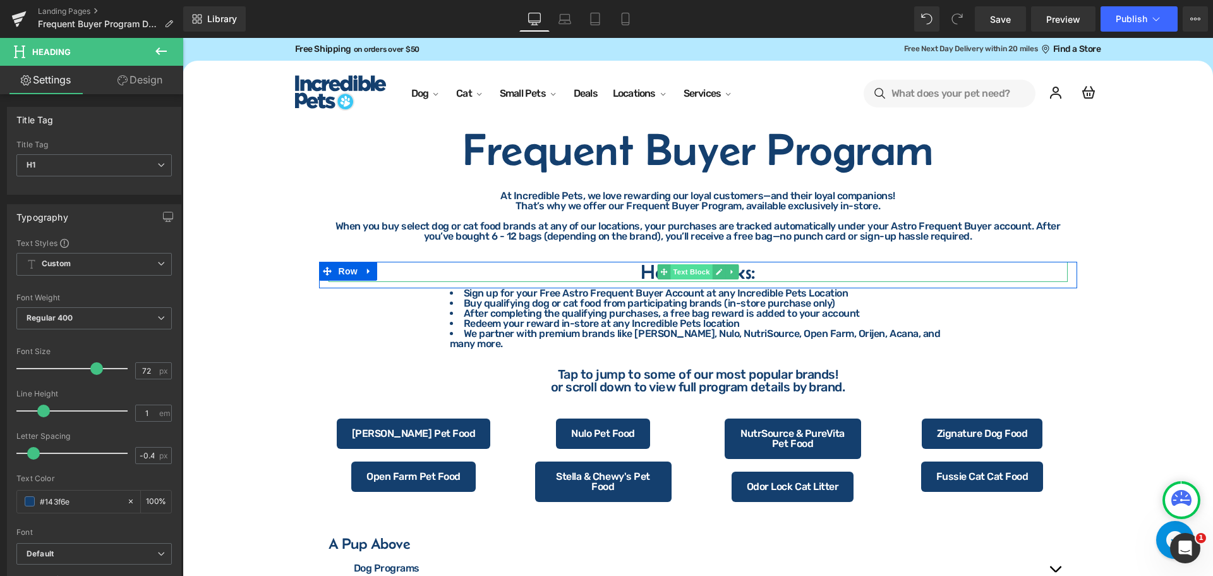
click at [694, 267] on span "Text Block" at bounding box center [691, 271] width 42 height 15
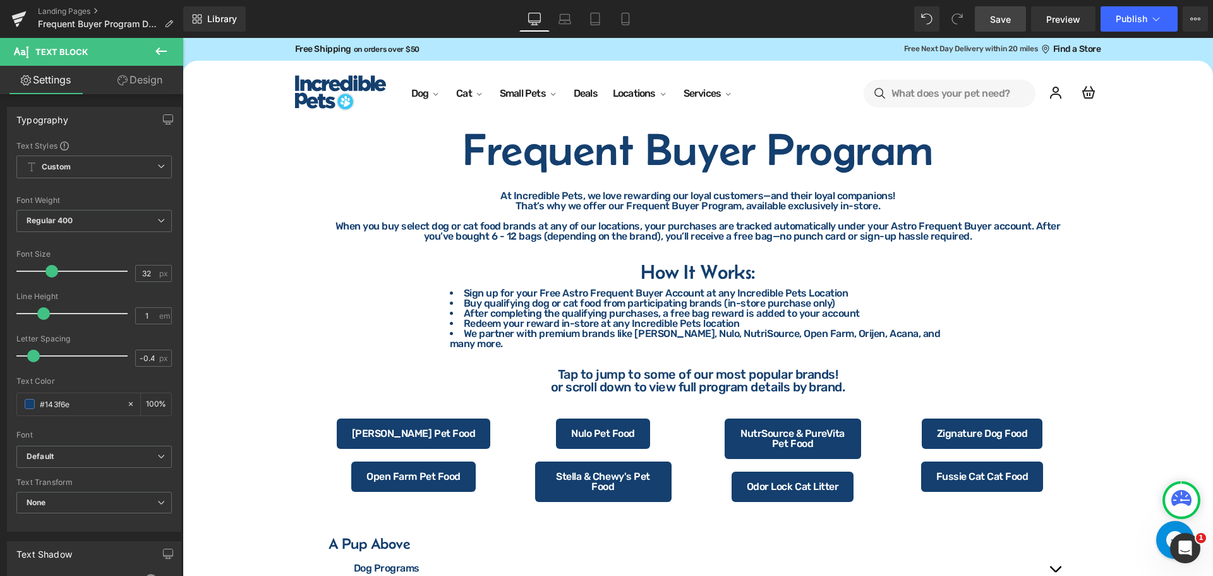
click at [1004, 22] on span "Save" at bounding box center [1000, 19] width 21 height 13
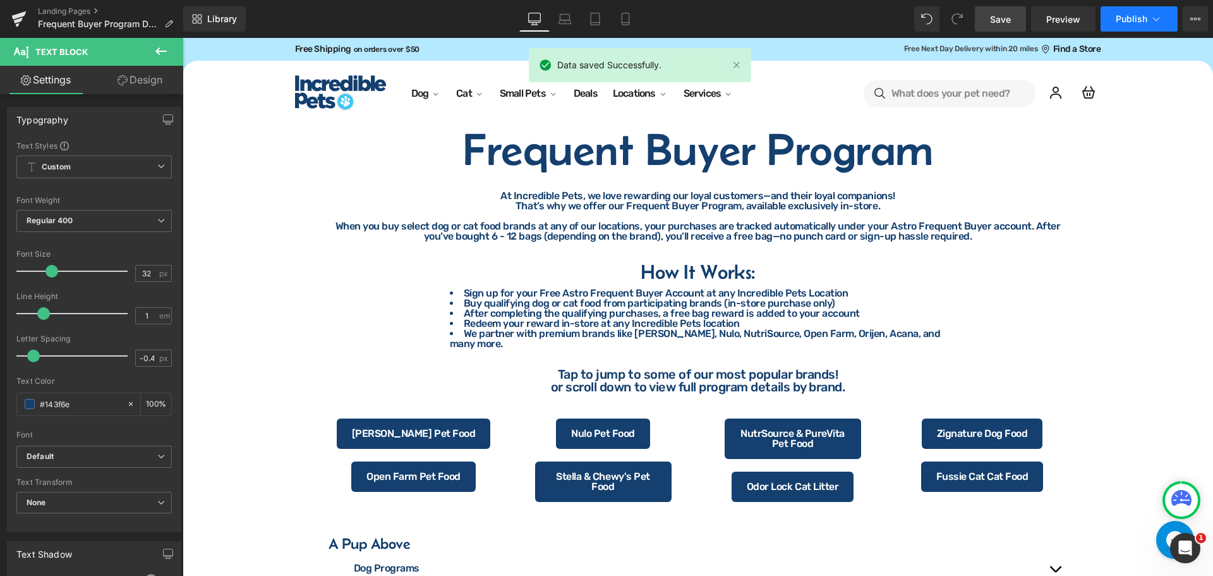
click at [1133, 16] on span "Publish" at bounding box center [1132, 19] width 32 height 10
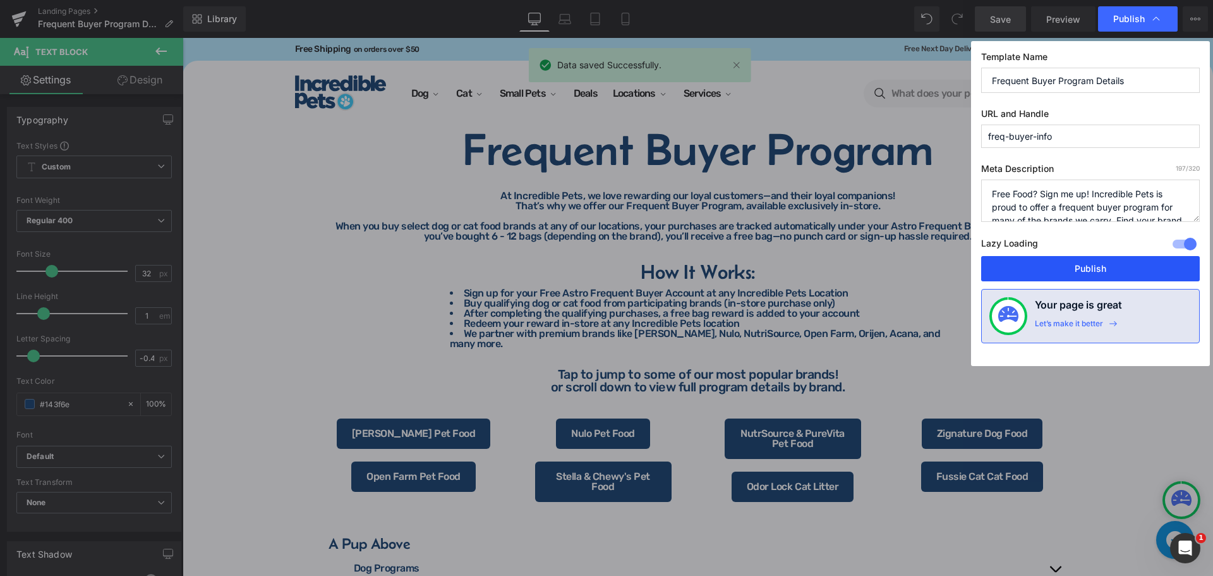
click at [1084, 272] on button "Publish" at bounding box center [1090, 268] width 219 height 25
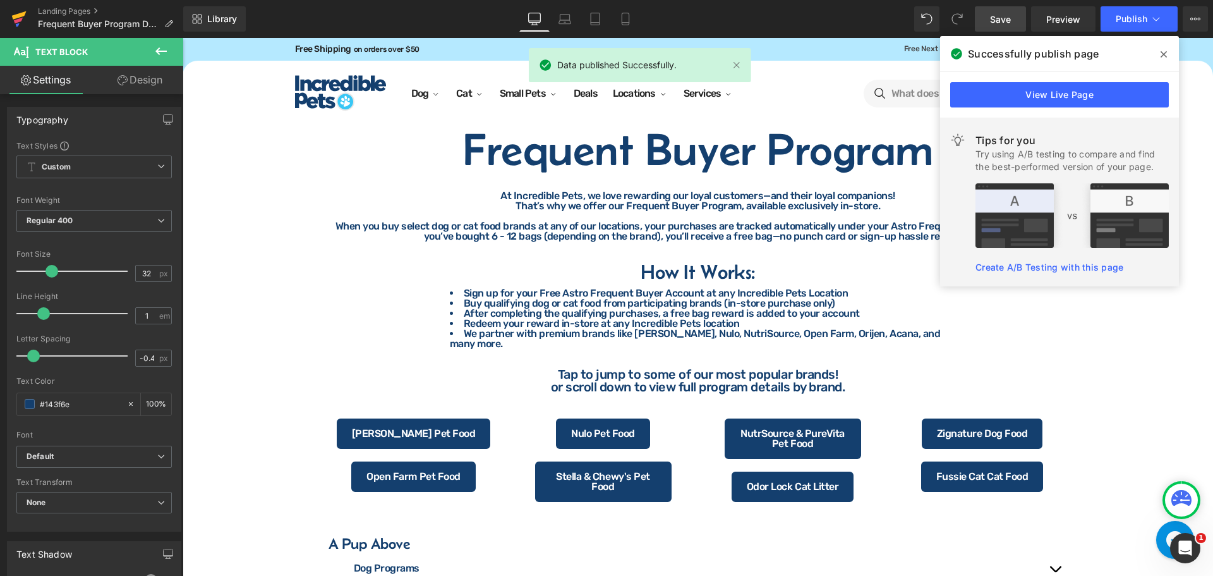
click at [22, 19] on icon at bounding box center [18, 21] width 9 height 6
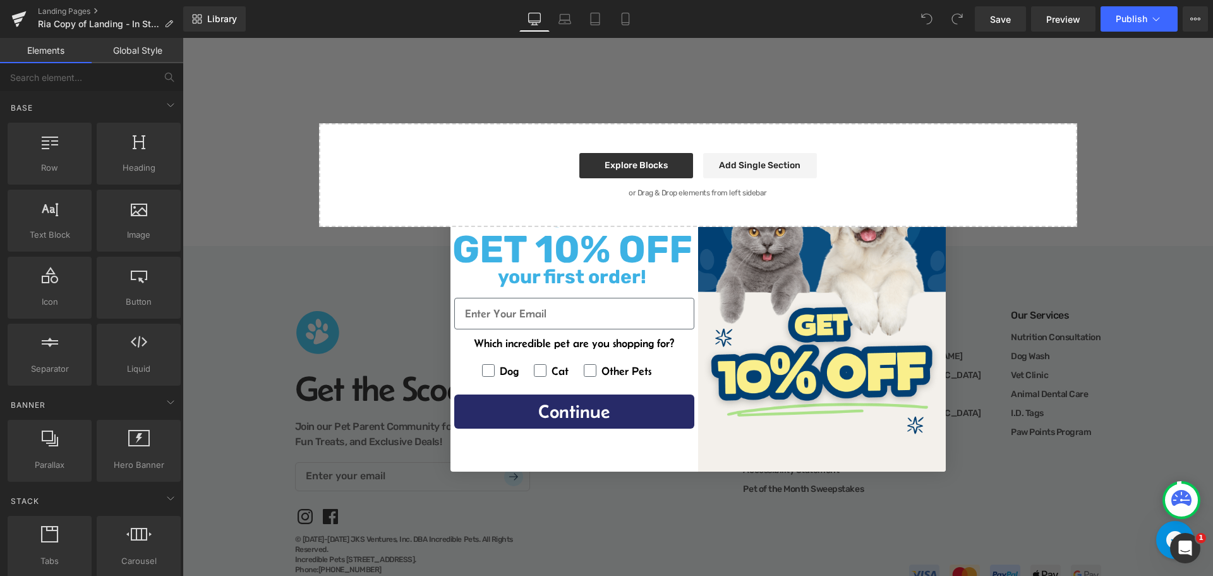
scroll to position [3042, 0]
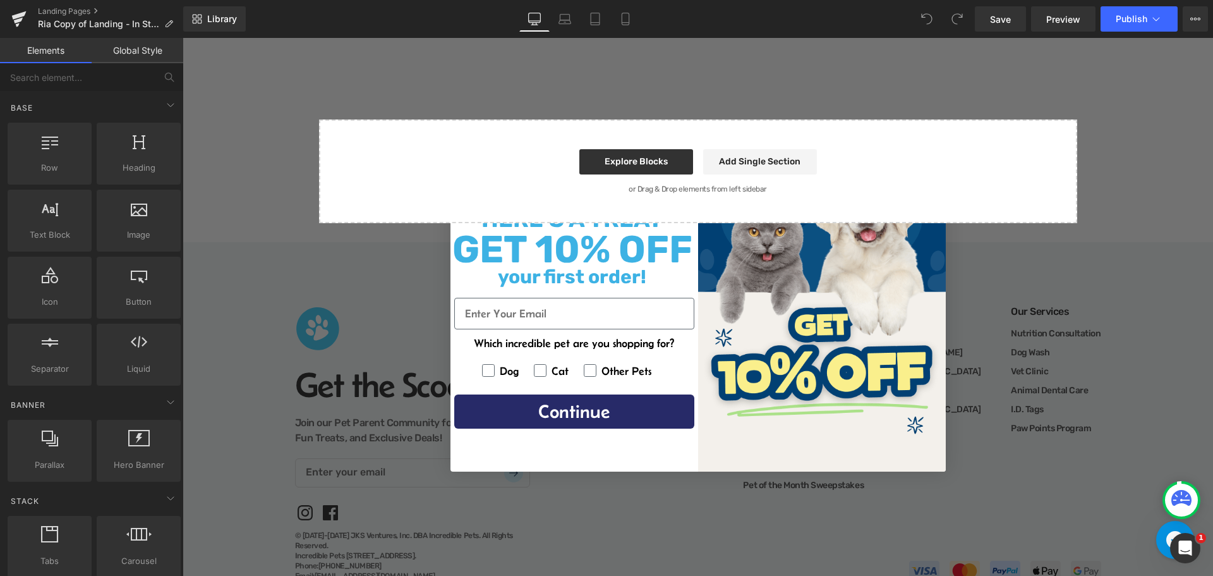
click at [372, 256] on div "Close dialog HERE'S A TREAT GET 10% OFF your first order! Email Which incredibl…" at bounding box center [698, 307] width 1030 height 538
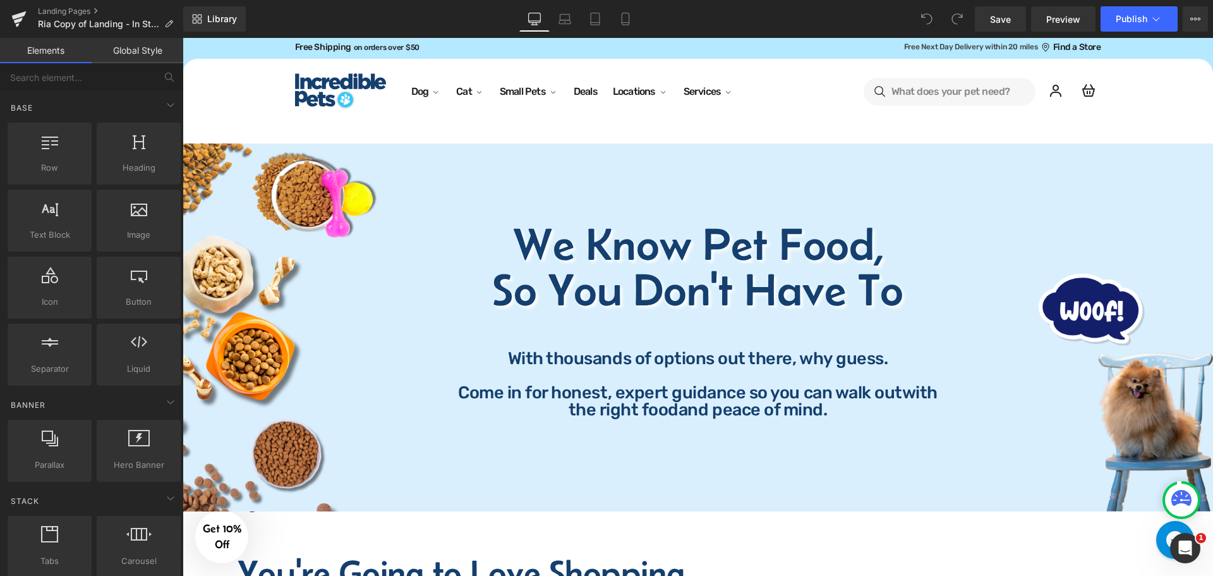
scroll to position [0, 0]
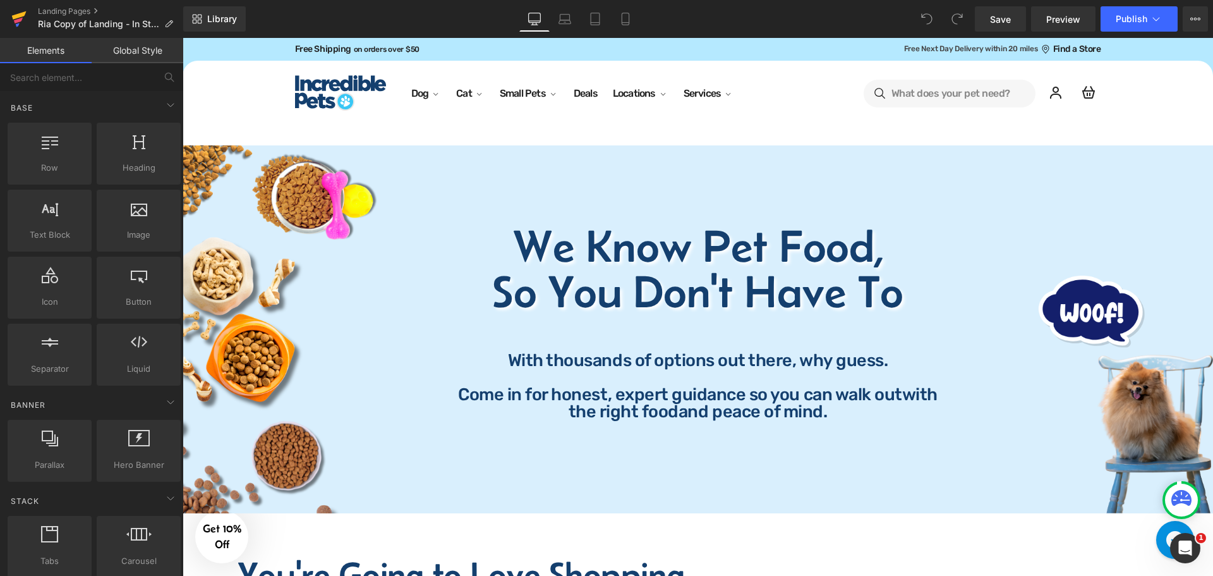
click at [20, 13] on icon at bounding box center [18, 19] width 15 height 32
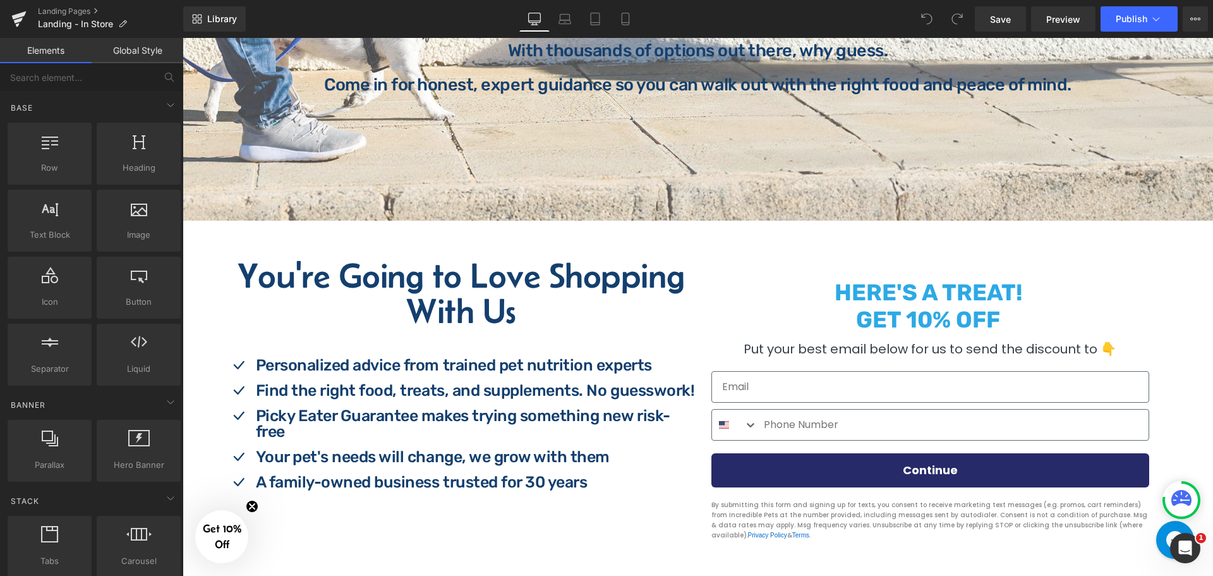
scroll to position [505, 0]
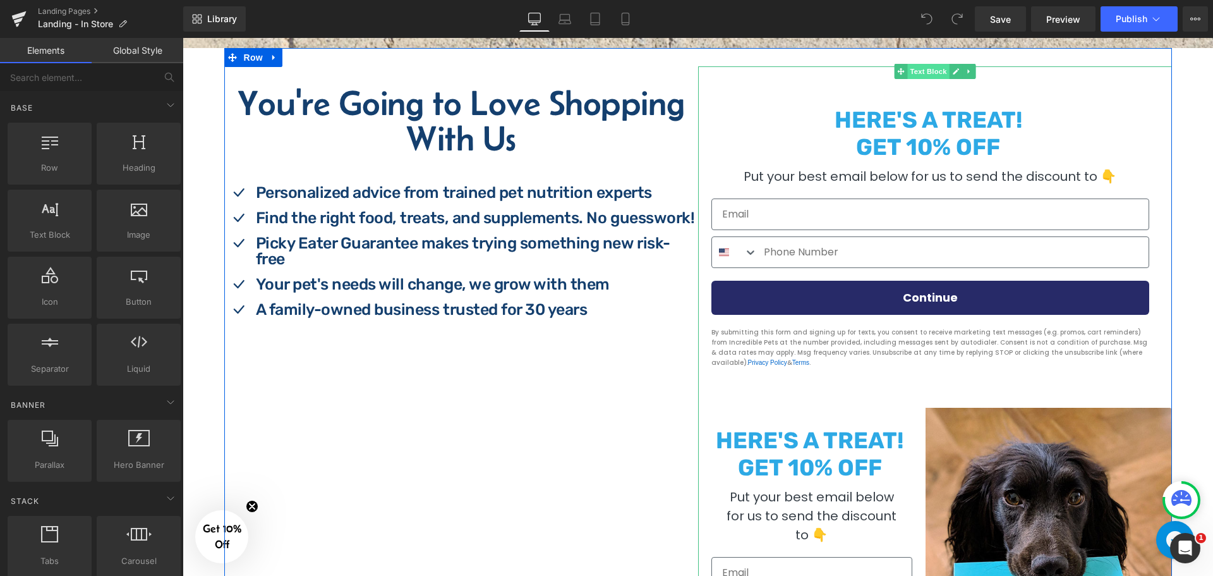
click at [922, 71] on span "Text Block" at bounding box center [928, 71] width 42 height 15
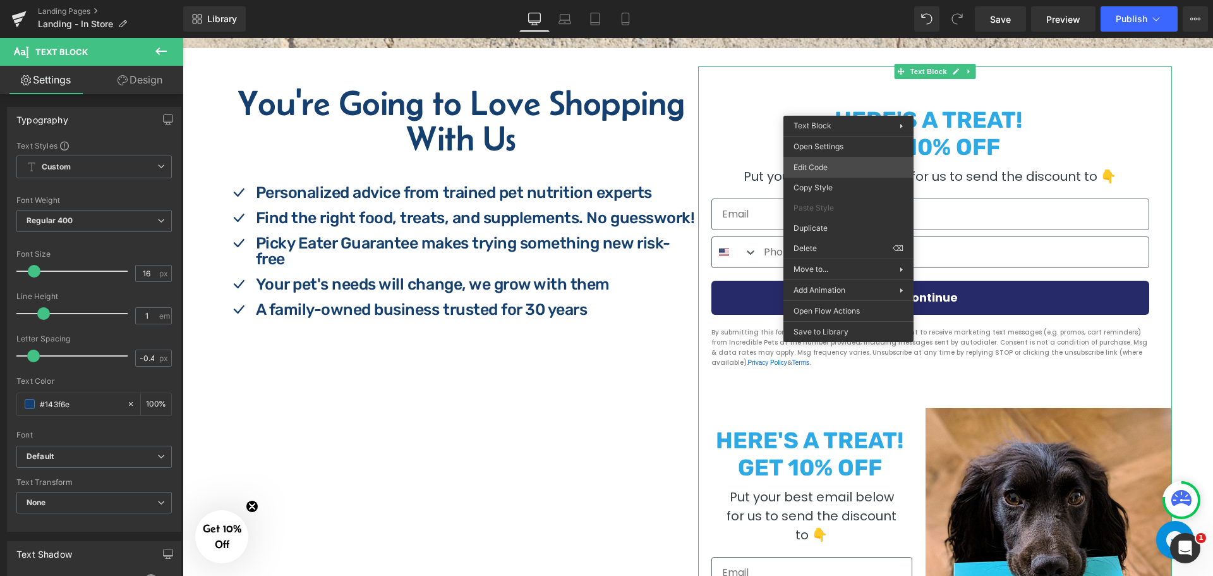
click at [828, 0] on div "Text Block You are previewing how the will restyle your page. You can not edit …" at bounding box center [606, 0] width 1213 height 0
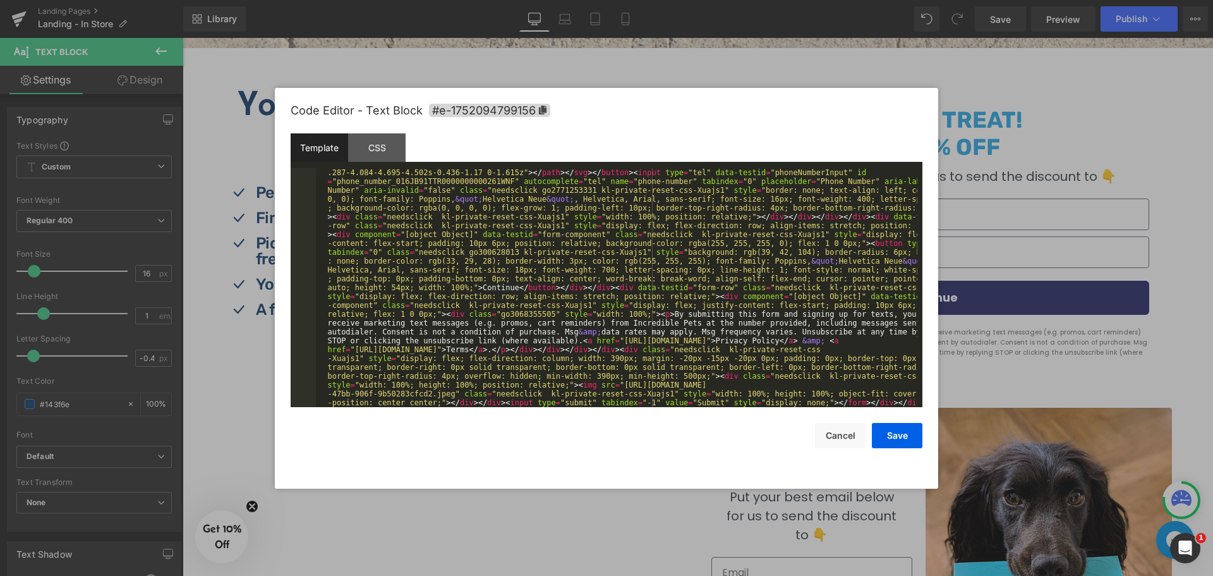
scroll to position [1583, 0]
click at [715, 281] on div "< p style = "text-align: center; font-size: 14px; font-family: Arial, 'Helvetic…" at bounding box center [616, 526] width 601 height 1282
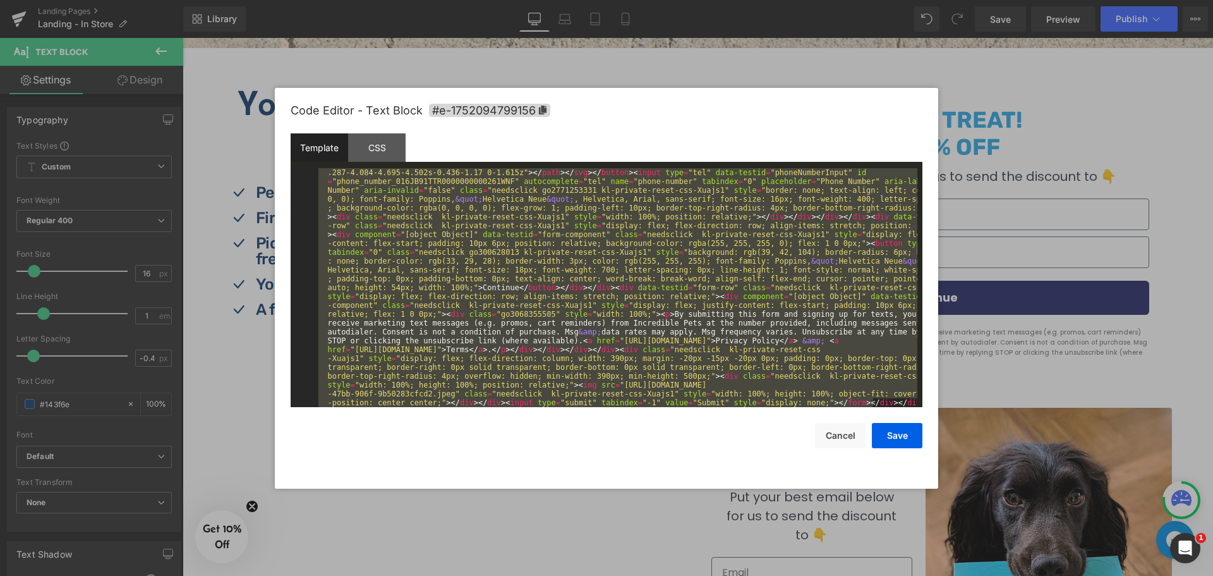
click at [455, 304] on div "< p style = "text-align: center; font-size: 14px; font-family: Arial, 'Helvetic…" at bounding box center [616, 287] width 601 height 239
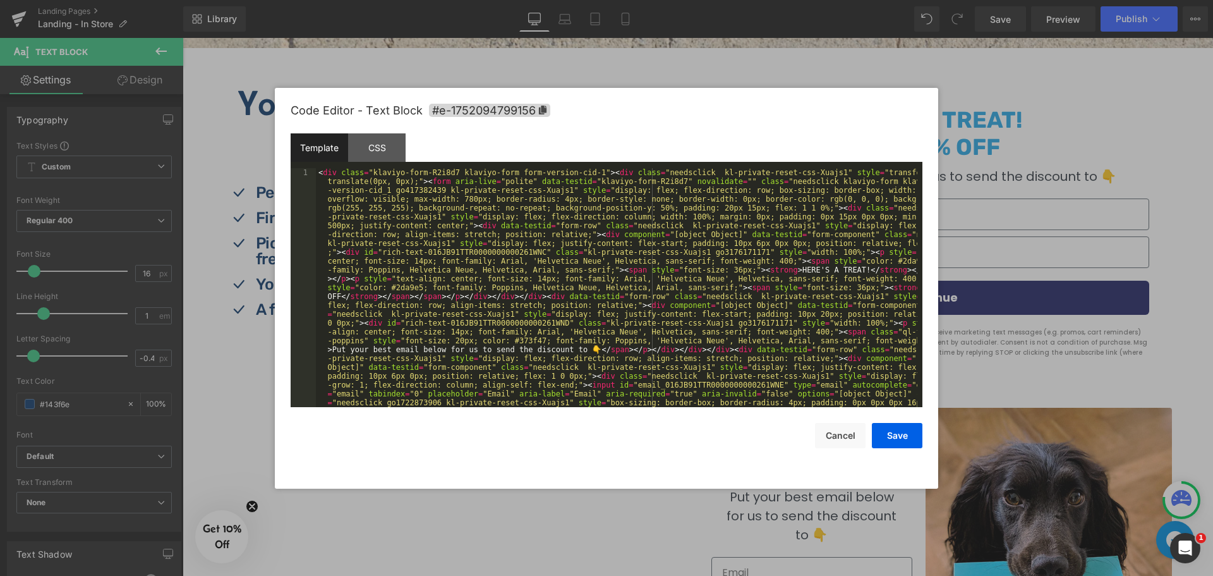
scroll to position [0, 0]
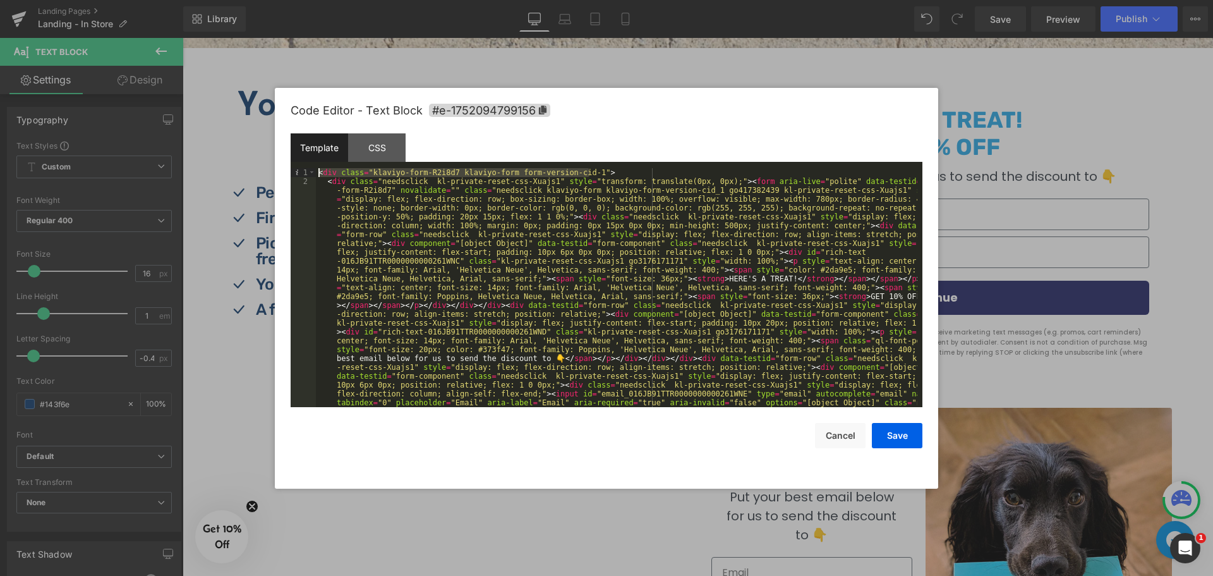
drag, startPoint x: 590, startPoint y: 169, endPoint x: 320, endPoint y: 175, distance: 269.8
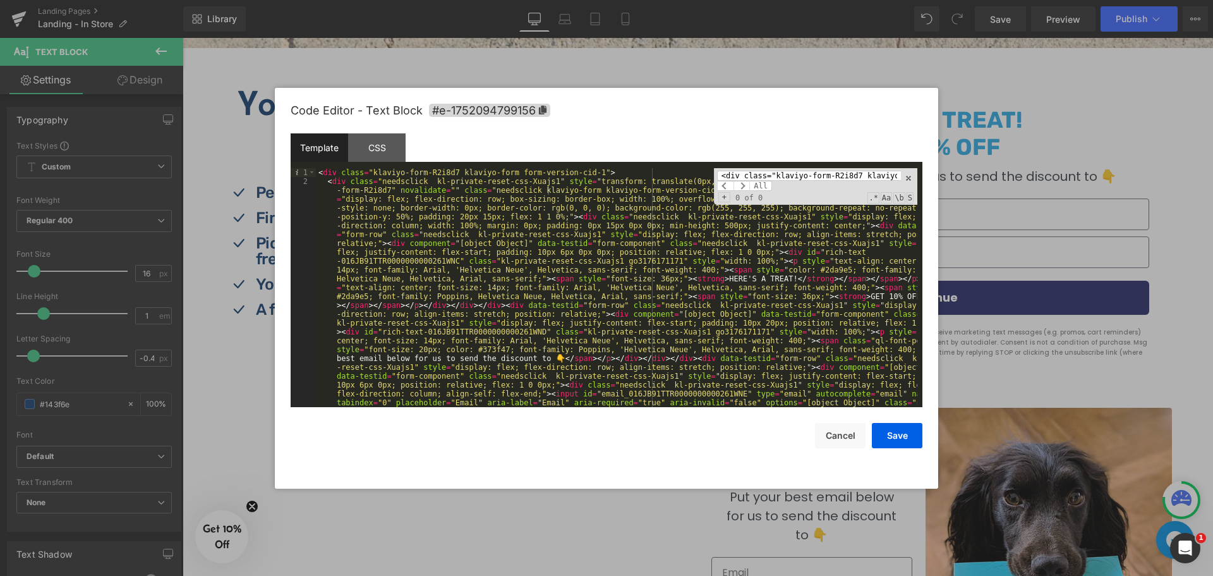
scroll to position [0, 96]
type input "<div class="klaviyo-form-R2i8d7 klaviyo-form form-version-cid-1">"
click at [743, 187] on span at bounding box center [741, 186] width 16 height 10
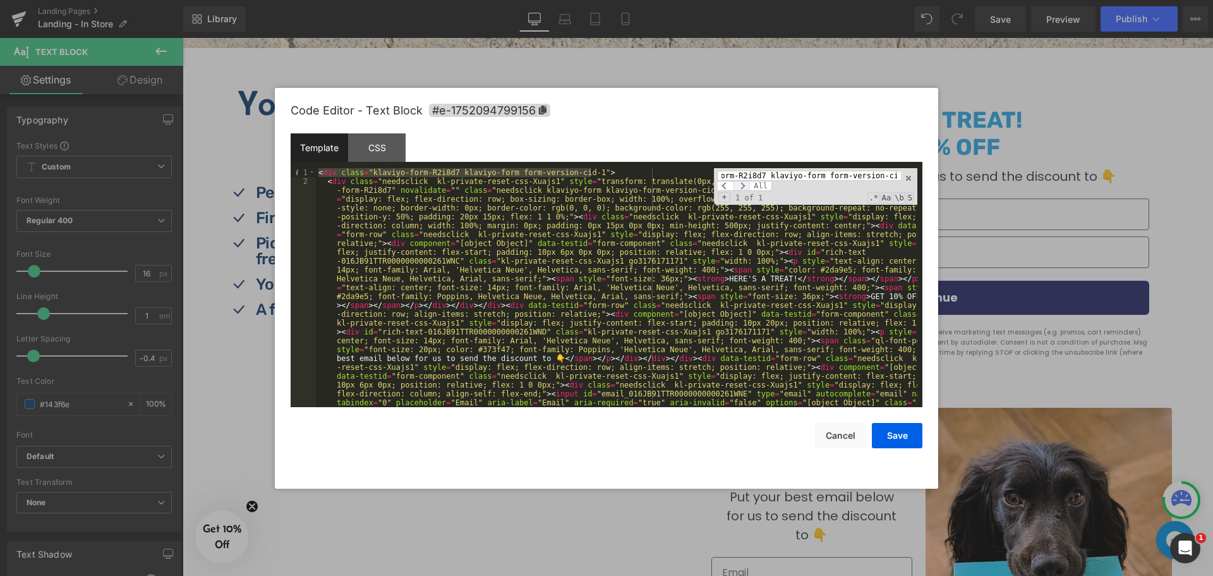
scroll to position [0, 97]
click at [743, 187] on span at bounding box center [741, 186] width 16 height 10
click at [912, 176] on span at bounding box center [908, 178] width 9 height 9
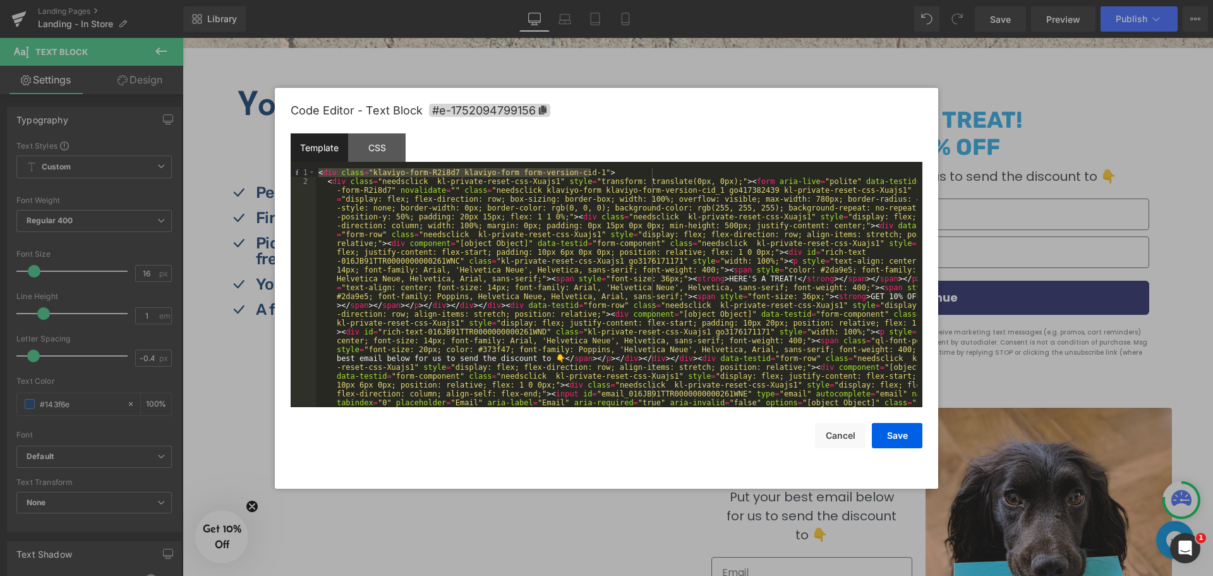
scroll to position [76, 0]
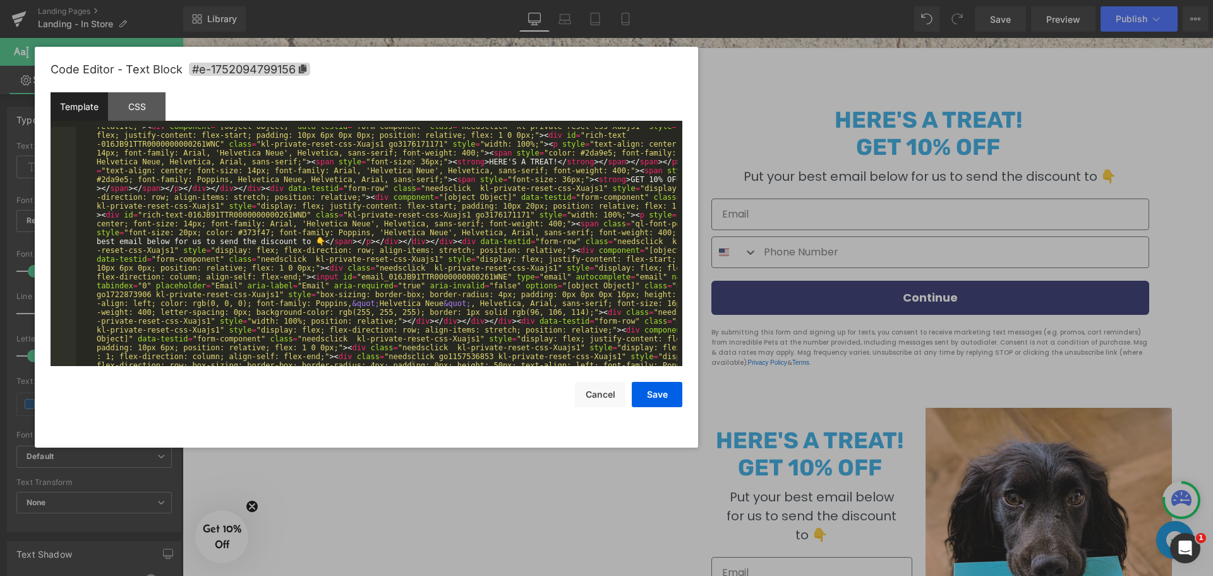
drag, startPoint x: 728, startPoint y: 128, endPoint x: 489, endPoint y: 87, distance: 242.9
click at [489, 87] on div "Code Editor - Text Block #e-1752094799156" at bounding box center [367, 69] width 632 height 45
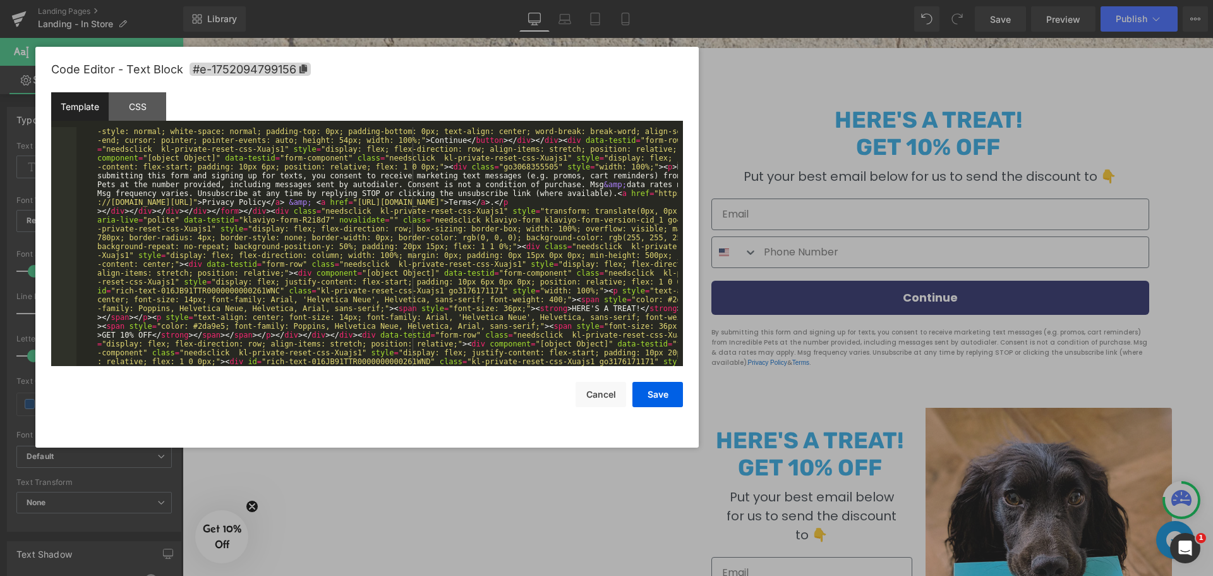
scroll to position [509, 0]
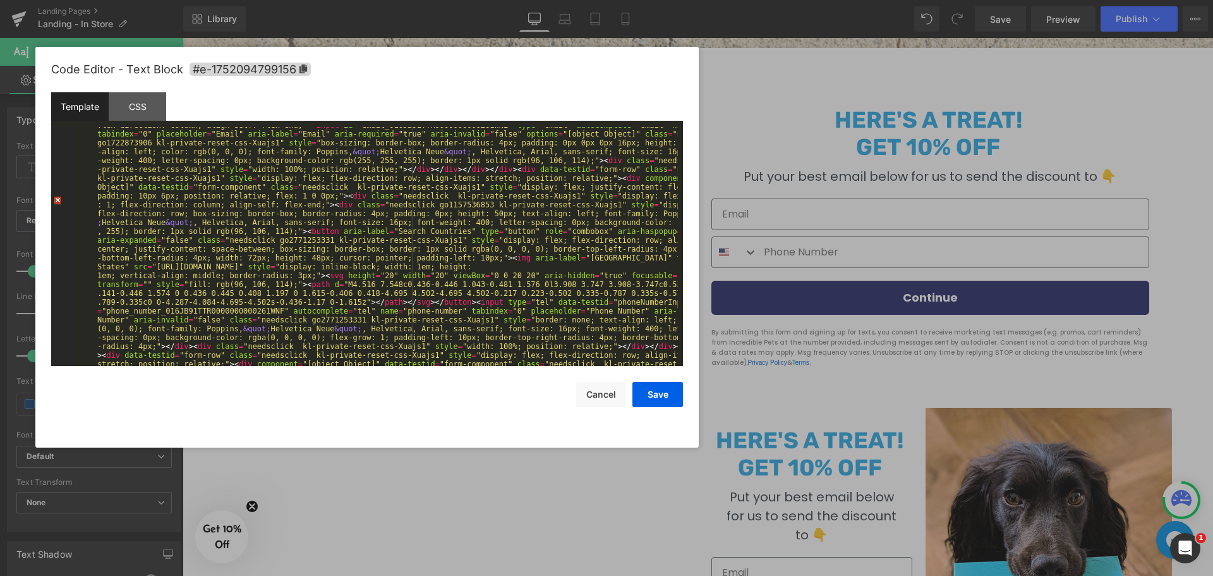
scroll to position [354, 0]
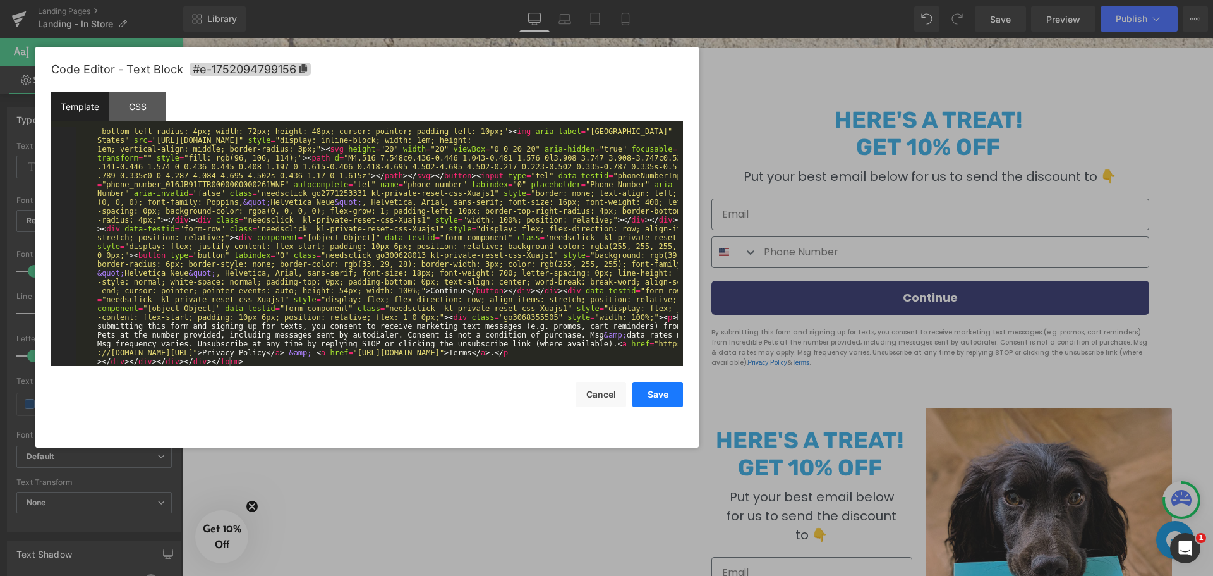
click at [662, 392] on button "Save" at bounding box center [657, 394] width 51 height 25
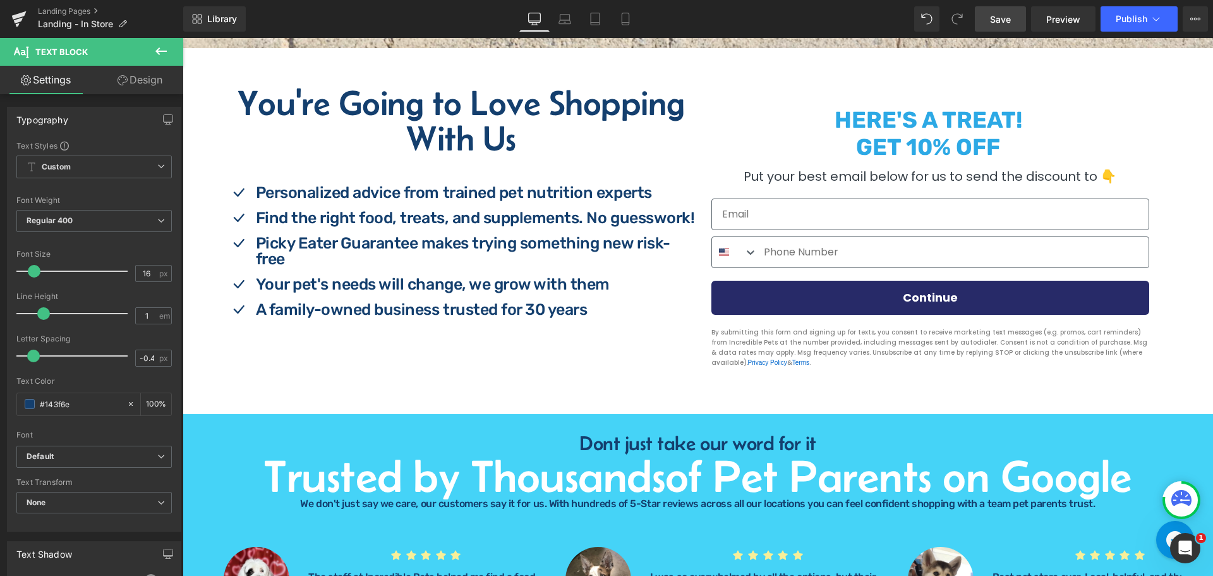
drag, startPoint x: 1007, startPoint y: 21, endPoint x: 984, endPoint y: 108, distance: 90.1
click at [1007, 21] on span "Save" at bounding box center [1000, 19] width 21 height 13
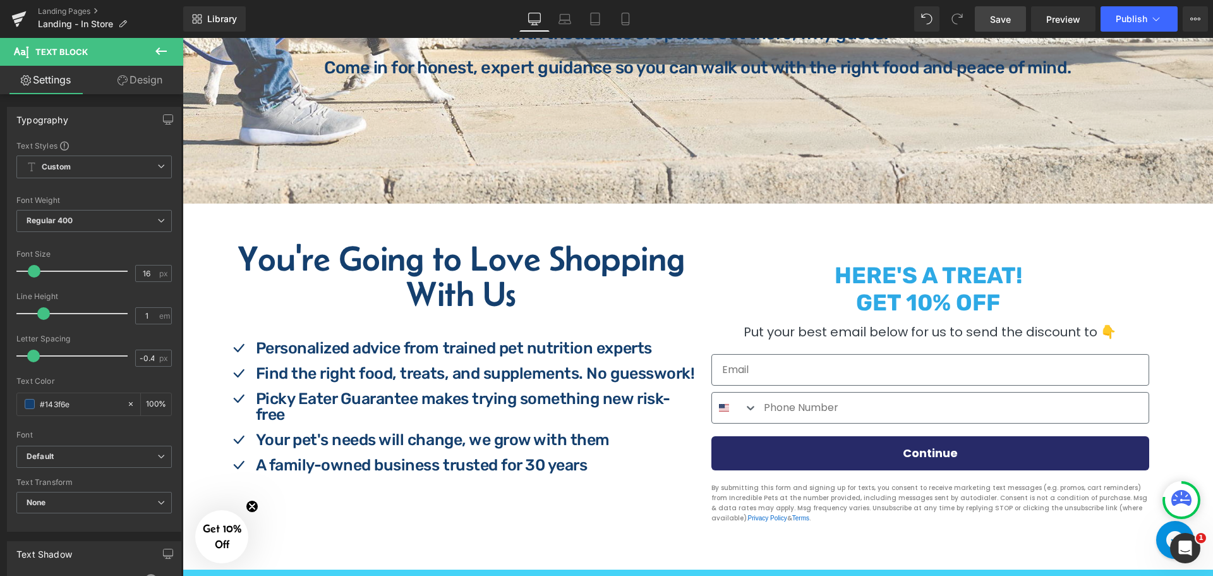
scroll to position [505, 0]
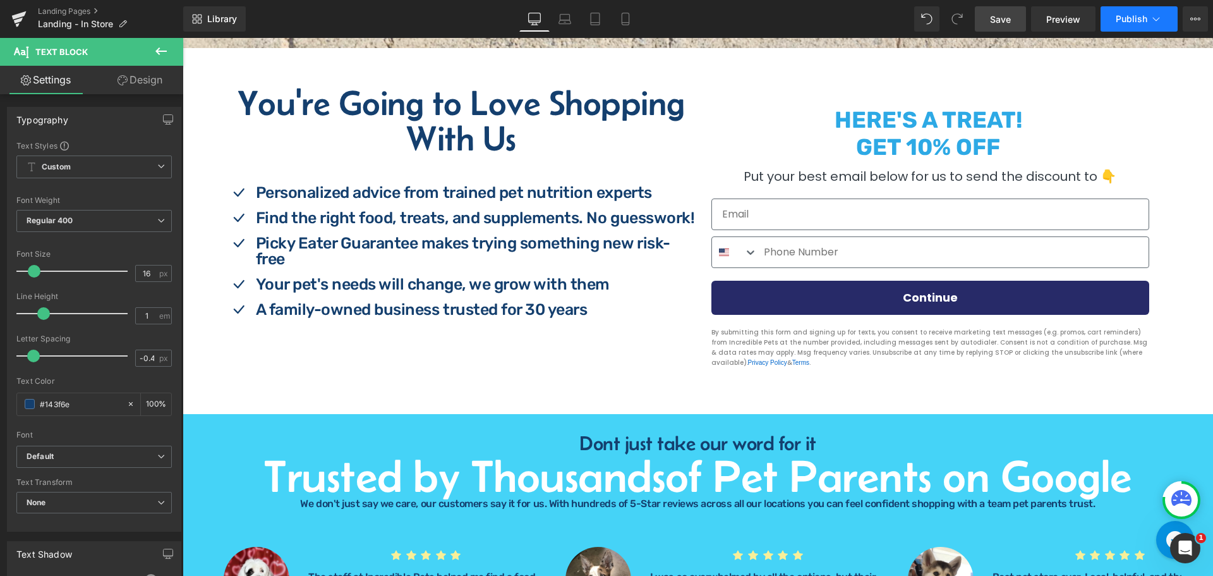
click at [1123, 24] on button "Publish" at bounding box center [1138, 18] width 77 height 25
click at [1001, 16] on span "Save" at bounding box center [1000, 19] width 21 height 13
